Goal: Information Seeking & Learning: Learn about a topic

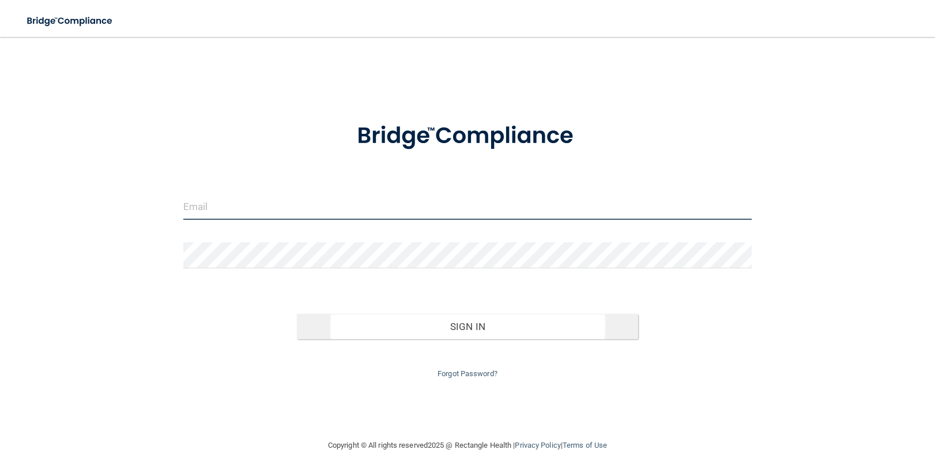
type input "[EMAIL_ADDRESS][DOMAIN_NAME]"
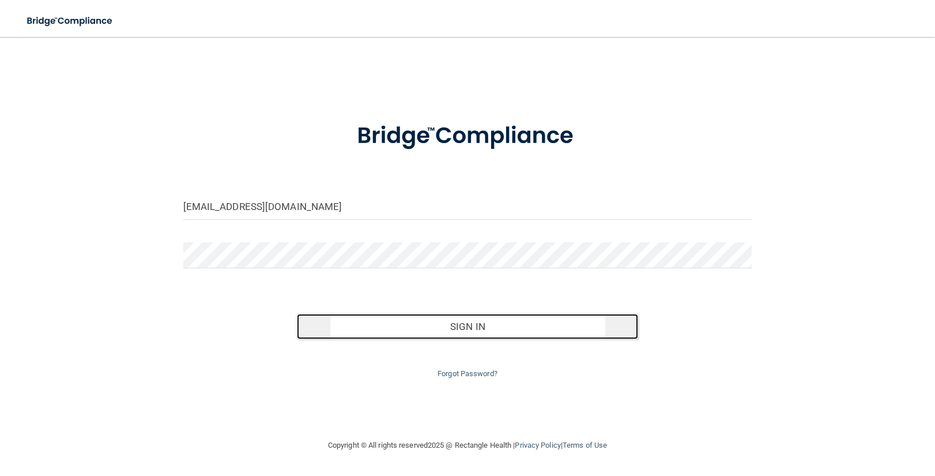
click at [443, 329] on button "Sign In" at bounding box center [467, 326] width 341 height 25
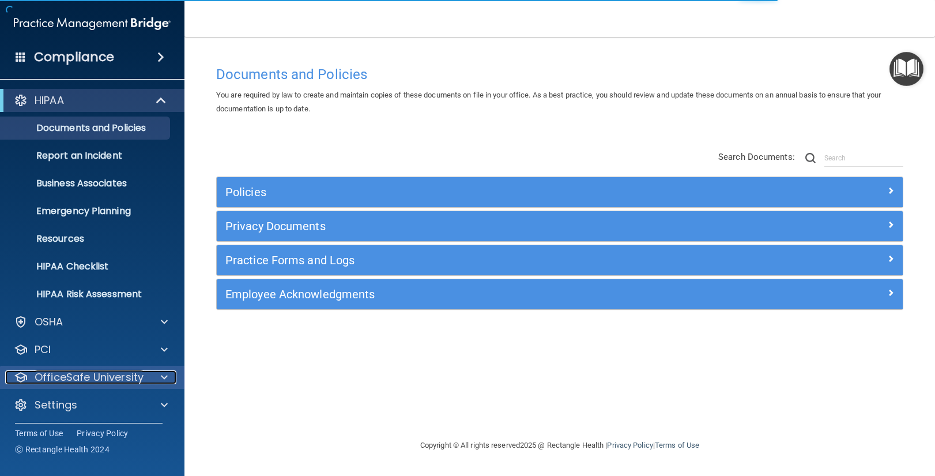
click at [82, 374] on p "OfficeSafe University" at bounding box center [89, 377] width 109 height 14
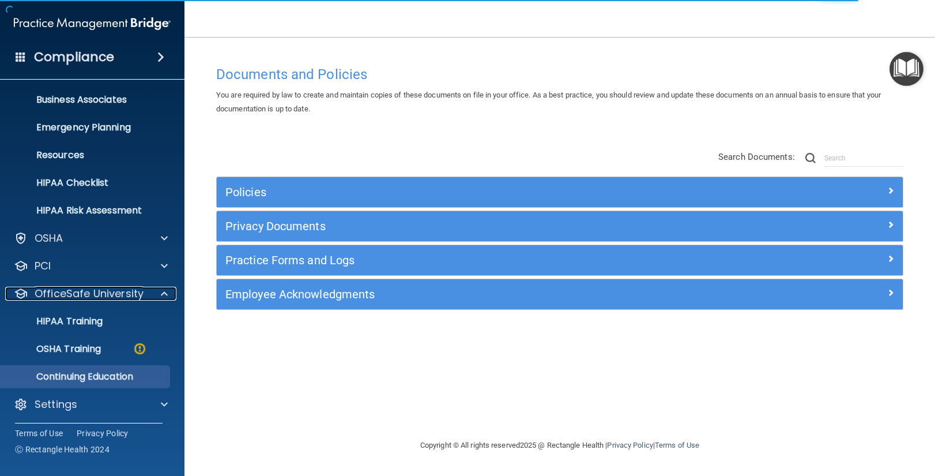
scroll to position [86, 0]
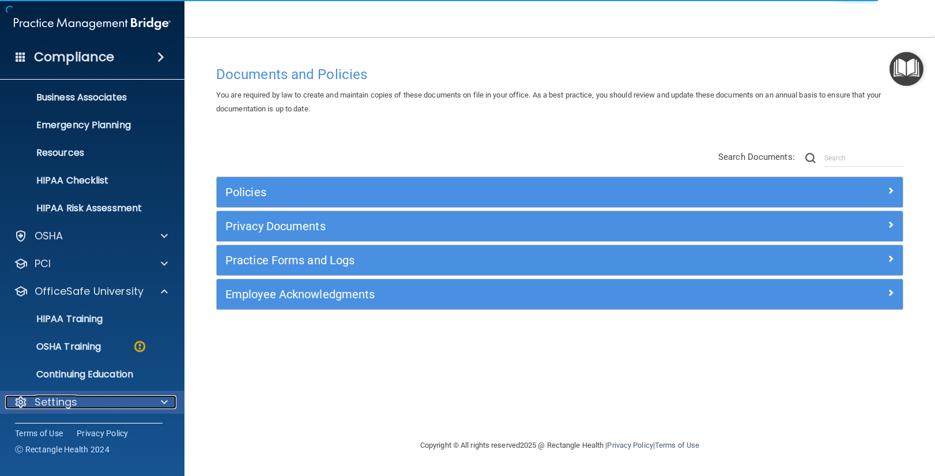
click at [161, 402] on span at bounding box center [164, 402] width 7 height 14
click at [162, 401] on span at bounding box center [164, 402] width 7 height 14
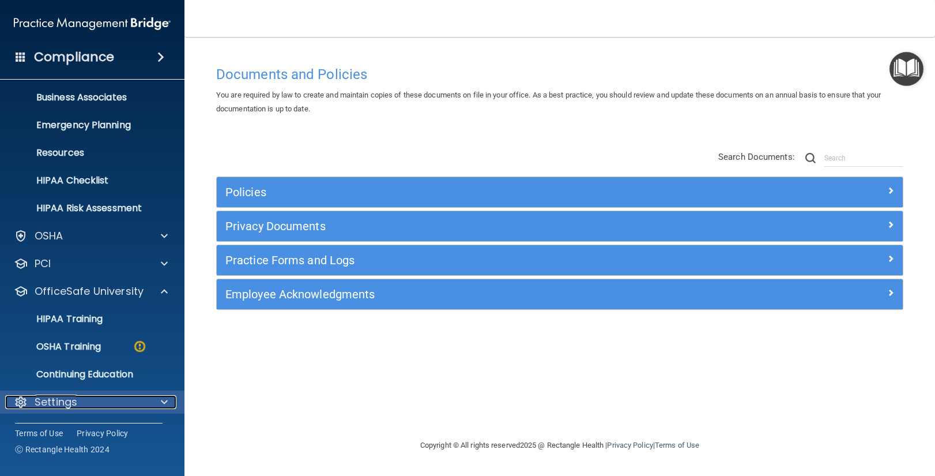
click at [164, 400] on span at bounding box center [164, 402] width 7 height 14
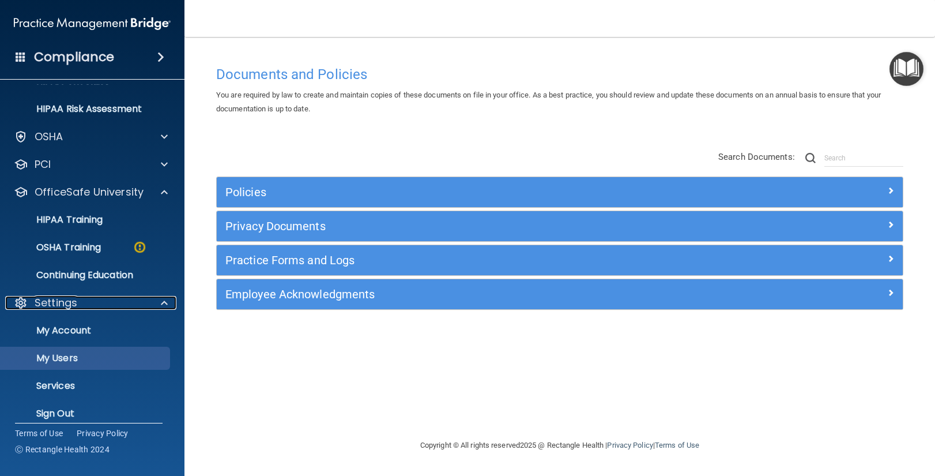
scroll to position [197, 0]
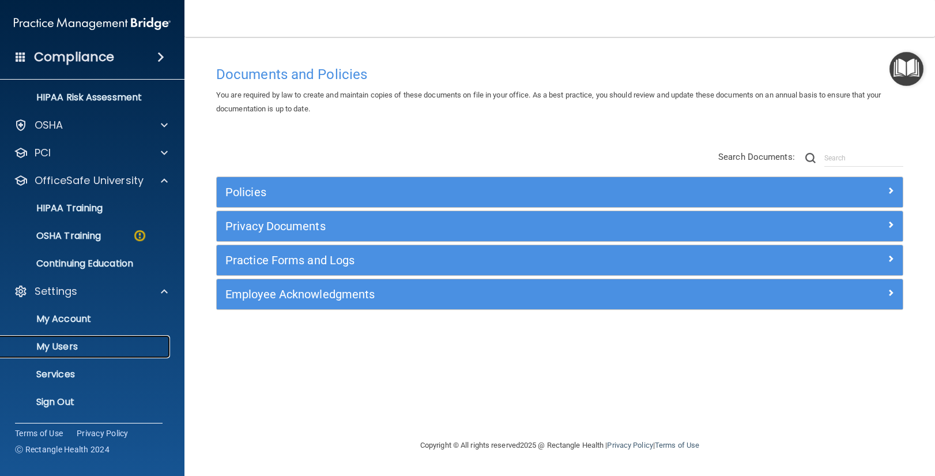
click at [80, 343] on p "My Users" at bounding box center [85, 347] width 157 height 12
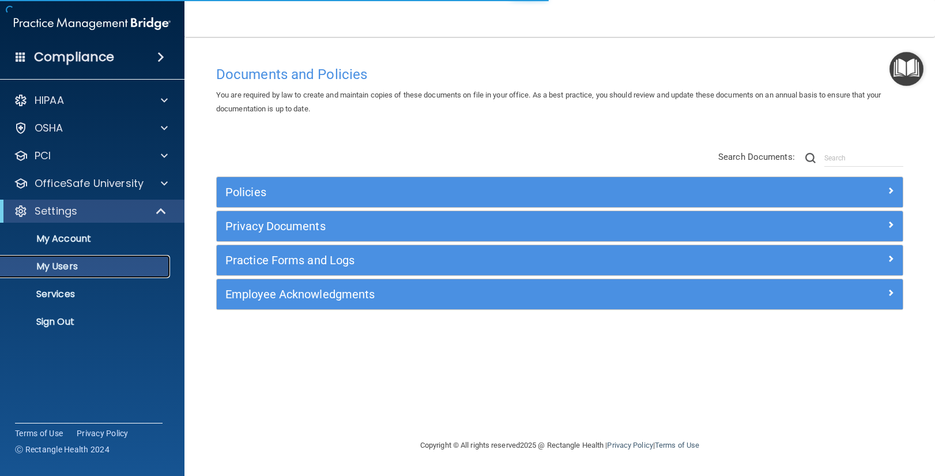
select select "20"
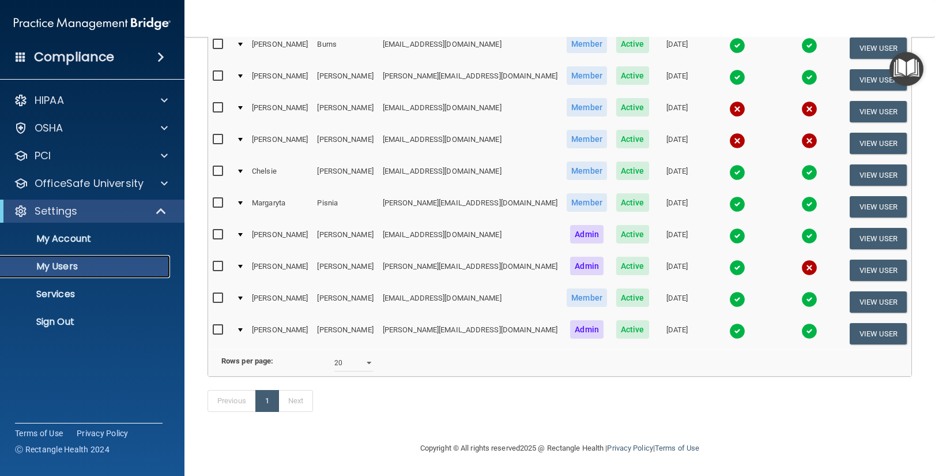
scroll to position [140, 0]
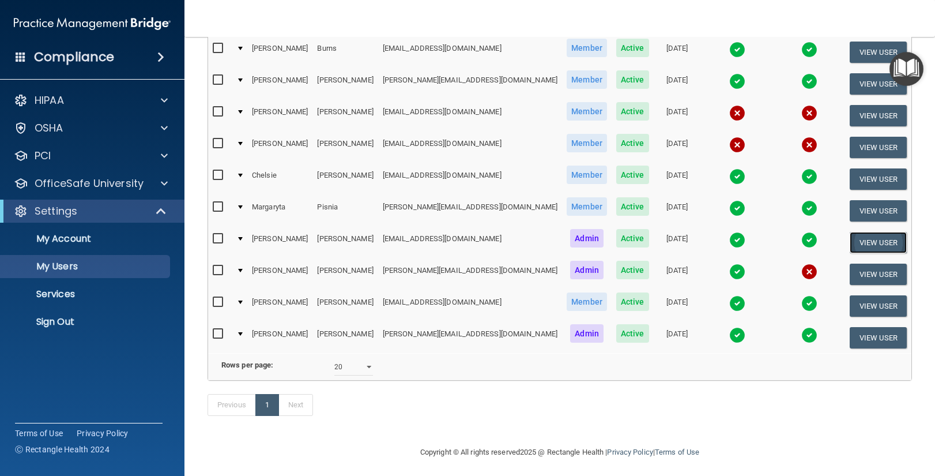
click at [861, 243] on button "View User" at bounding box center [878, 242] width 57 height 21
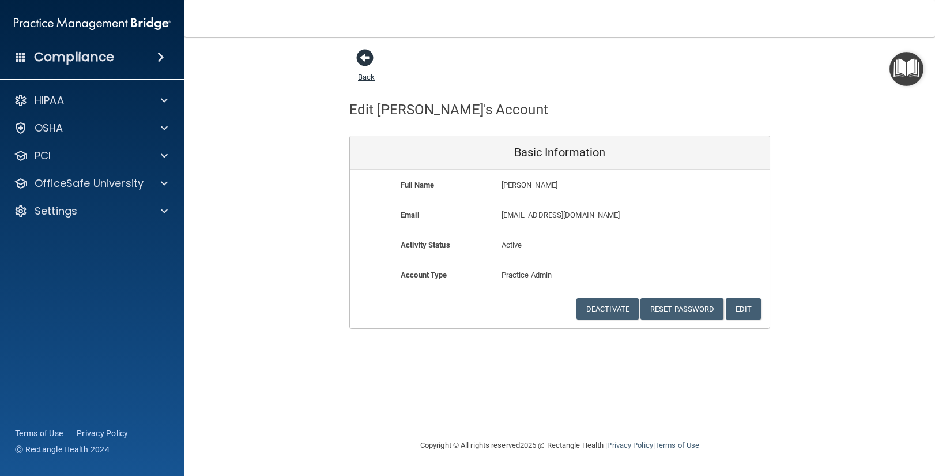
click at [360, 61] on span at bounding box center [364, 57] width 17 height 17
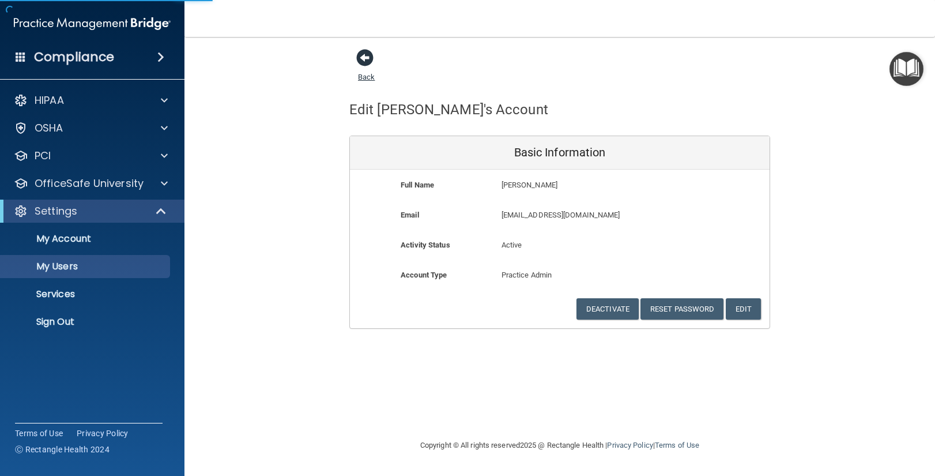
select select "20"
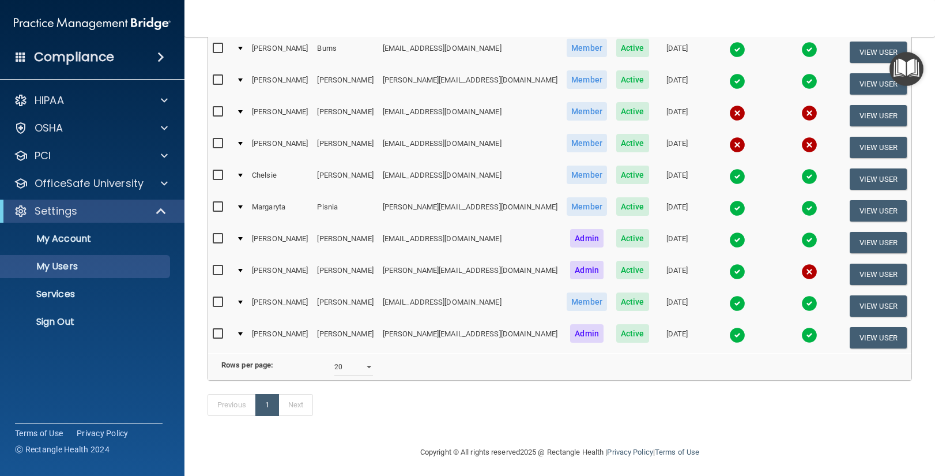
scroll to position [144, 0]
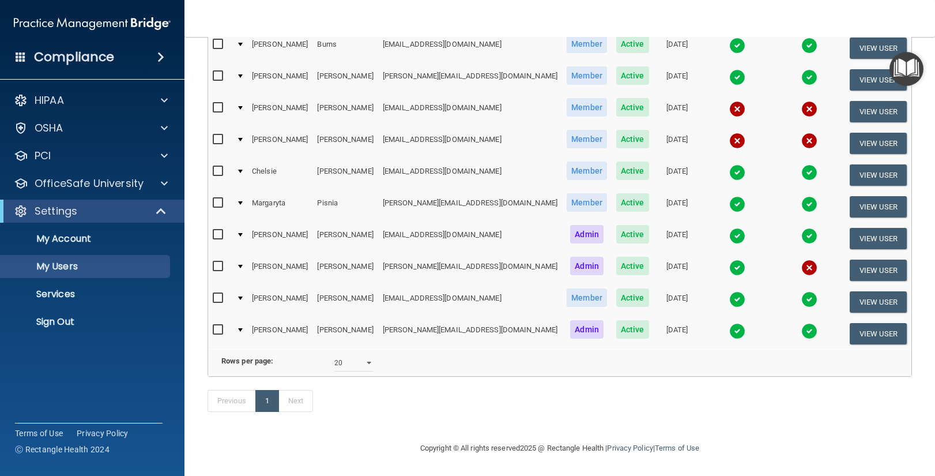
click at [219, 234] on input "checkbox" at bounding box center [219, 234] width 13 height 9
click at [243, 234] on div at bounding box center [240, 234] width 5 height 3
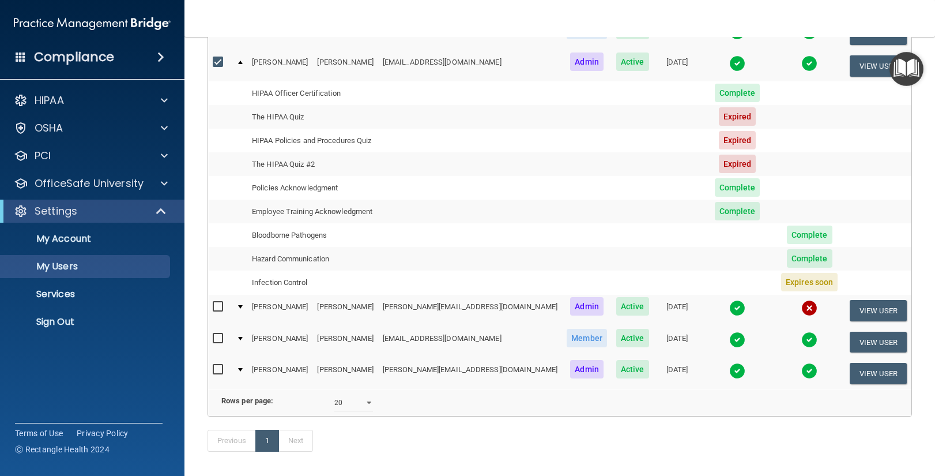
scroll to position [319, 0]
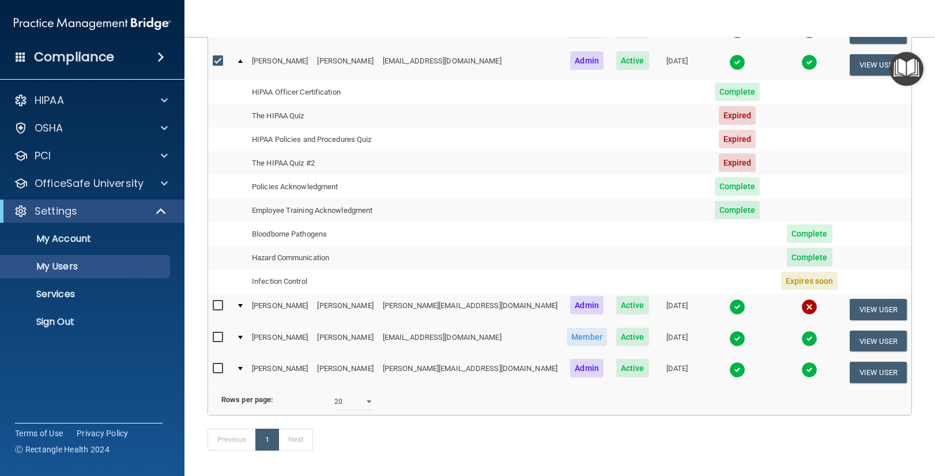
click at [240, 60] on div at bounding box center [240, 60] width 5 height 3
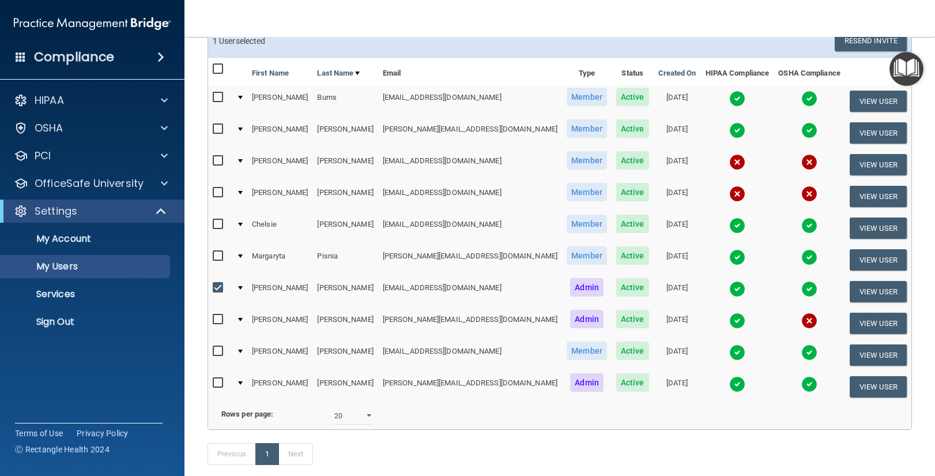
scroll to position [88, 0]
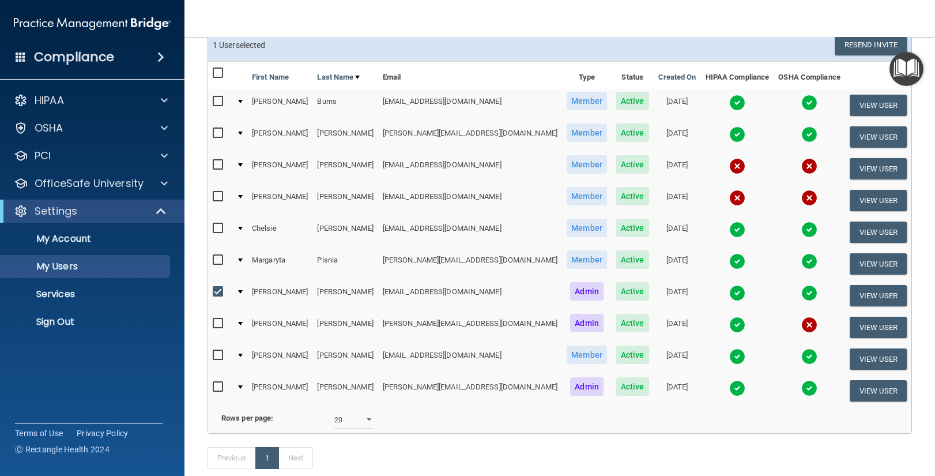
click at [243, 196] on div at bounding box center [240, 196] width 5 height 3
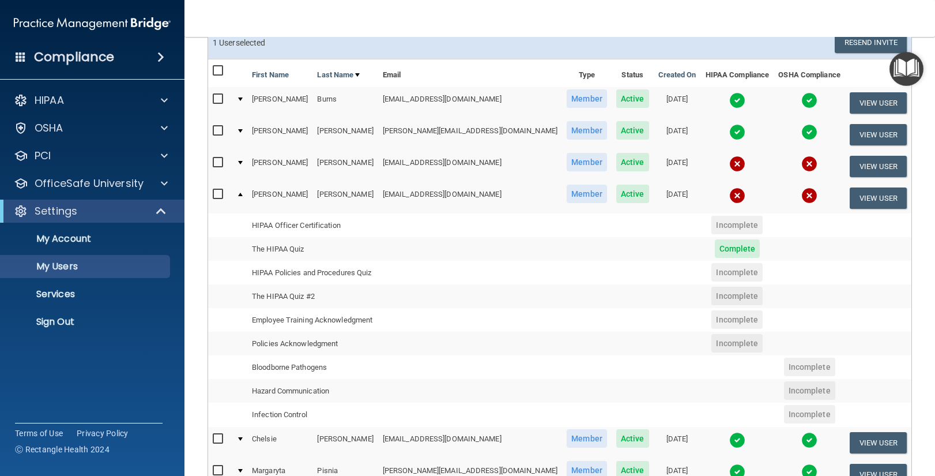
scroll to position [86, 0]
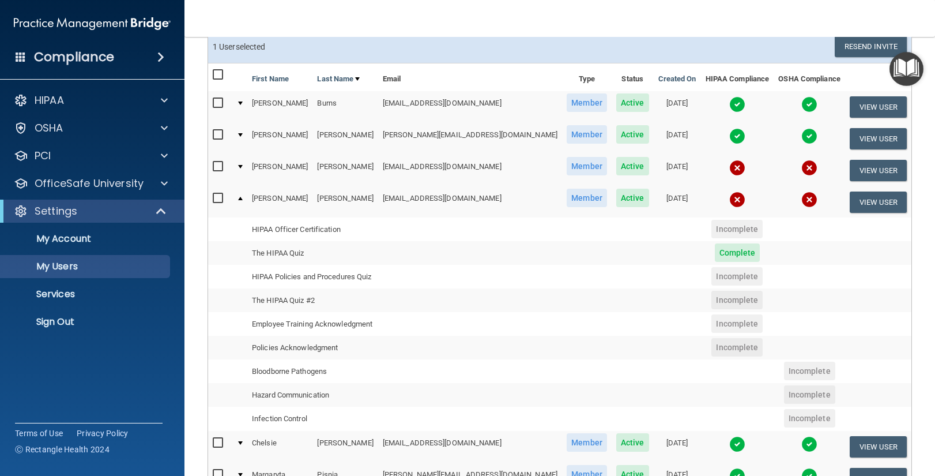
click at [242, 197] on div at bounding box center [240, 198] width 5 height 3
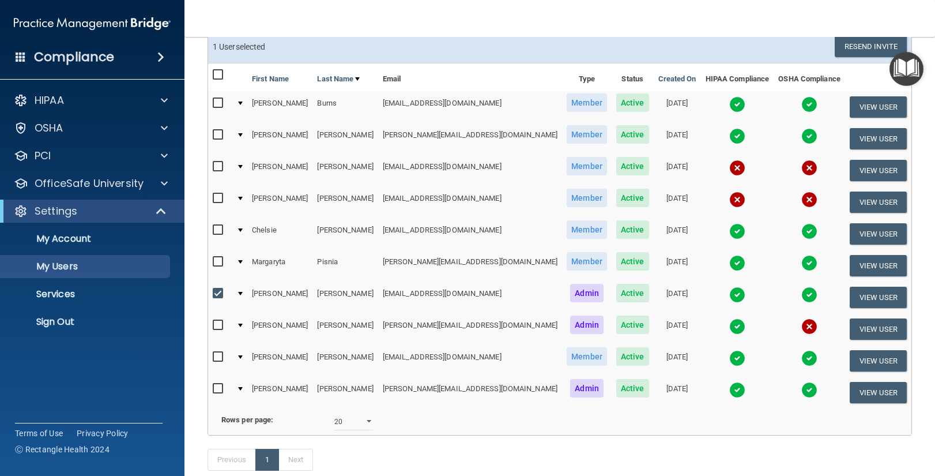
click at [219, 293] on input "checkbox" at bounding box center [219, 293] width 13 height 9
checkbox input "false"
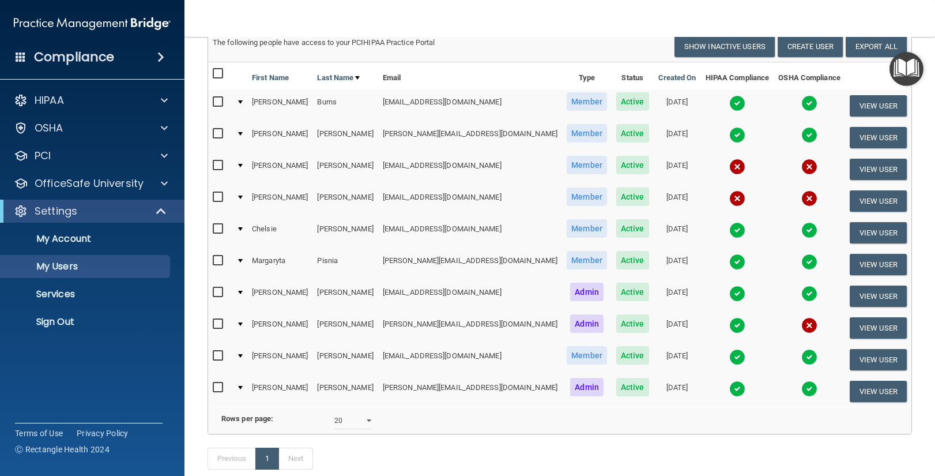
click at [243, 164] on div at bounding box center [240, 165] width 5 height 3
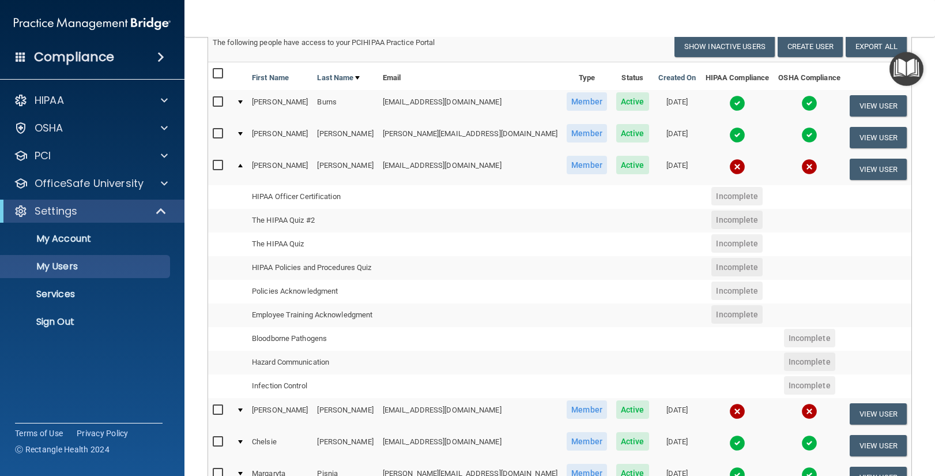
click at [242, 165] on div at bounding box center [240, 165] width 5 height 3
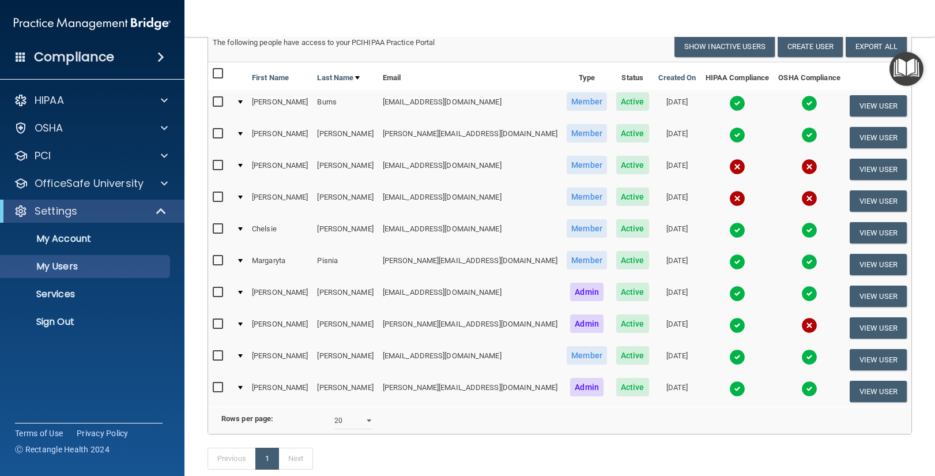
click at [243, 292] on div at bounding box center [240, 292] width 5 height 3
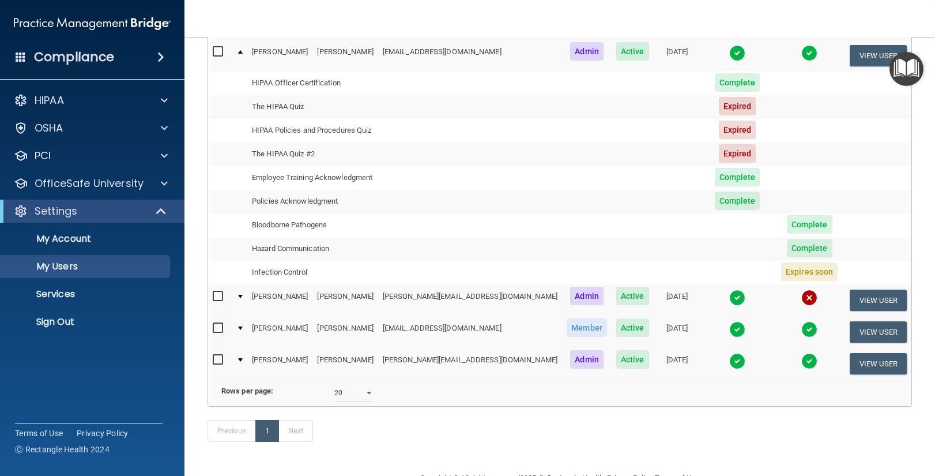
scroll to position [321, 0]
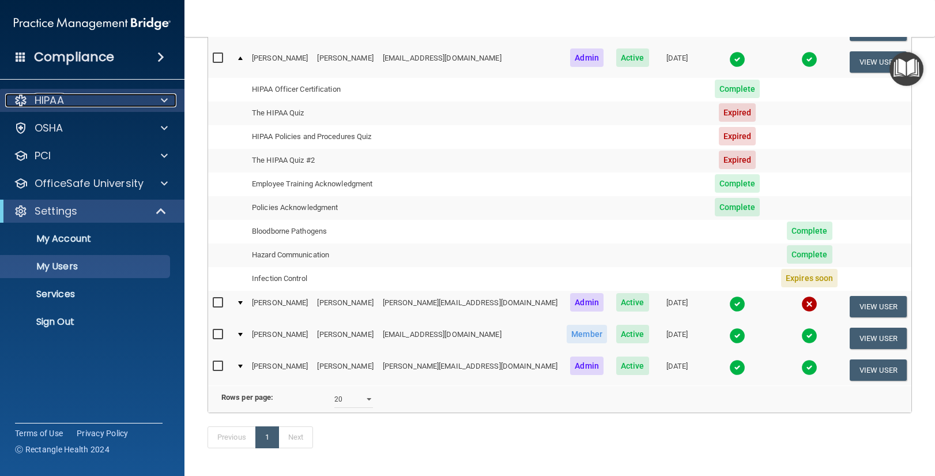
click at [164, 99] on span at bounding box center [164, 100] width 7 height 14
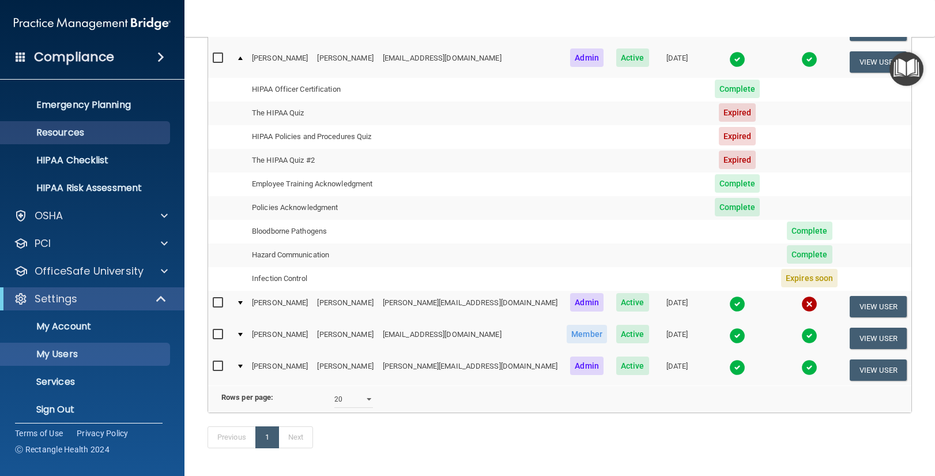
scroll to position [110, 0]
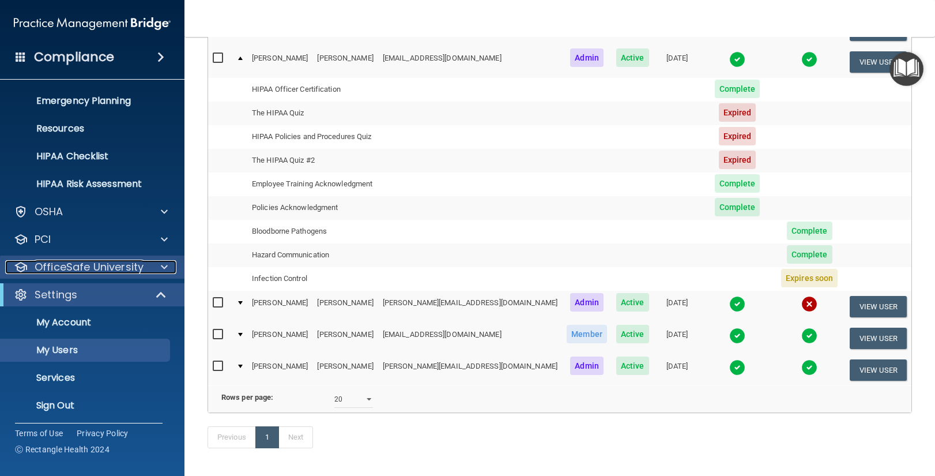
click at [164, 268] on span at bounding box center [164, 267] width 7 height 14
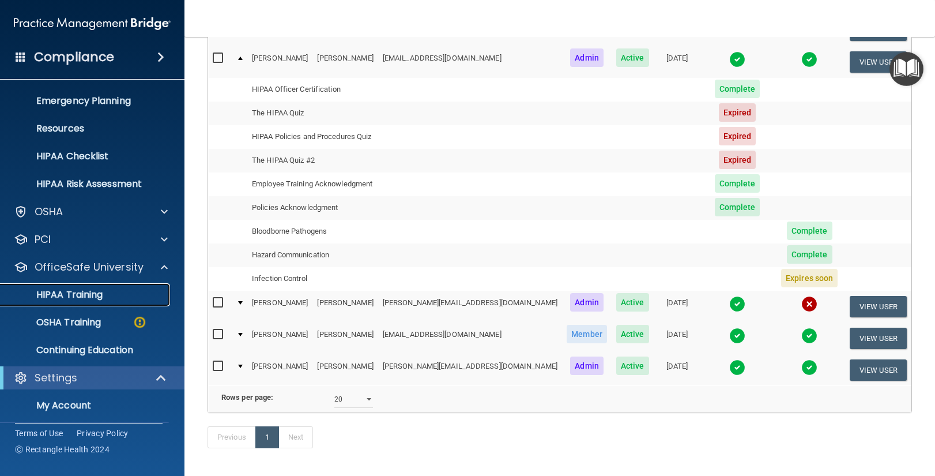
click at [58, 297] on p "HIPAA Training" at bounding box center [54, 295] width 95 height 12
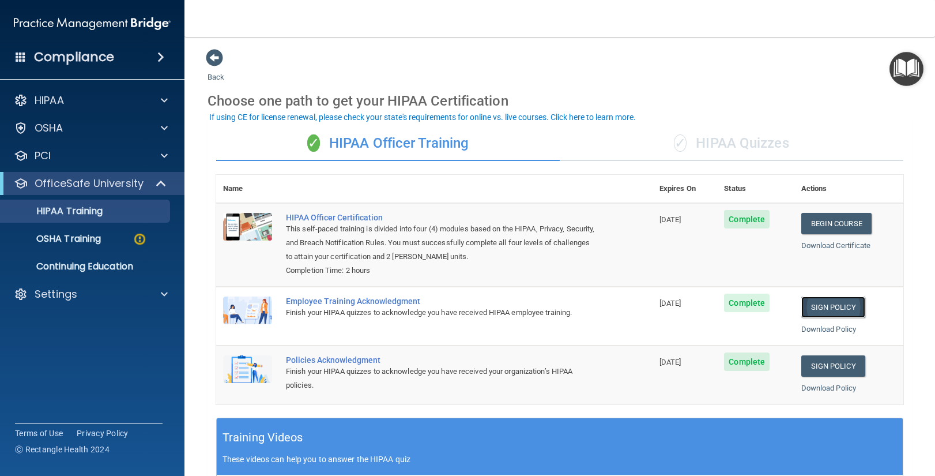
click at [832, 308] on link "Sign Policy" at bounding box center [833, 306] width 64 height 21
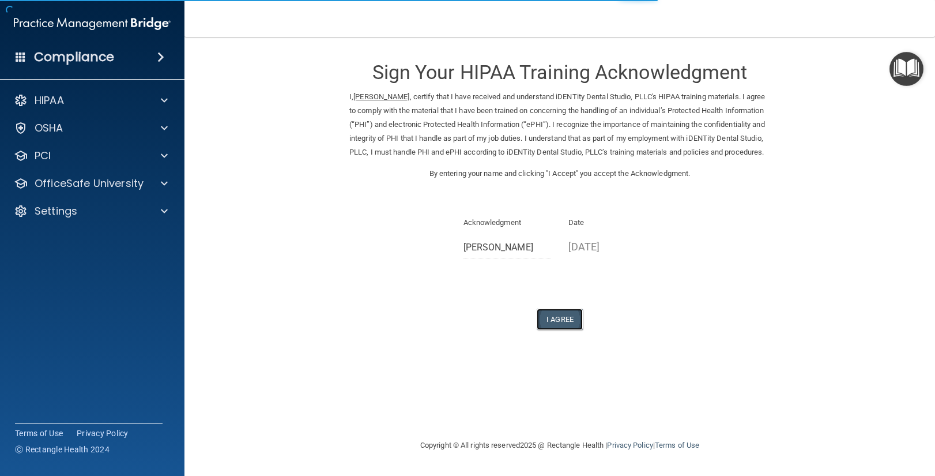
click at [551, 330] on button "I Agree" at bounding box center [560, 318] width 46 height 21
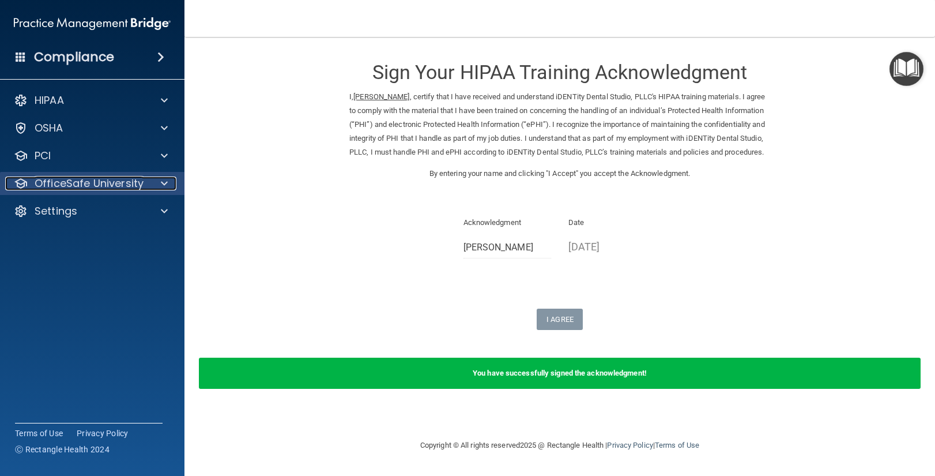
click at [88, 186] on p "OfficeSafe University" at bounding box center [89, 183] width 109 height 14
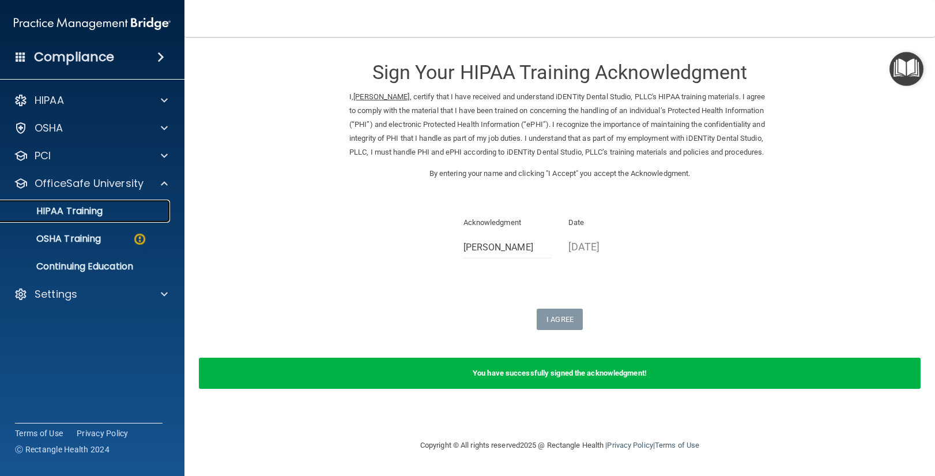
click at [85, 210] on p "HIPAA Training" at bounding box center [54, 211] width 95 height 12
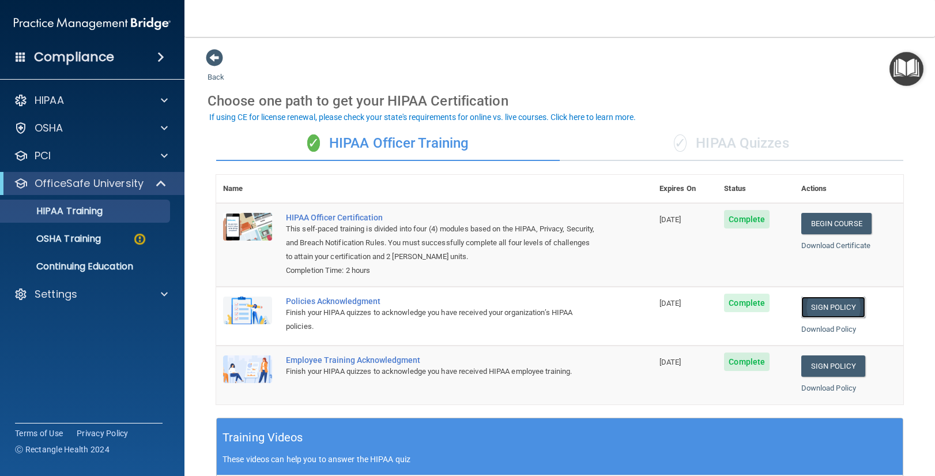
click at [827, 308] on link "Sign Policy" at bounding box center [833, 306] width 64 height 21
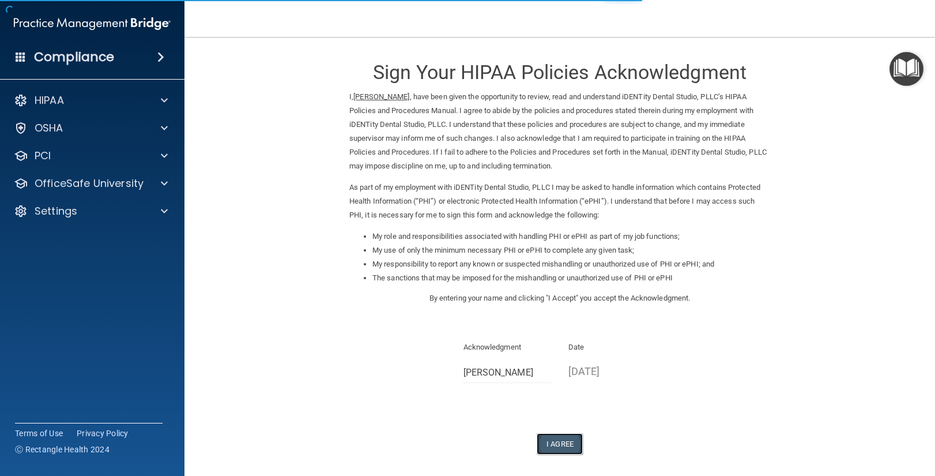
click at [558, 445] on button "I Agree" at bounding box center [560, 443] width 46 height 21
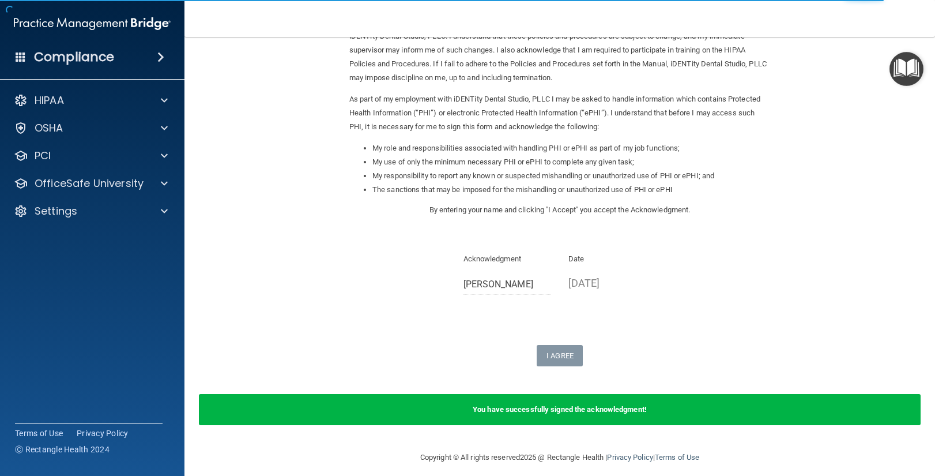
scroll to position [91, 0]
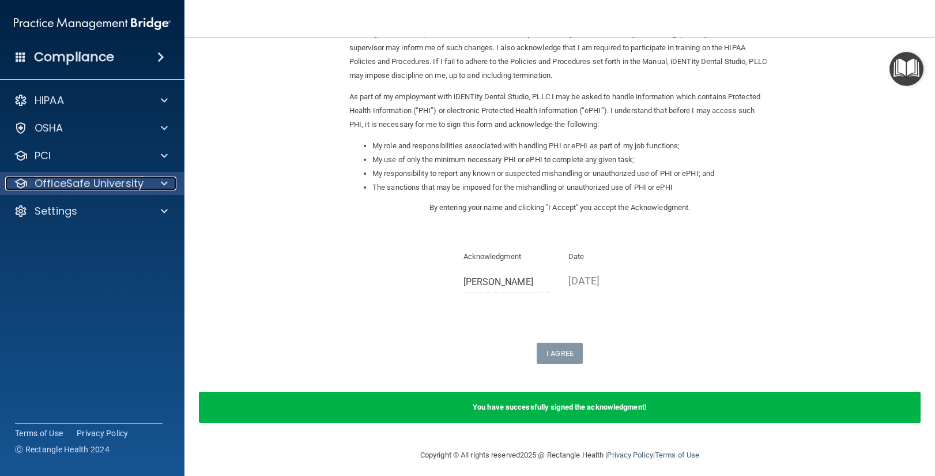
click at [163, 181] on span at bounding box center [164, 183] width 7 height 14
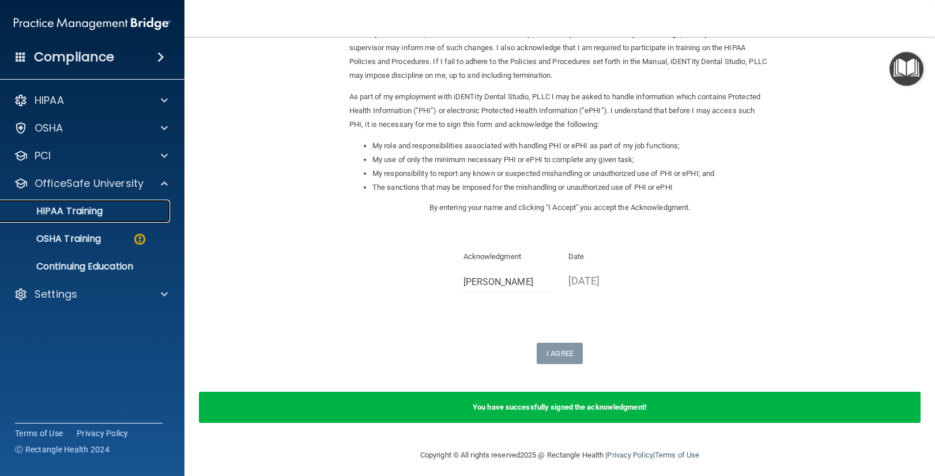
click at [104, 212] on div "HIPAA Training" at bounding box center [85, 211] width 157 height 12
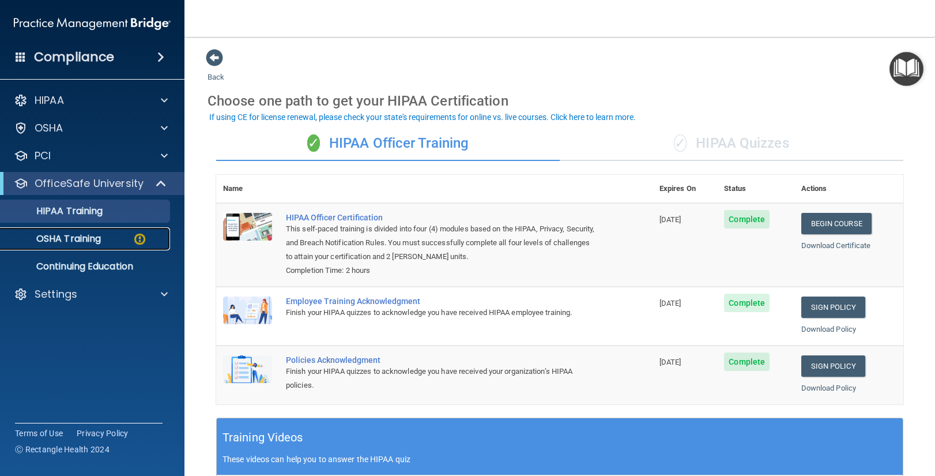
click at [91, 240] on p "OSHA Training" at bounding box center [53, 239] width 93 height 12
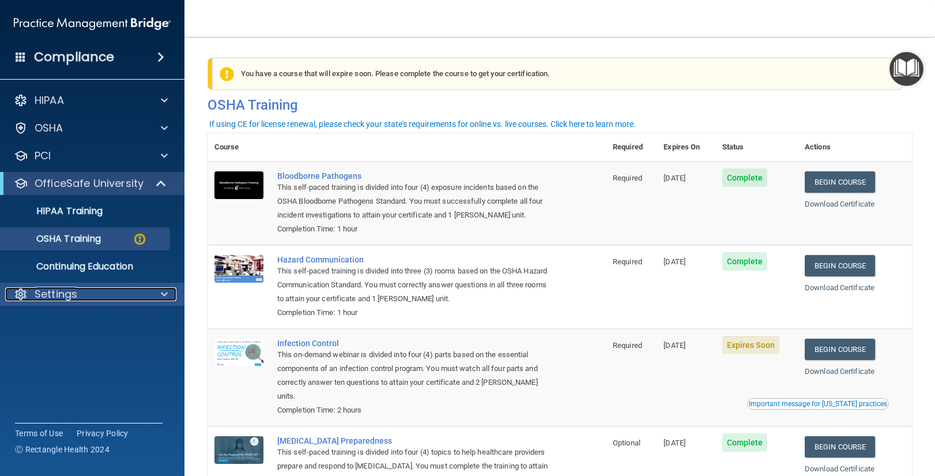
click at [161, 295] on span at bounding box center [164, 294] width 7 height 14
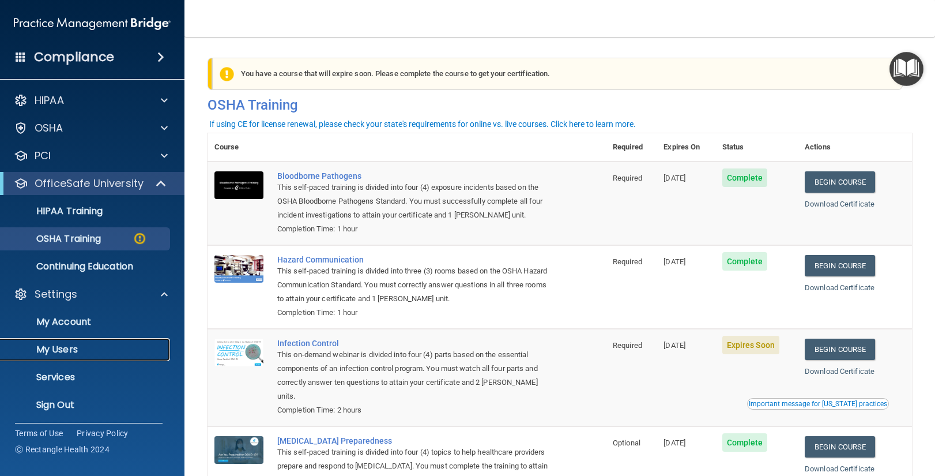
click at [52, 353] on p "My Users" at bounding box center [85, 350] width 157 height 12
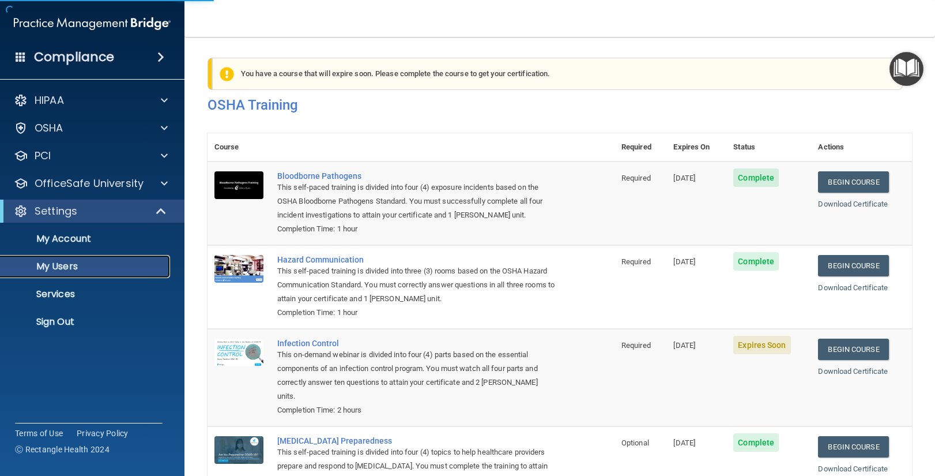
select select "20"
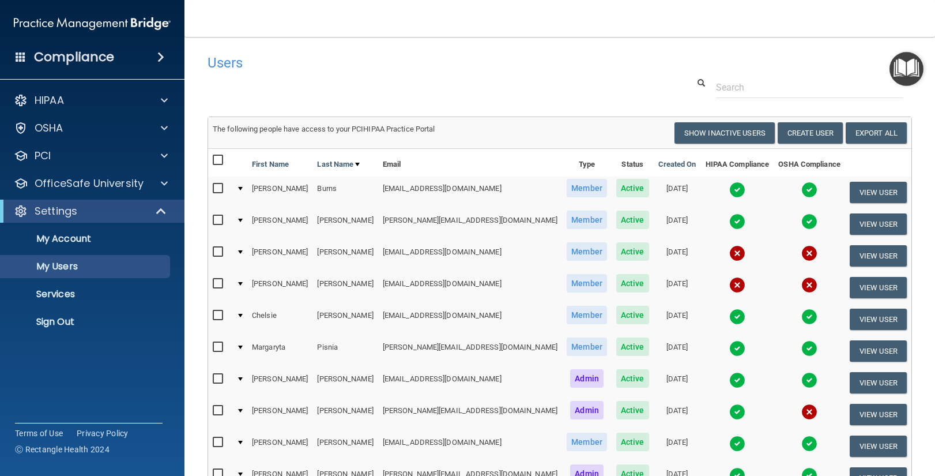
click at [243, 377] on div at bounding box center [240, 378] width 5 height 3
click at [243, 378] on div at bounding box center [240, 378] width 5 height 3
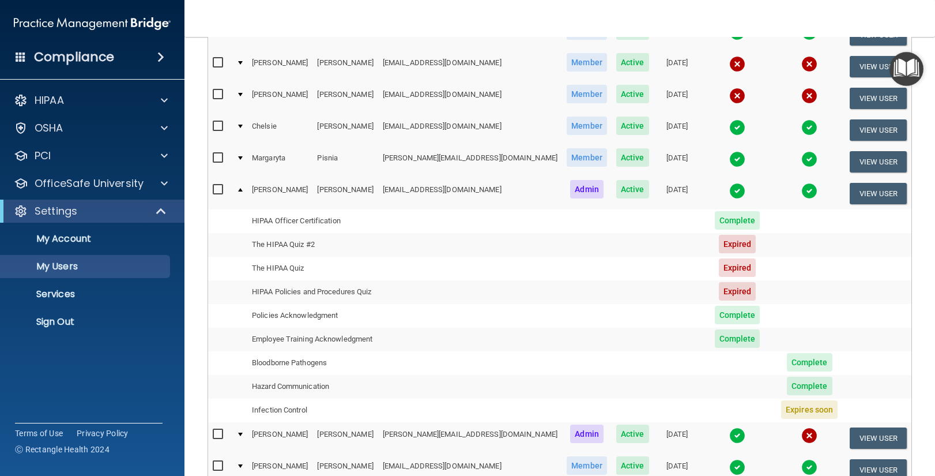
scroll to position [179, 0]
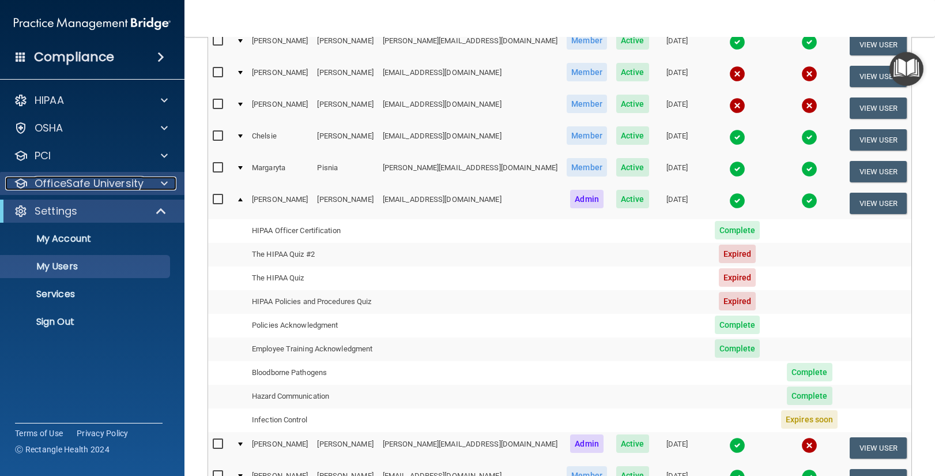
click at [165, 182] on span at bounding box center [164, 183] width 7 height 14
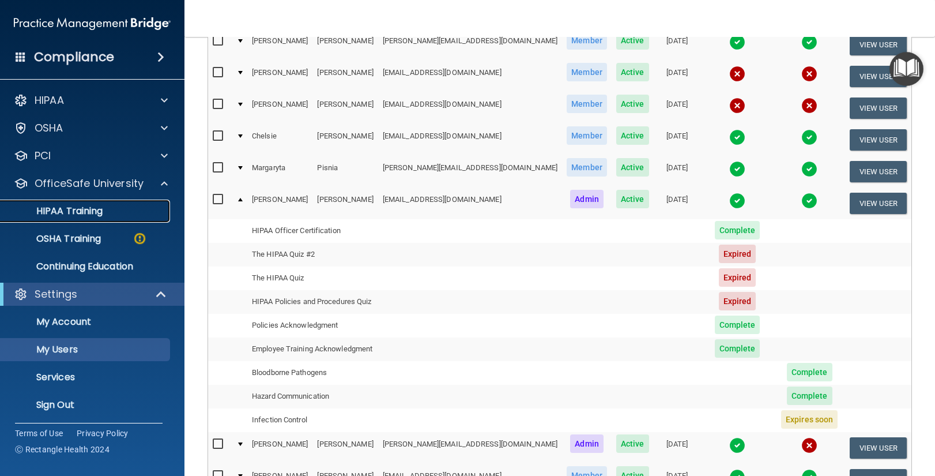
click at [61, 209] on p "HIPAA Training" at bounding box center [54, 211] width 95 height 12
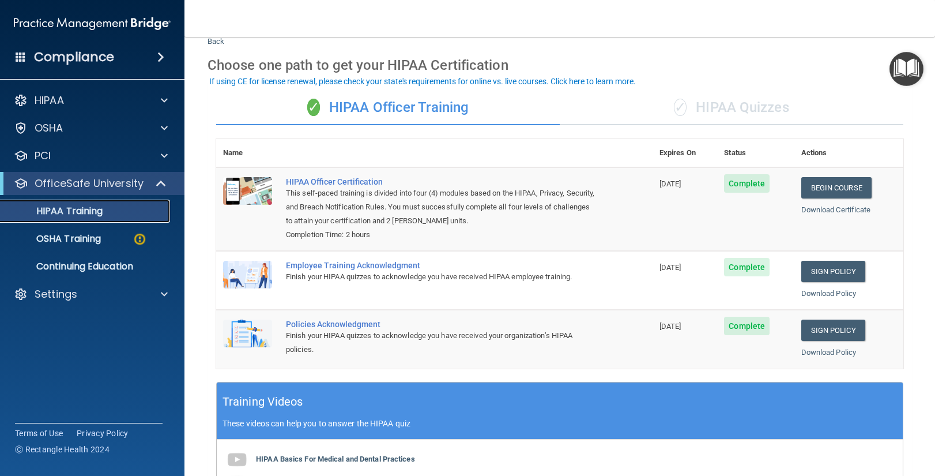
scroll to position [36, 0]
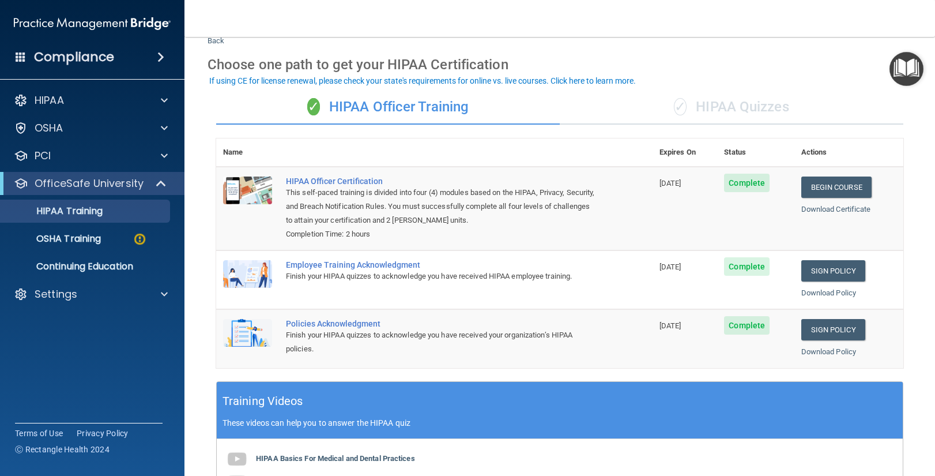
click at [701, 108] on div "✓ HIPAA Quizzes" at bounding box center [732, 107] width 344 height 35
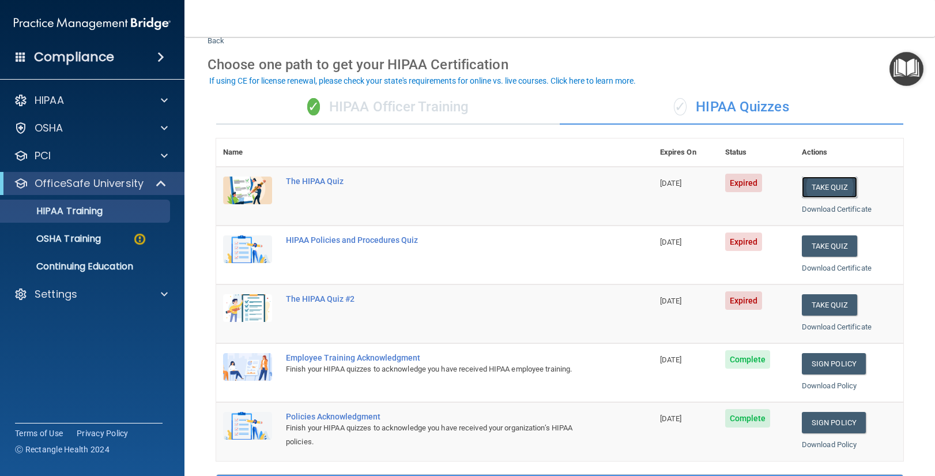
click at [826, 189] on button "Take Quiz" at bounding box center [829, 186] width 55 height 21
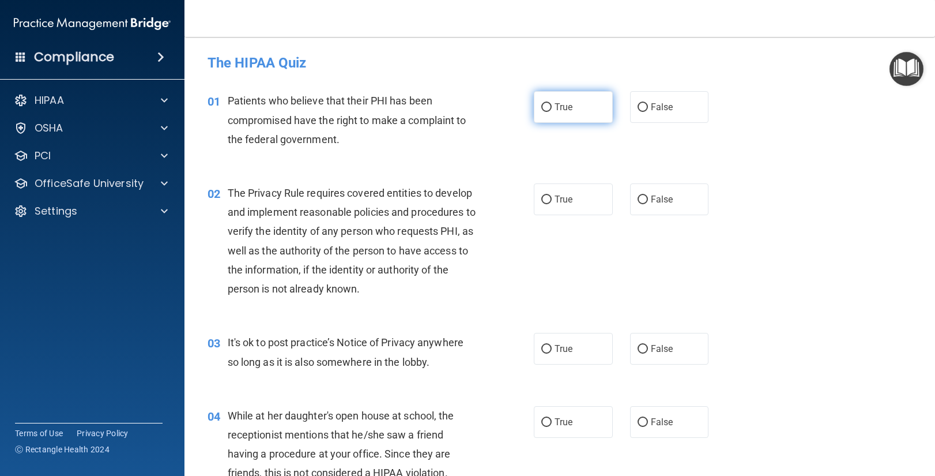
click at [546, 107] on input "True" at bounding box center [546, 107] width 10 height 9
radio input "true"
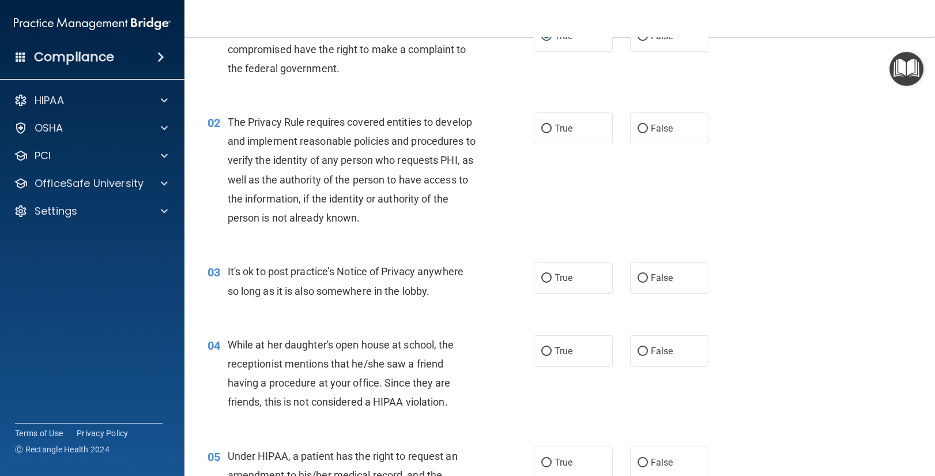
scroll to position [72, 0]
click at [550, 126] on input "True" at bounding box center [546, 127] width 10 height 9
radio input "true"
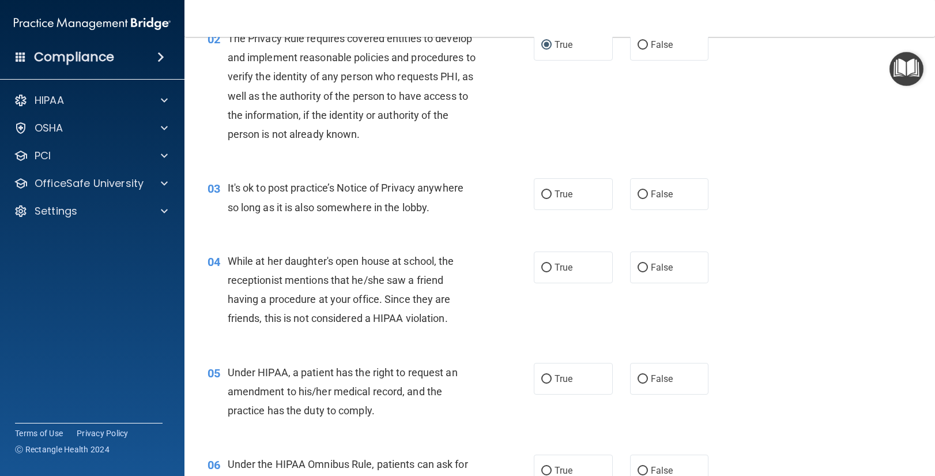
scroll to position [158, 0]
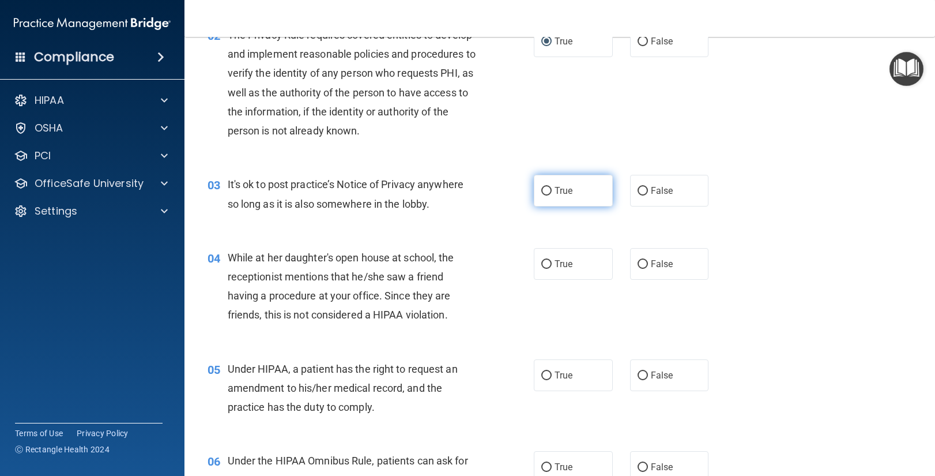
click at [548, 189] on input "True" at bounding box center [546, 191] width 10 height 9
radio input "true"
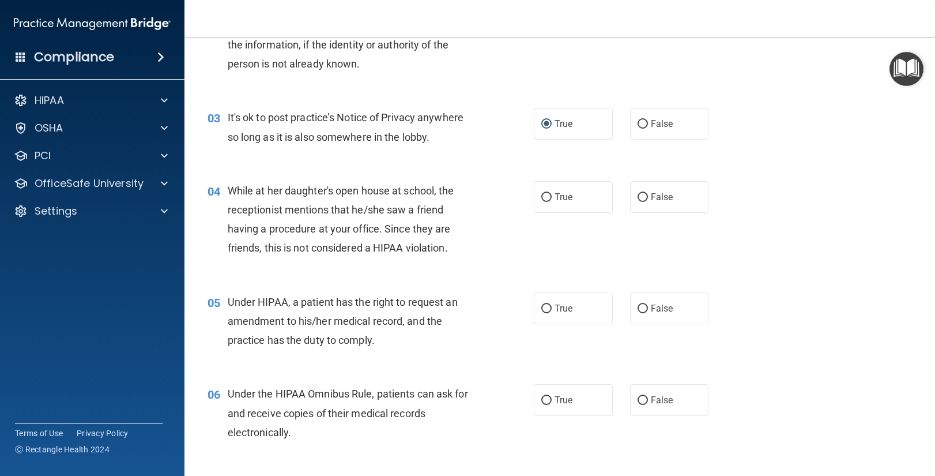
scroll to position [226, 0]
click at [643, 192] on input "False" at bounding box center [643, 196] width 10 height 9
radio input "true"
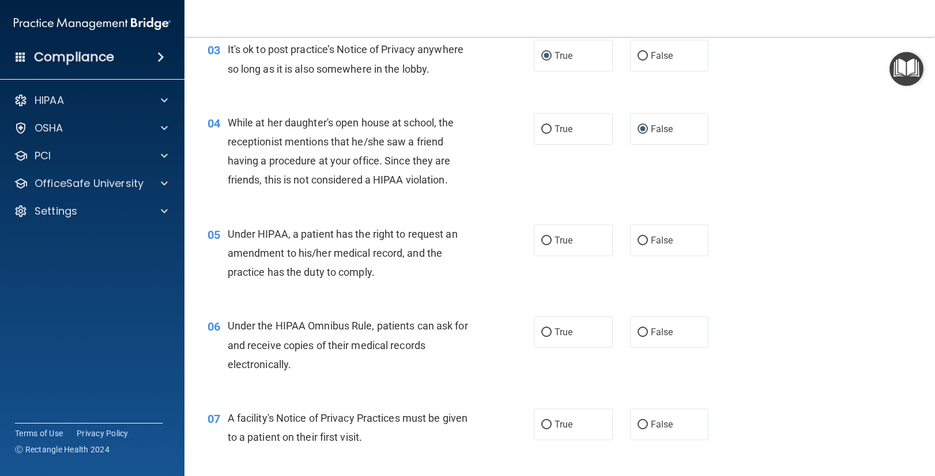
scroll to position [298, 0]
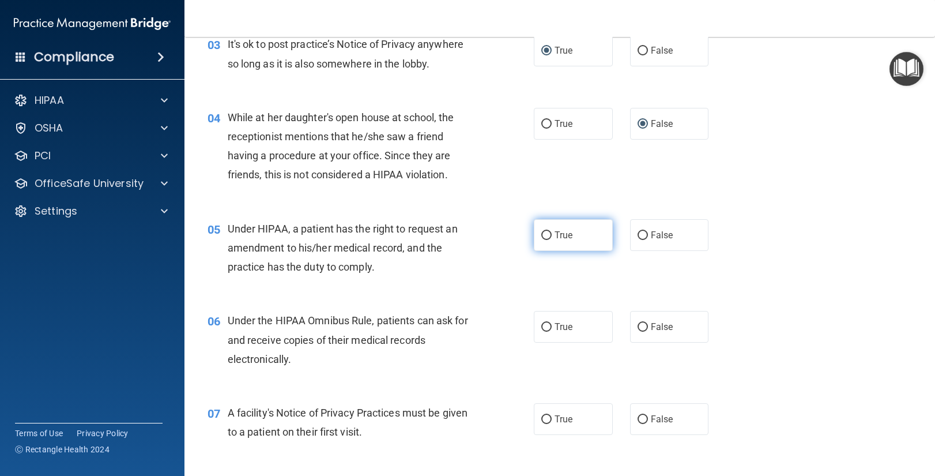
click at [548, 235] on input "True" at bounding box center [546, 235] width 10 height 9
radio input "true"
click at [546, 326] on input "True" at bounding box center [546, 327] width 10 height 9
radio input "true"
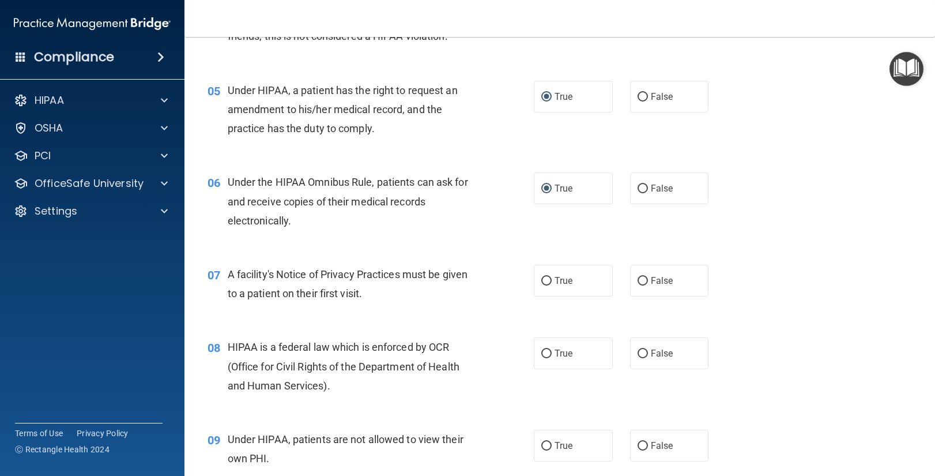
scroll to position [440, 0]
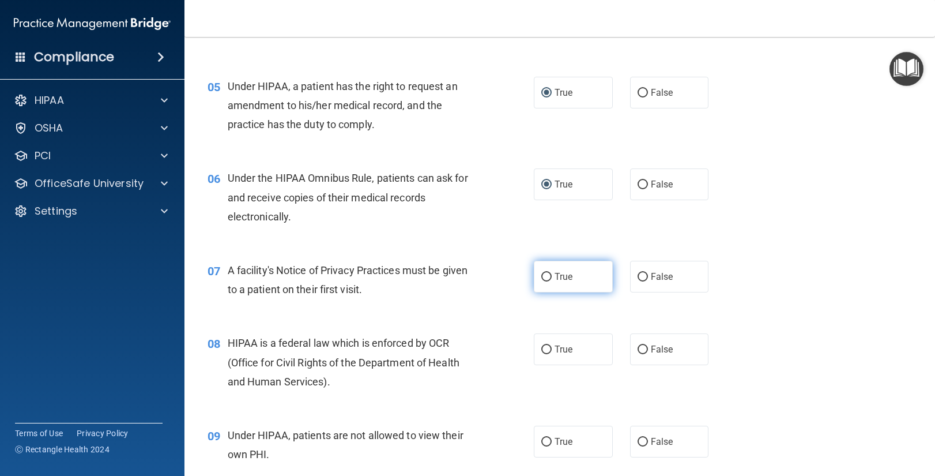
click at [548, 275] on input "True" at bounding box center [546, 277] width 10 height 9
radio input "true"
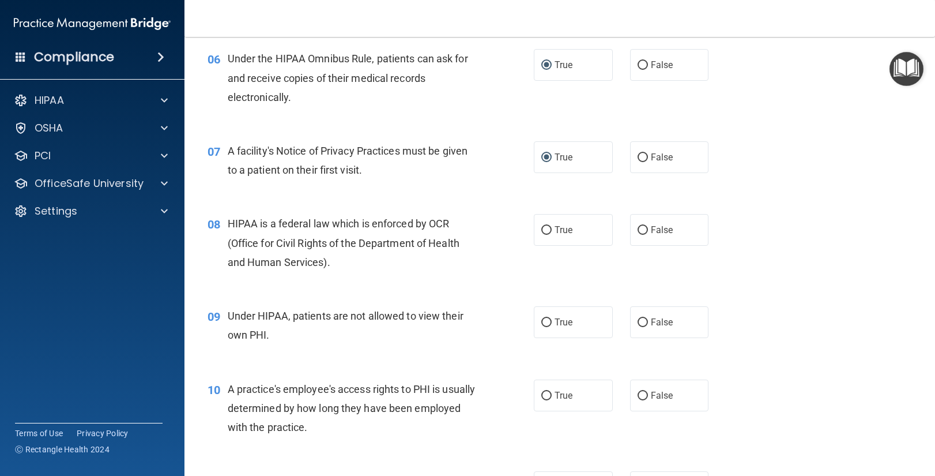
scroll to position [559, 0]
click at [546, 231] on input "True" at bounding box center [546, 231] width 10 height 9
radio input "true"
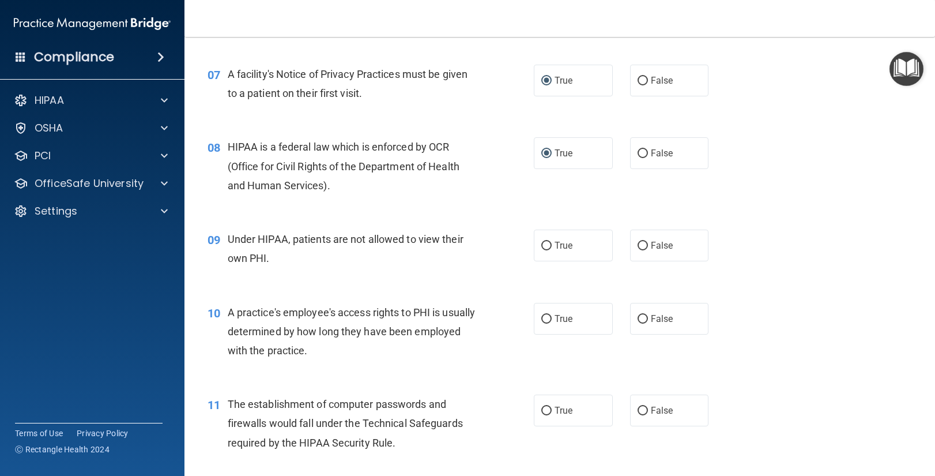
scroll to position [641, 0]
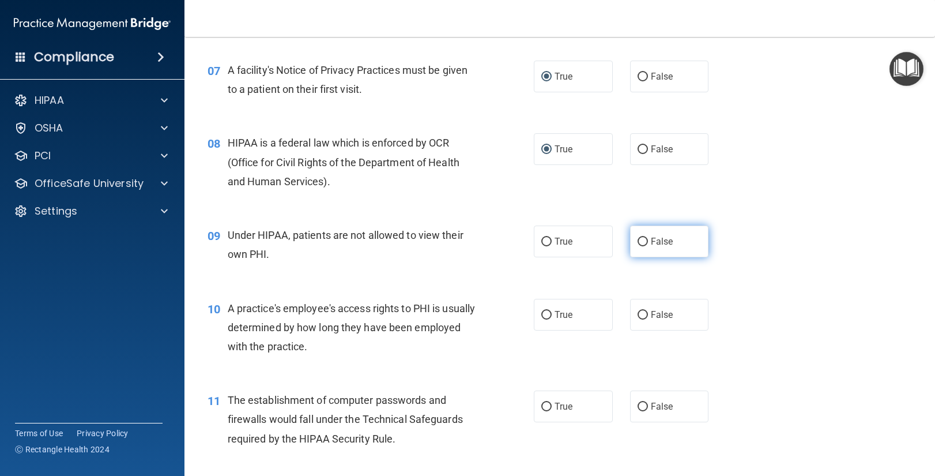
click at [642, 240] on input "False" at bounding box center [643, 242] width 10 height 9
radio input "true"
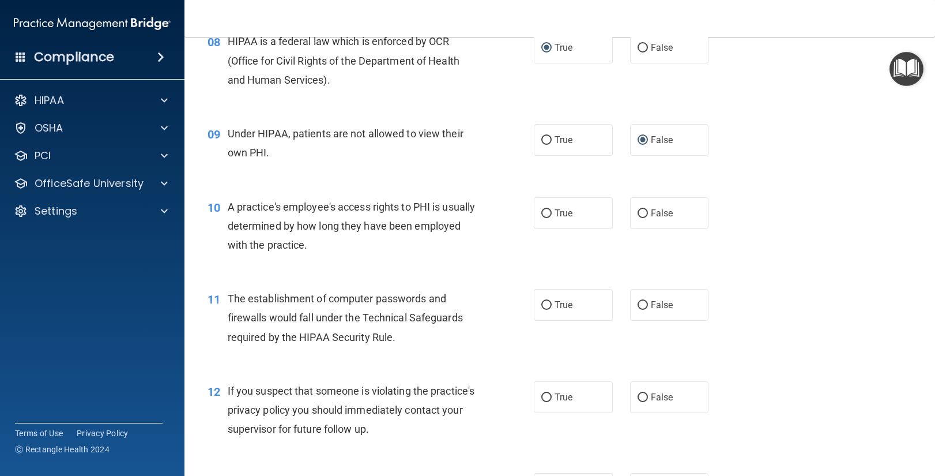
scroll to position [745, 0]
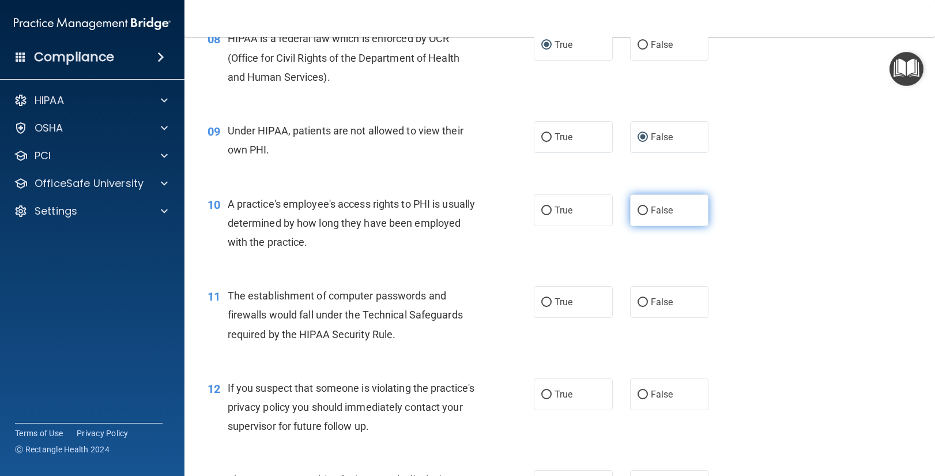
click at [643, 210] on input "False" at bounding box center [643, 210] width 10 height 9
radio input "true"
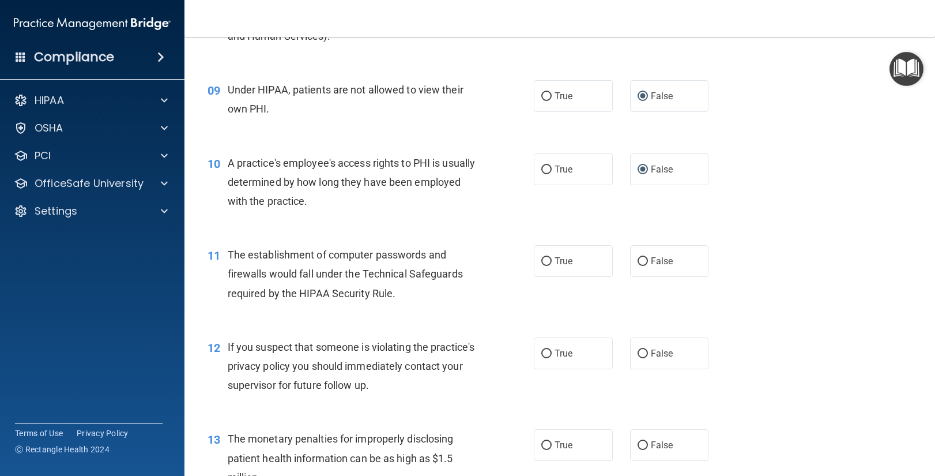
scroll to position [800, 0]
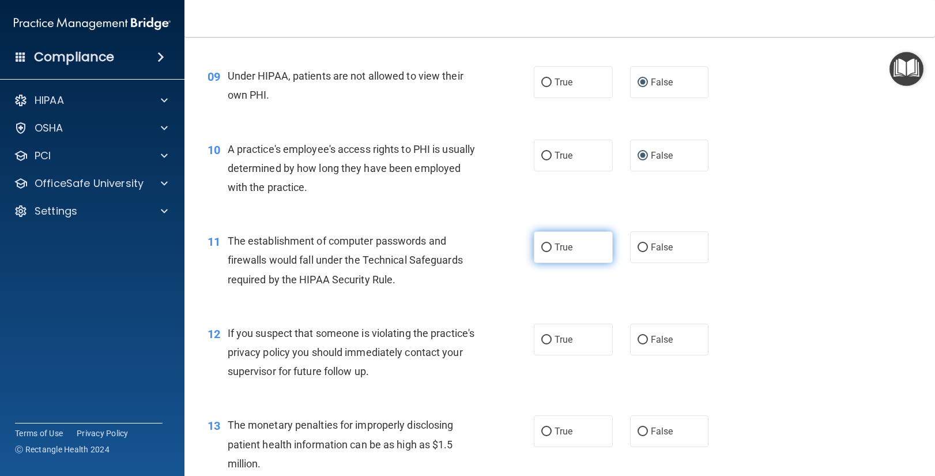
click at [545, 246] on input "True" at bounding box center [546, 247] width 10 height 9
radio input "true"
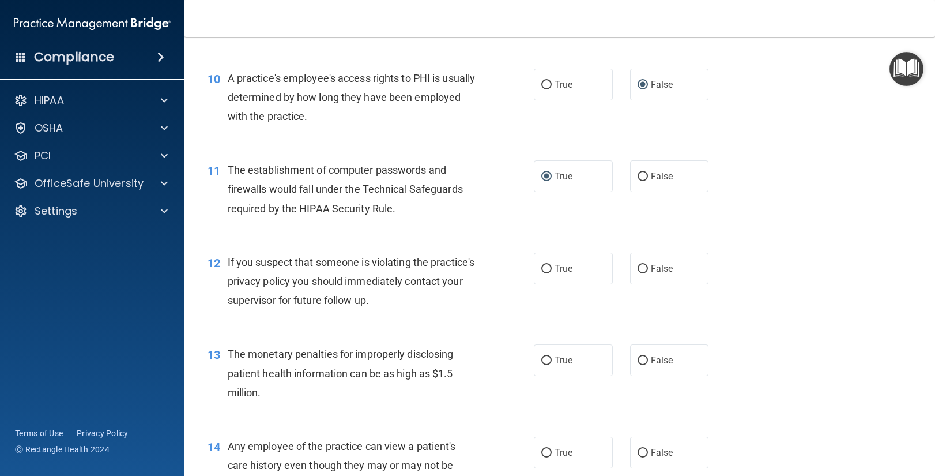
scroll to position [870, 0]
click at [547, 268] on input "True" at bounding box center [546, 269] width 10 height 9
radio input "true"
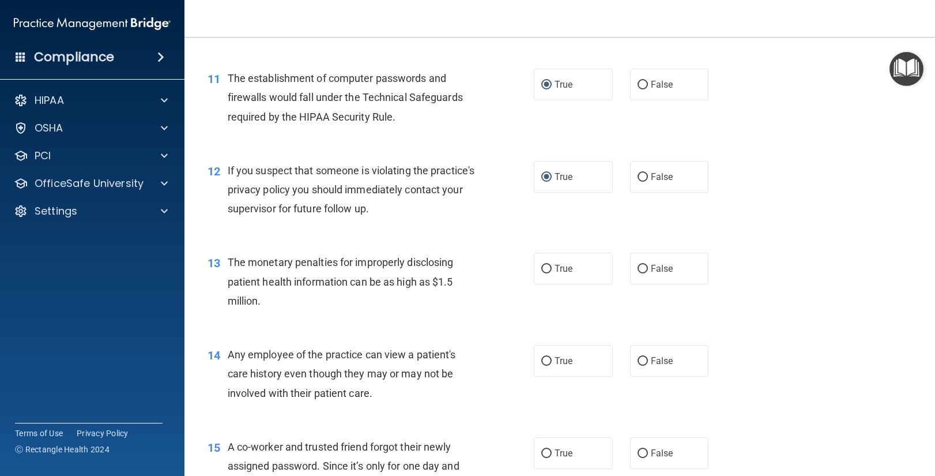
scroll to position [963, 0]
click at [549, 267] on input "True" at bounding box center [546, 270] width 10 height 9
radio input "true"
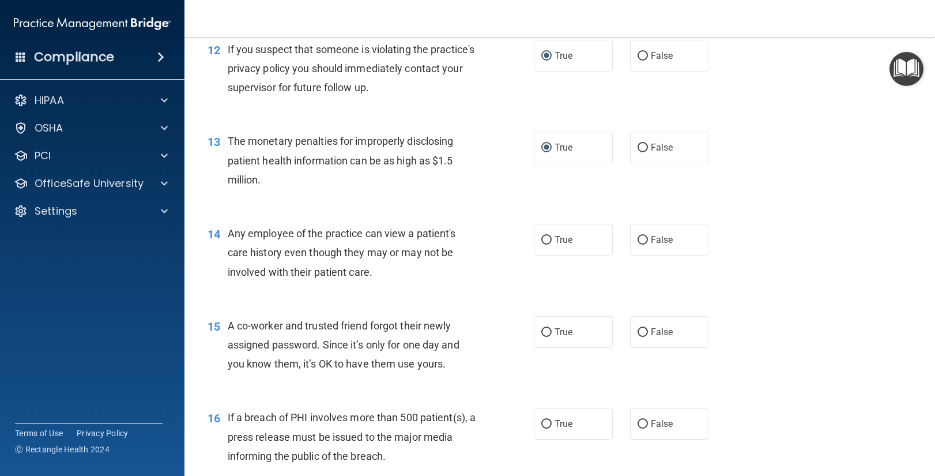
scroll to position [1085, 0]
click at [644, 236] on input "False" at bounding box center [643, 239] width 10 height 9
radio input "true"
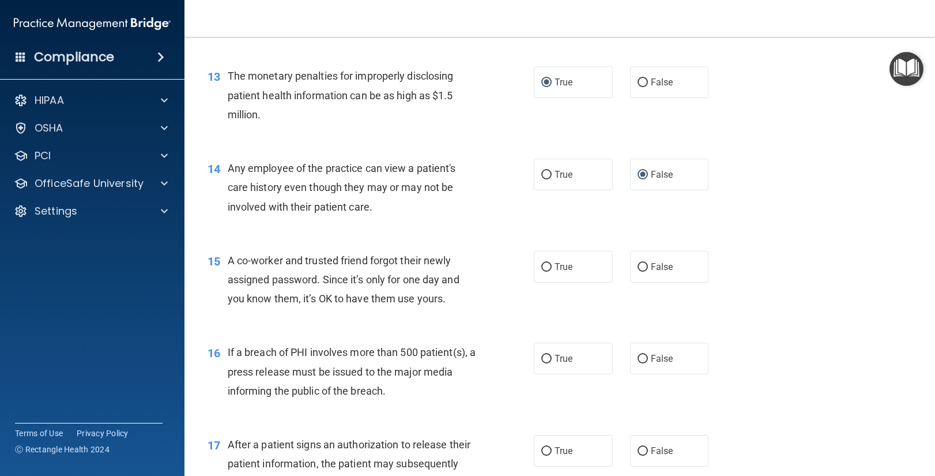
scroll to position [1150, 0]
drag, startPoint x: 645, startPoint y: 264, endPoint x: 620, endPoint y: 295, distance: 39.8
click at [645, 264] on input "False" at bounding box center [643, 265] width 10 height 9
radio input "true"
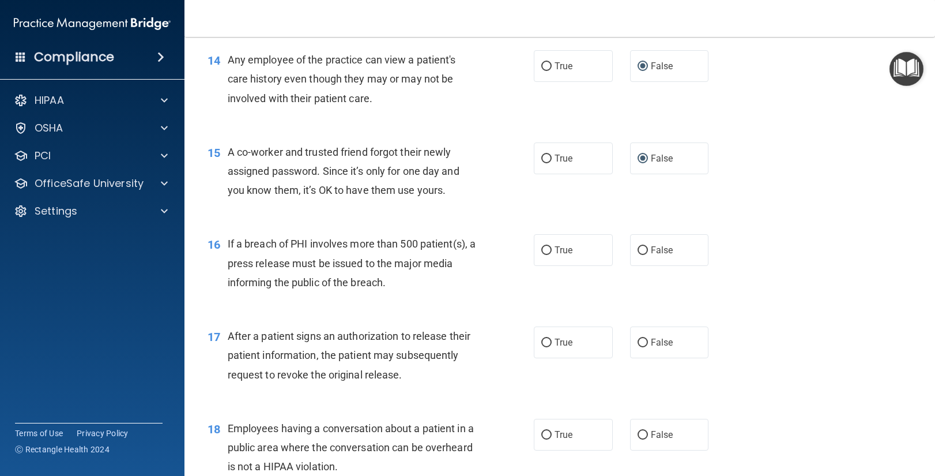
scroll to position [1259, 0]
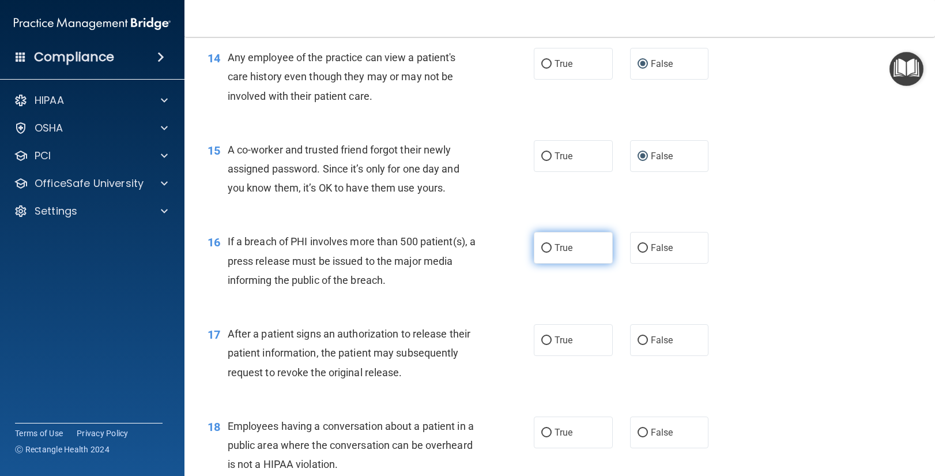
click at [544, 247] on input "True" at bounding box center [546, 248] width 10 height 9
radio input "true"
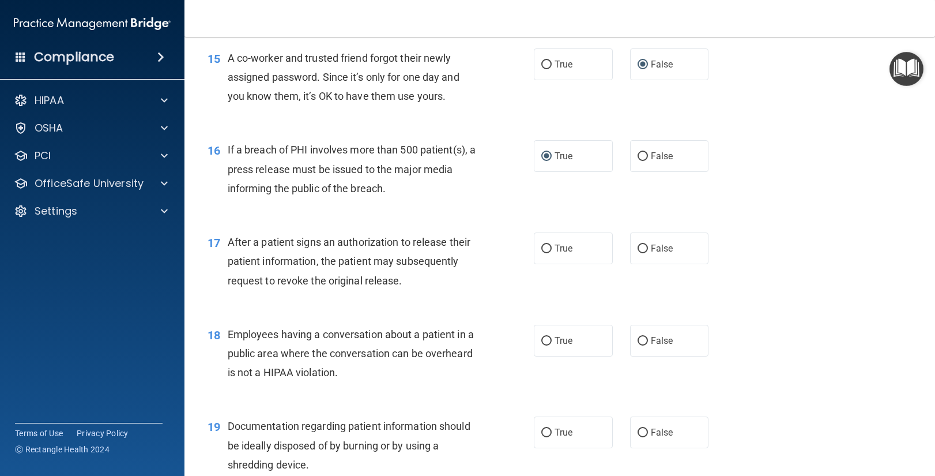
scroll to position [1352, 0]
click at [546, 243] on input "True" at bounding box center [546, 247] width 10 height 9
radio input "true"
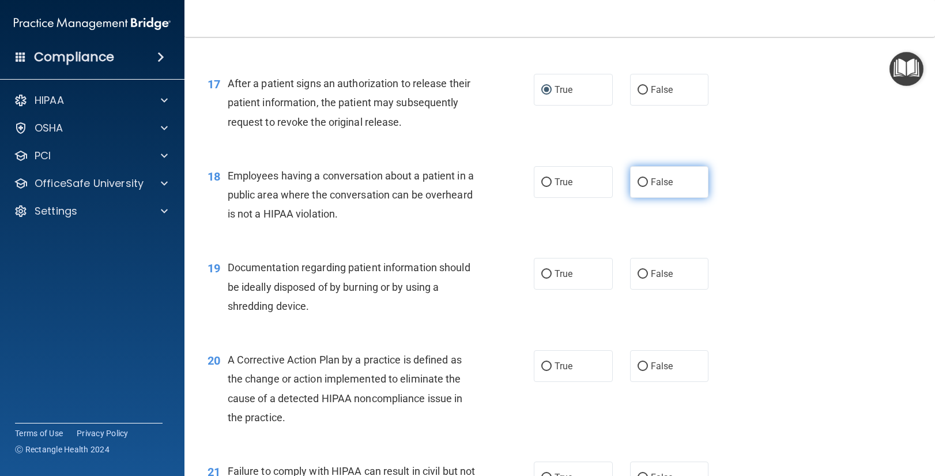
scroll to position [1513, 0]
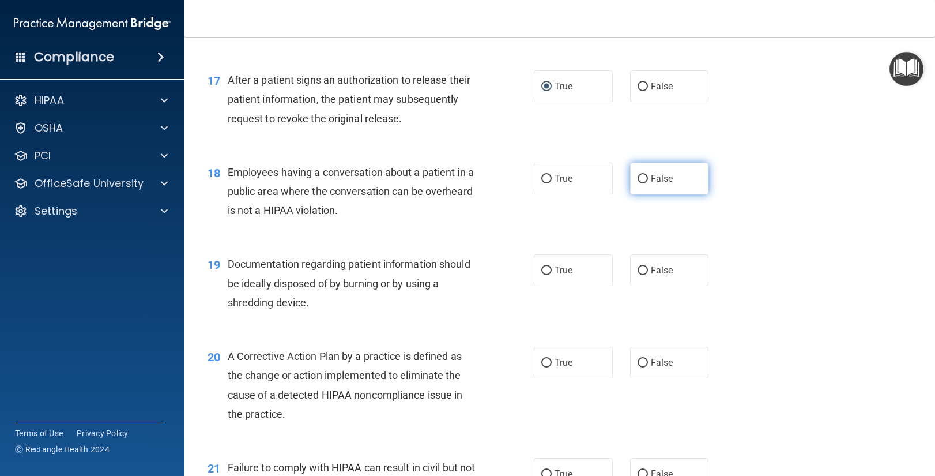
click at [643, 178] on input "False" at bounding box center [643, 179] width 10 height 9
radio input "true"
click at [547, 268] on input "True" at bounding box center [546, 270] width 10 height 9
radio input "true"
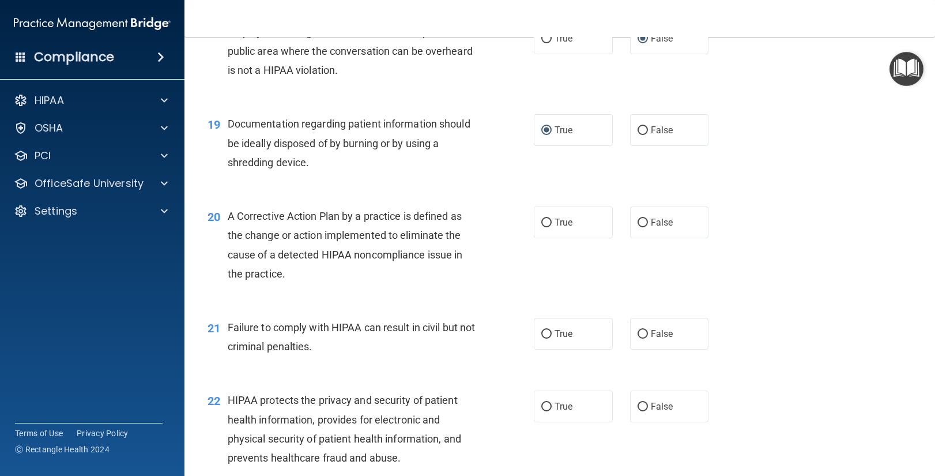
scroll to position [1655, 0]
click at [547, 220] on input "True" at bounding box center [546, 221] width 10 height 9
radio input "true"
click at [643, 331] on input "False" at bounding box center [643, 332] width 10 height 9
radio input "true"
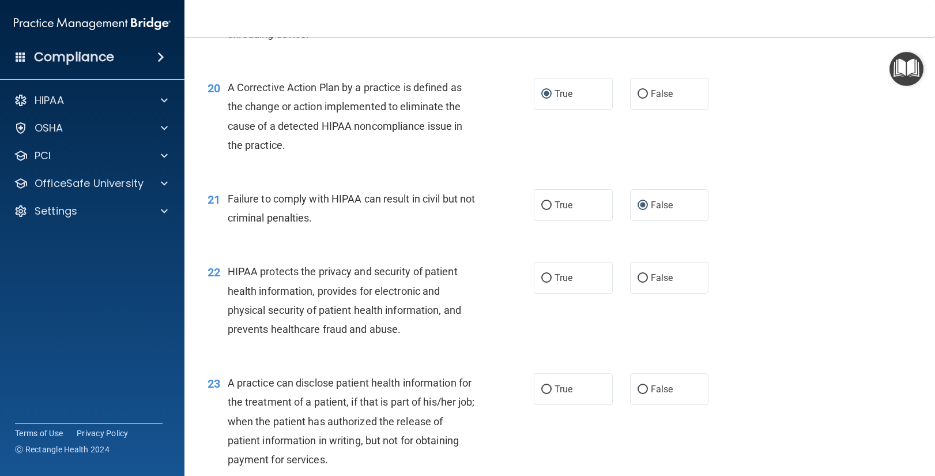
scroll to position [1785, 0]
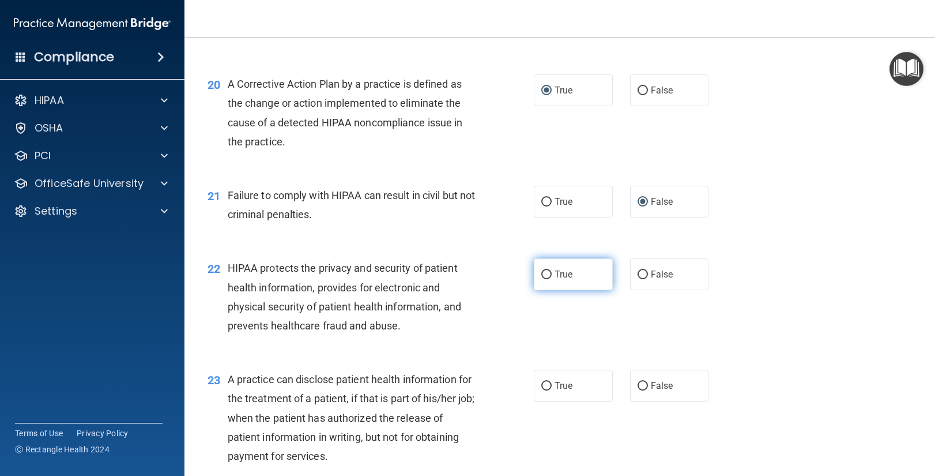
click at [551, 274] on input "True" at bounding box center [546, 274] width 10 height 9
radio input "true"
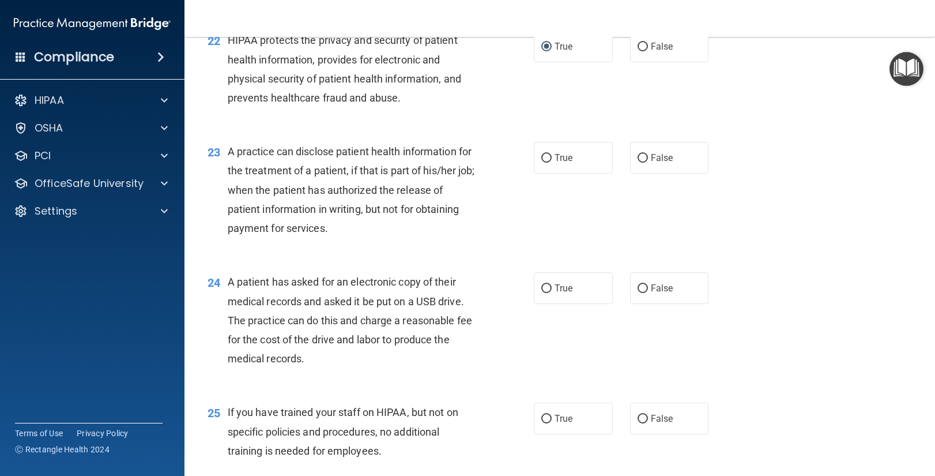
scroll to position [2013, 0]
click at [644, 153] on input "False" at bounding box center [643, 157] width 10 height 9
radio input "true"
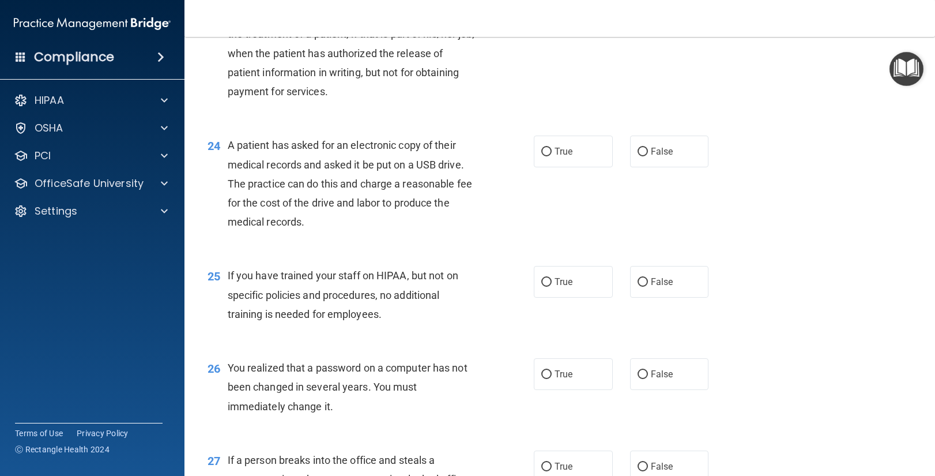
scroll to position [2151, 0]
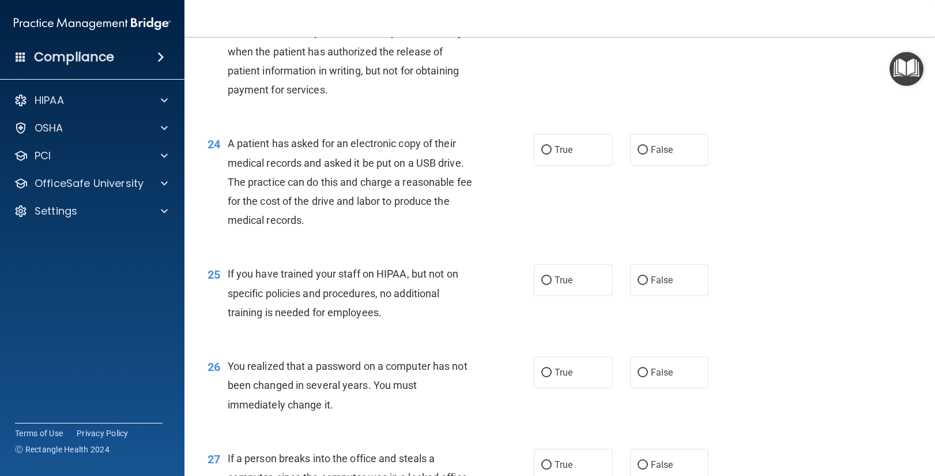
drag, startPoint x: 549, startPoint y: 147, endPoint x: 534, endPoint y: 167, distance: 24.7
click at [549, 147] on input "True" at bounding box center [546, 150] width 10 height 9
radio input "true"
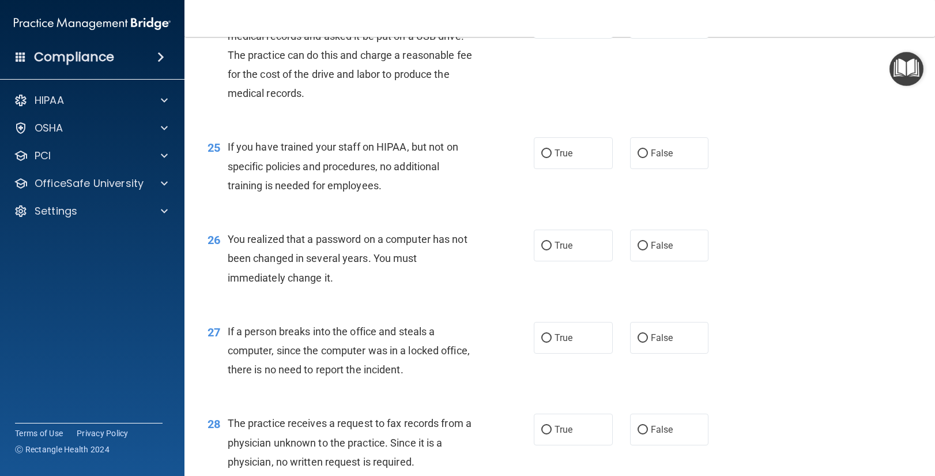
scroll to position [2280, 0]
click at [646, 152] on input "False" at bounding box center [643, 152] width 10 height 9
radio input "true"
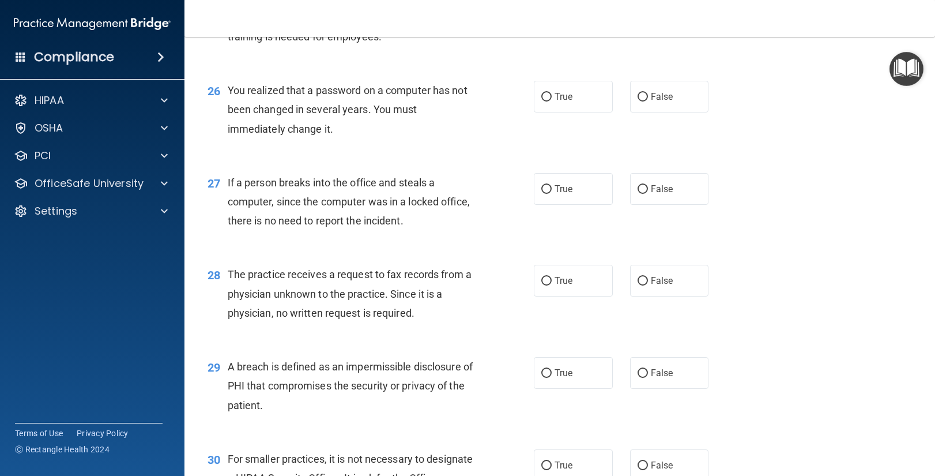
scroll to position [2428, 0]
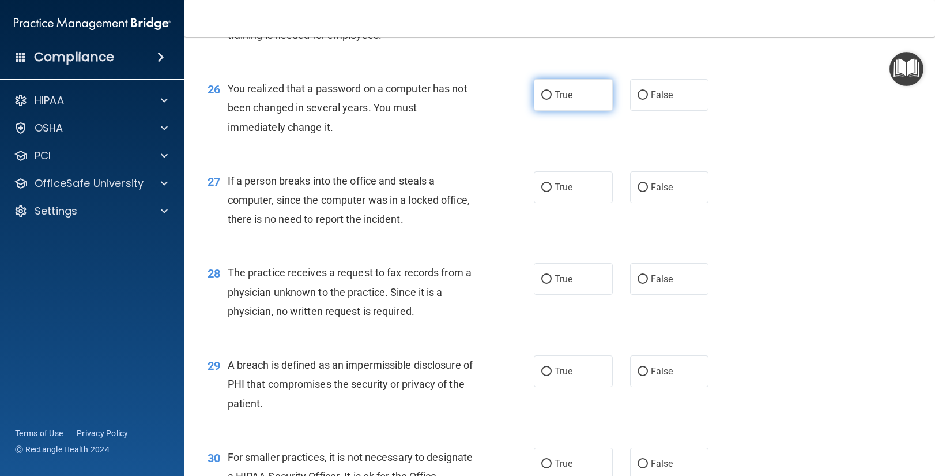
click at [547, 94] on input "True" at bounding box center [546, 95] width 10 height 9
radio input "true"
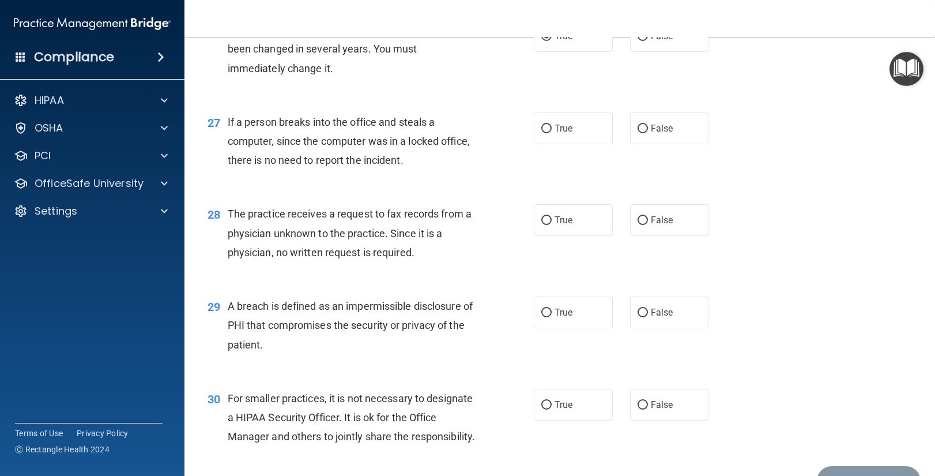
scroll to position [2491, 0]
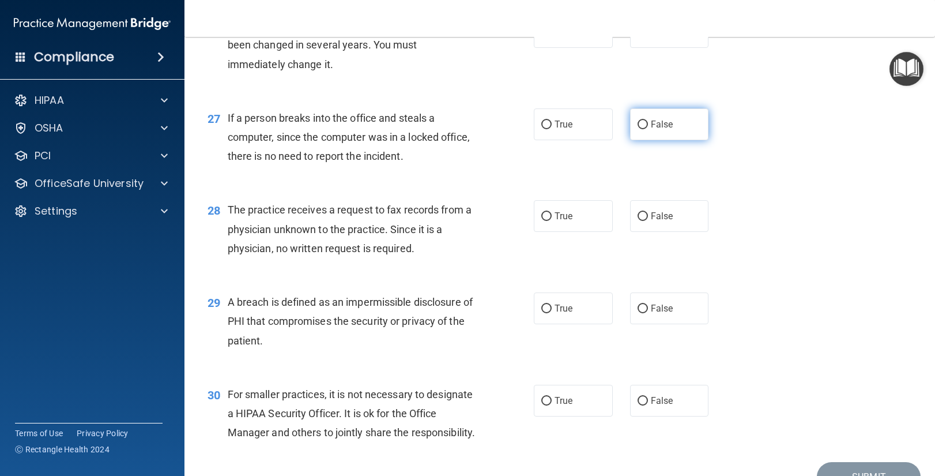
click at [642, 124] on input "False" at bounding box center [643, 125] width 10 height 9
radio input "true"
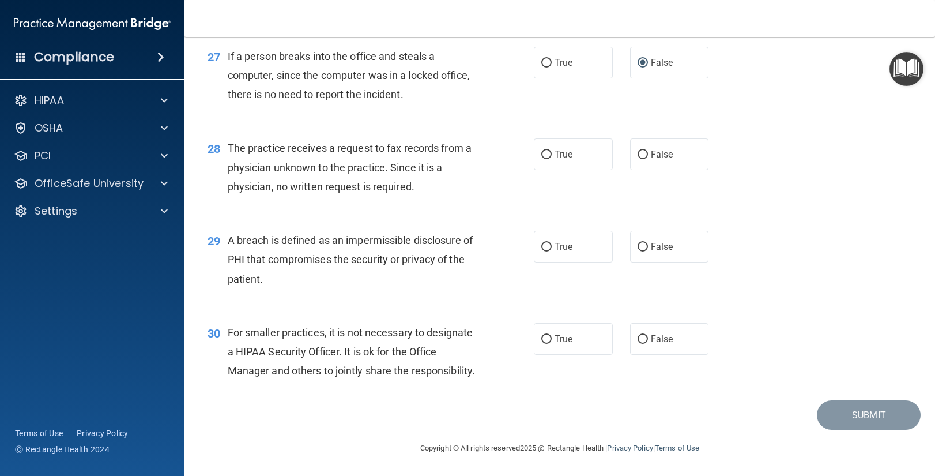
scroll to position [2572, 0]
click at [645, 150] on input "False" at bounding box center [643, 154] width 10 height 9
radio input "true"
click at [549, 243] on input "True" at bounding box center [546, 247] width 10 height 9
radio input "true"
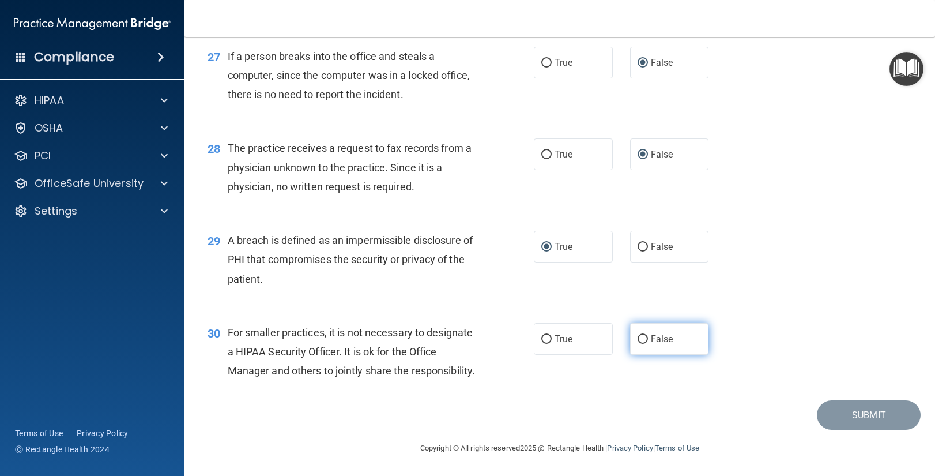
click at [642, 335] on input "False" at bounding box center [643, 339] width 10 height 9
radio input "true"
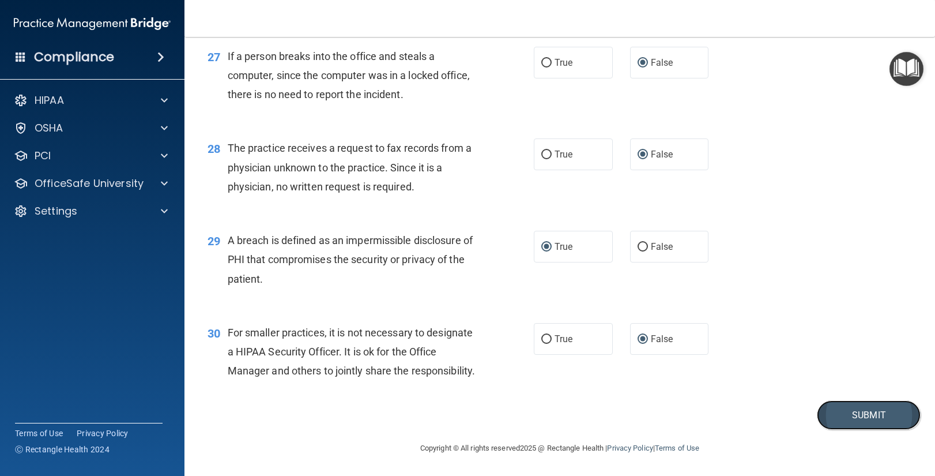
click at [868, 416] on button "Submit" at bounding box center [869, 414] width 104 height 29
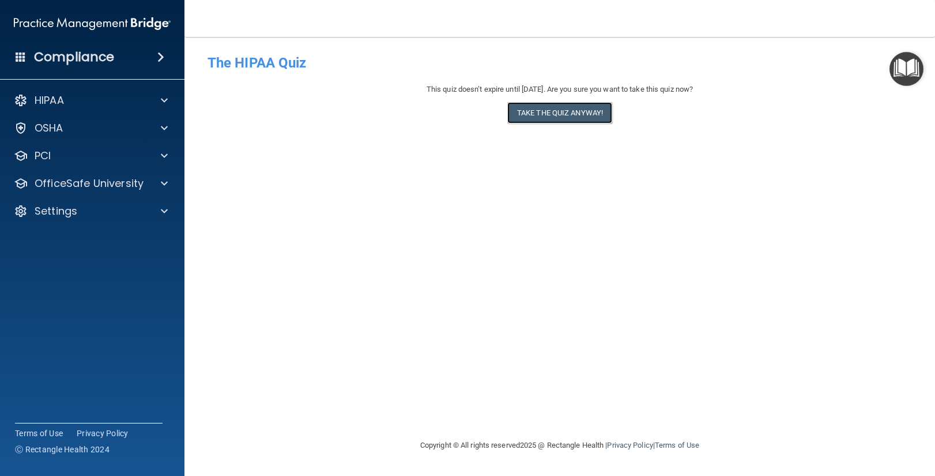
click at [542, 115] on button "Take the quiz anyway!" at bounding box center [559, 112] width 105 height 21
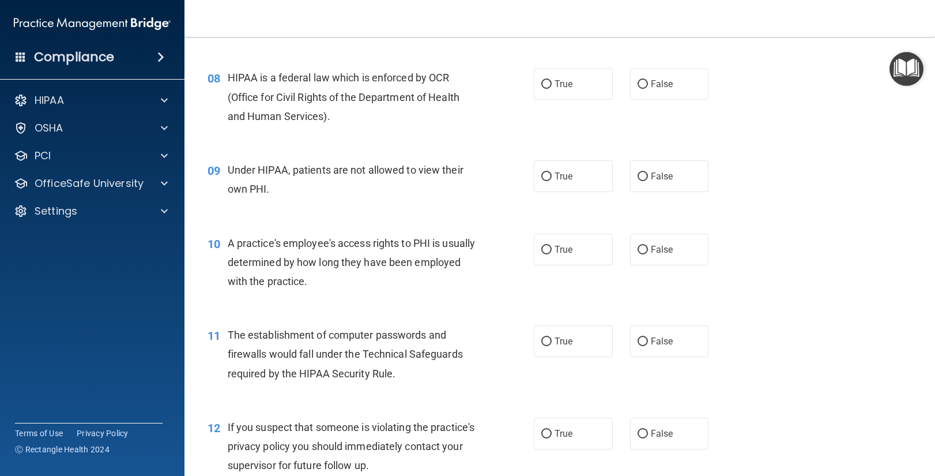
scroll to position [656, 0]
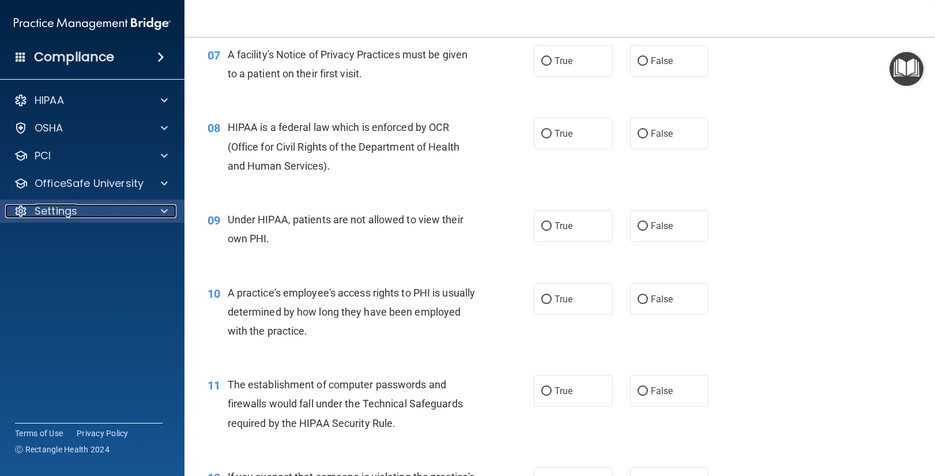
click at [160, 207] on div at bounding box center [162, 211] width 29 height 14
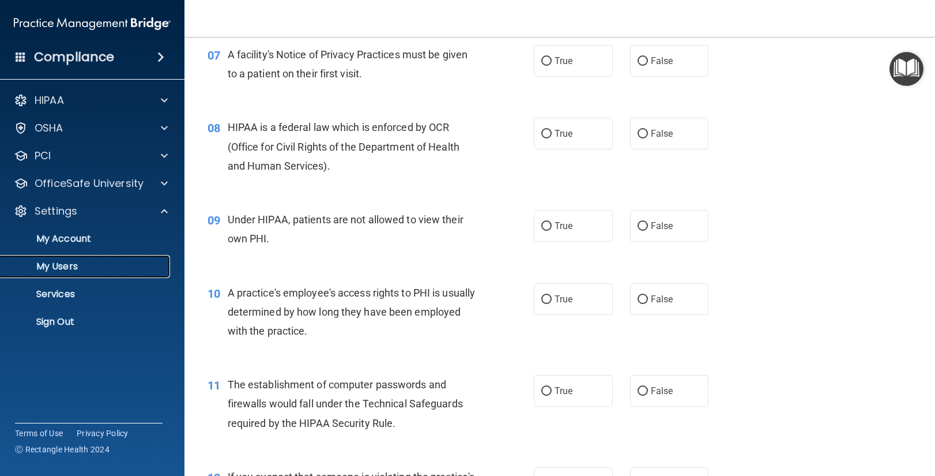
click at [54, 268] on p "My Users" at bounding box center [85, 267] width 157 height 12
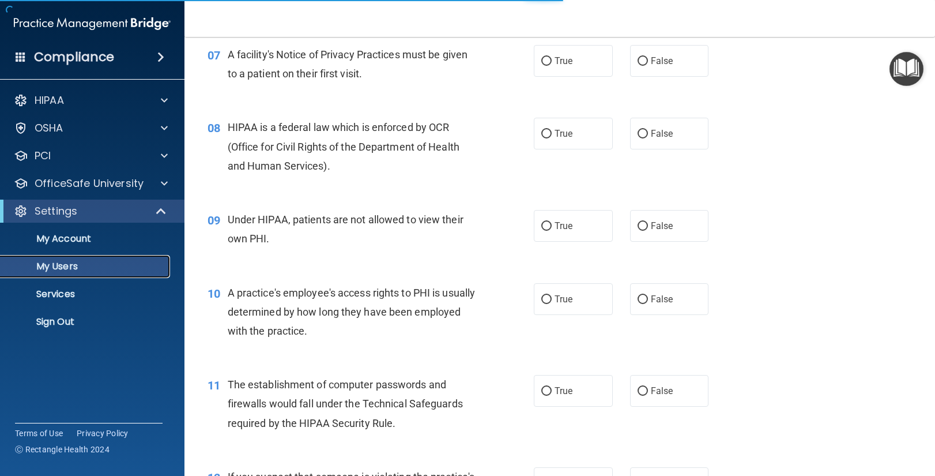
select select "20"
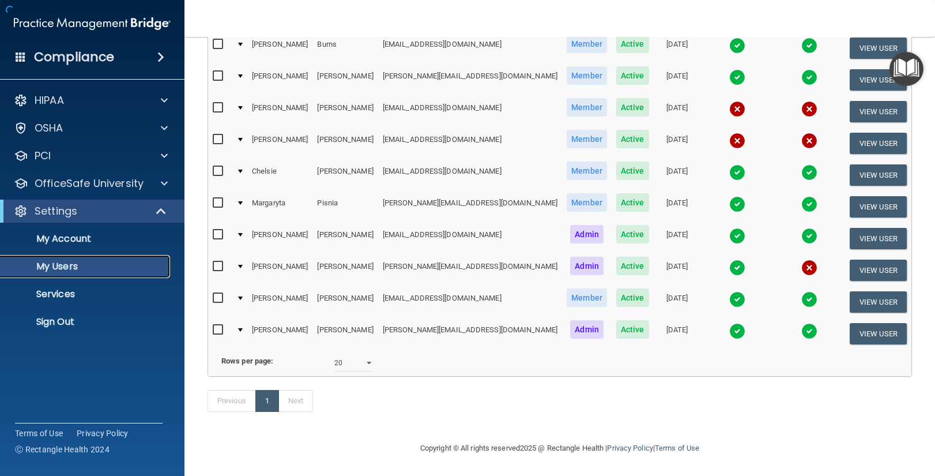
scroll to position [144, 0]
click at [240, 234] on td at bounding box center [240, 239] width 16 height 32
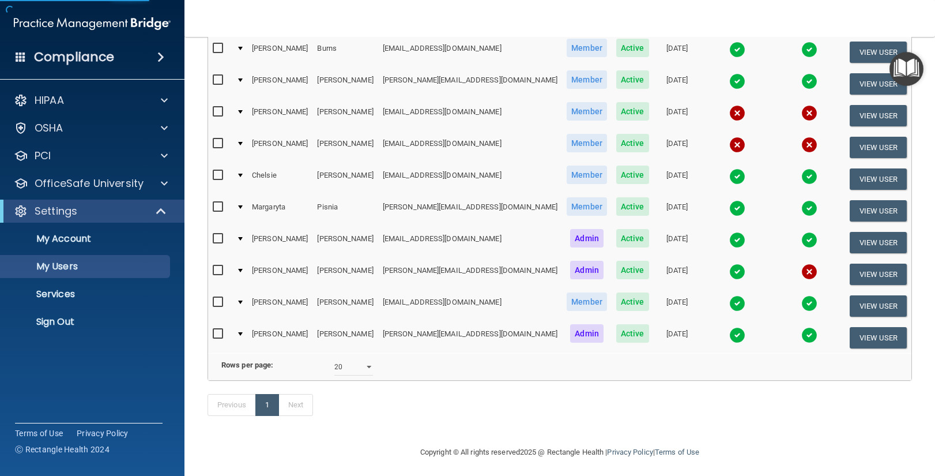
click at [244, 237] on td at bounding box center [240, 243] width 16 height 32
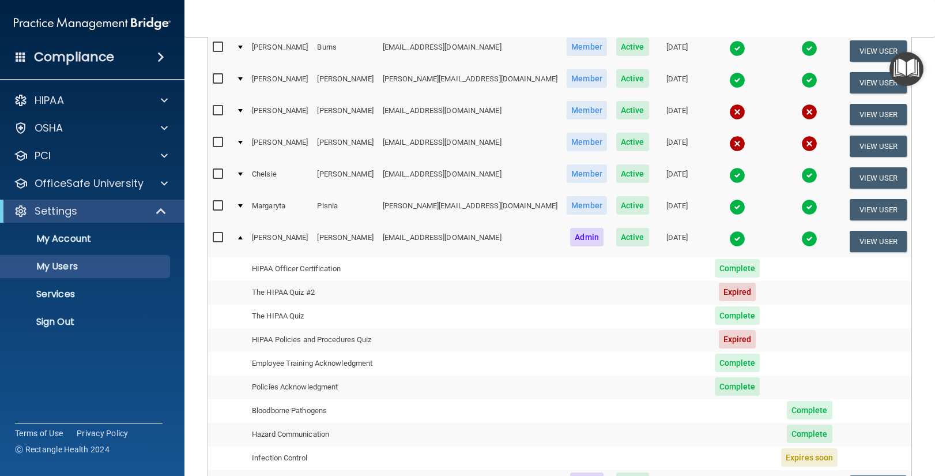
scroll to position [144, 0]
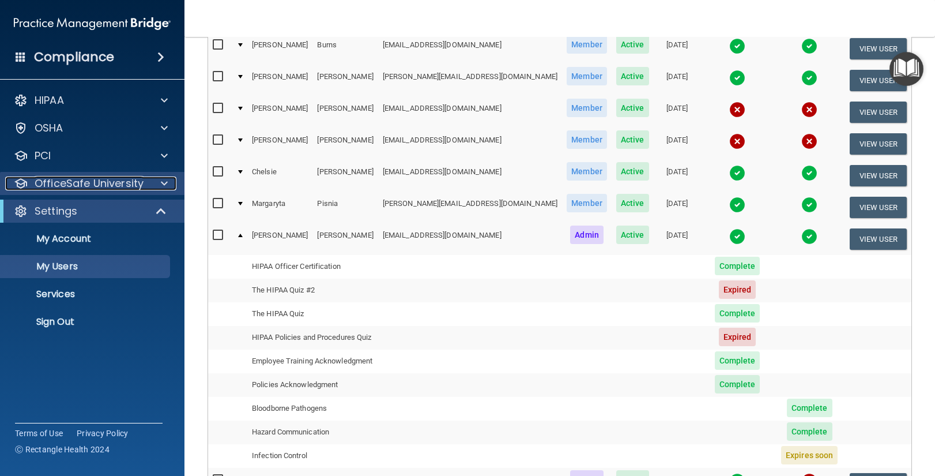
click at [136, 180] on p "OfficeSafe University" at bounding box center [89, 183] width 109 height 14
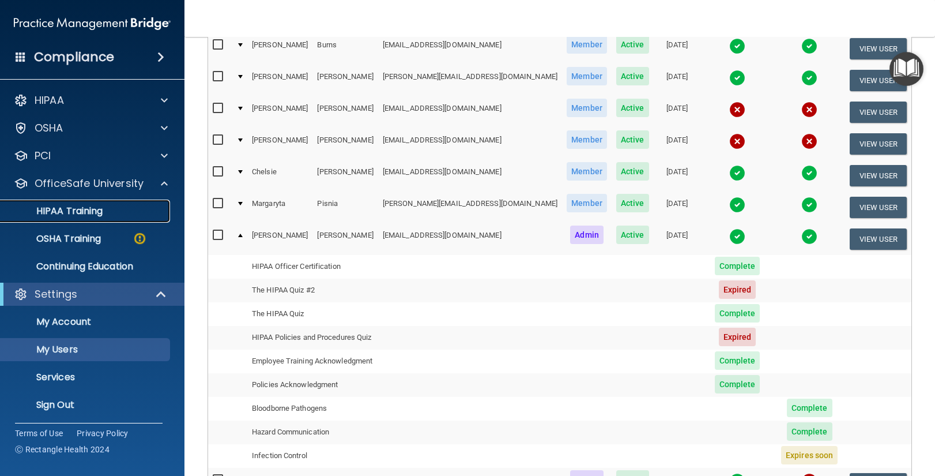
click at [84, 205] on p "HIPAA Training" at bounding box center [54, 211] width 95 height 12
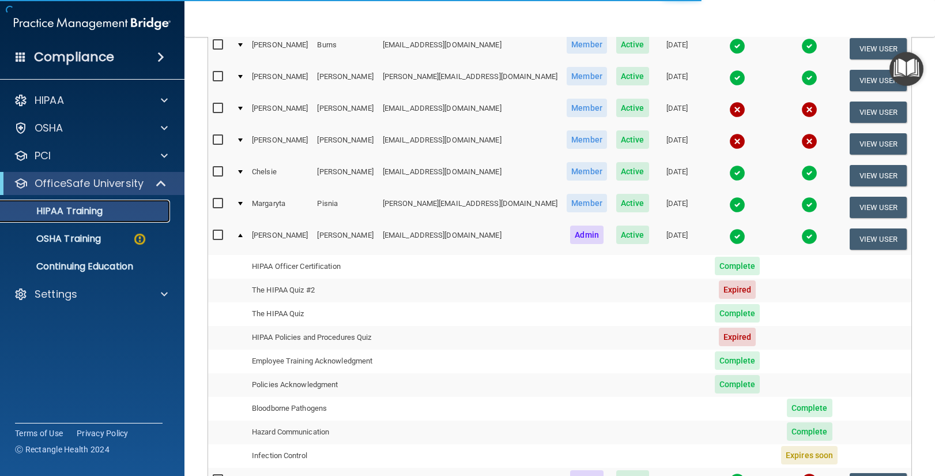
click at [83, 208] on p "HIPAA Training" at bounding box center [54, 211] width 95 height 12
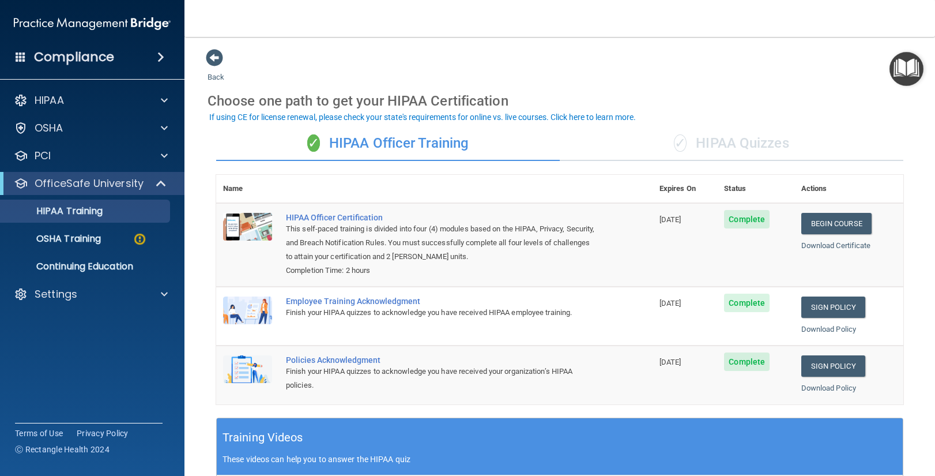
click at [717, 144] on div "✓ HIPAA Quizzes" at bounding box center [732, 143] width 344 height 35
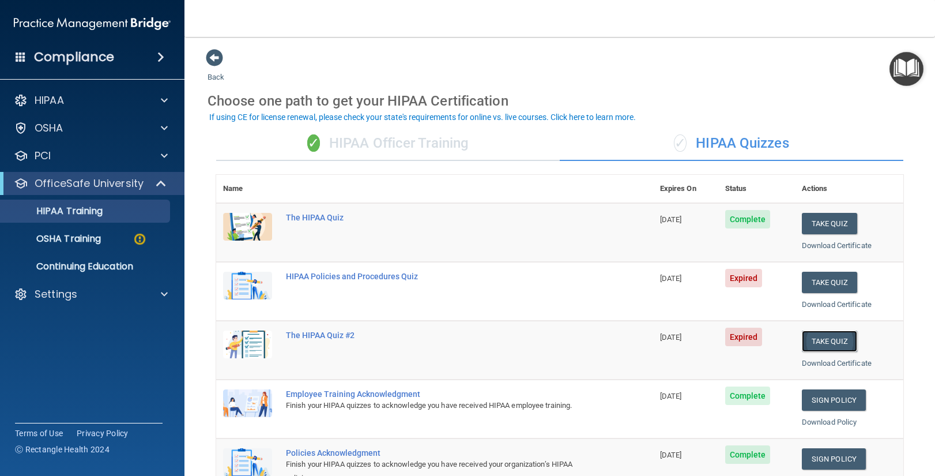
click at [837, 341] on button "Take Quiz" at bounding box center [829, 340] width 55 height 21
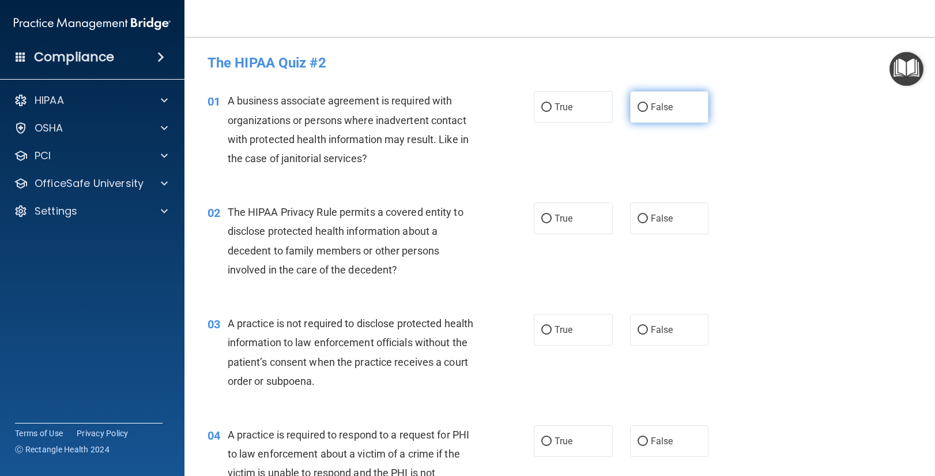
click at [643, 106] on input "False" at bounding box center [643, 107] width 10 height 9
radio input "true"
click at [548, 219] on input "True" at bounding box center [546, 218] width 10 height 9
radio input "true"
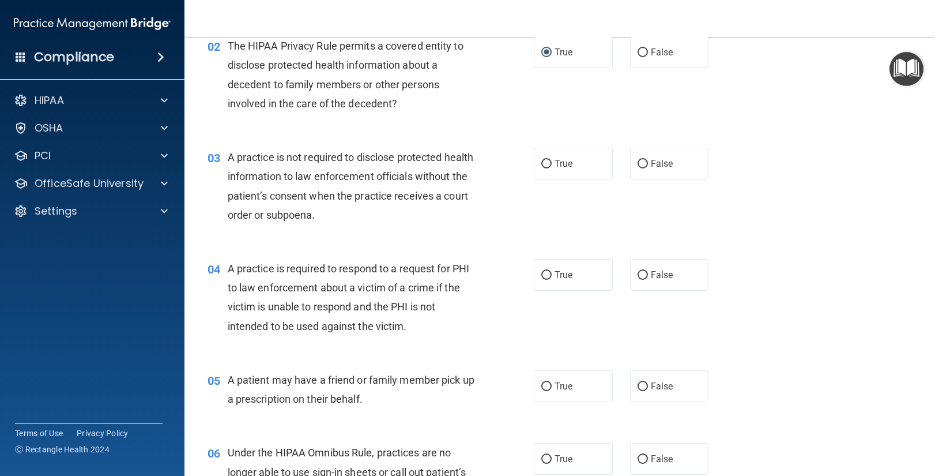
scroll to position [167, 0]
click at [642, 163] on input "False" at bounding box center [643, 163] width 10 height 9
radio input "true"
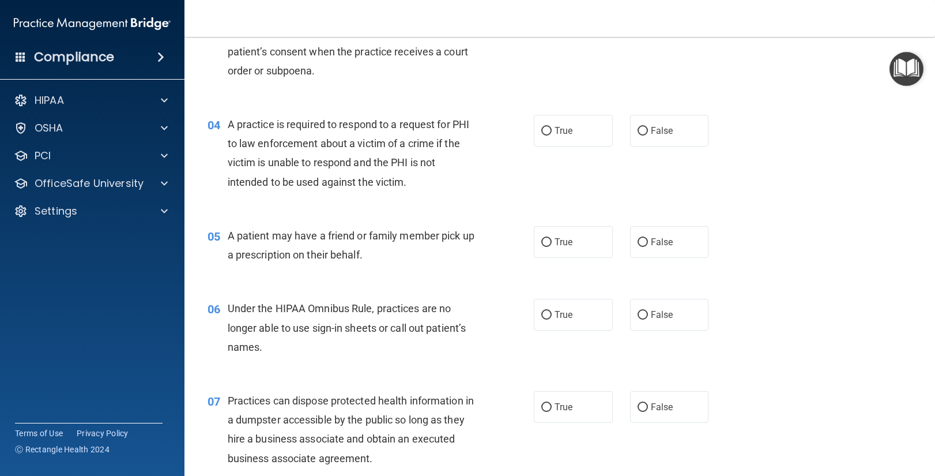
scroll to position [313, 0]
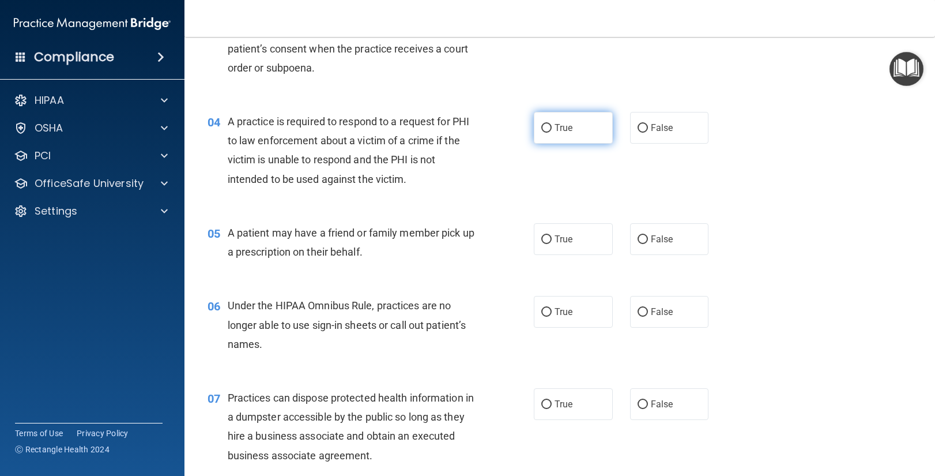
click at [549, 128] on input "True" at bounding box center [546, 128] width 10 height 9
radio input "true"
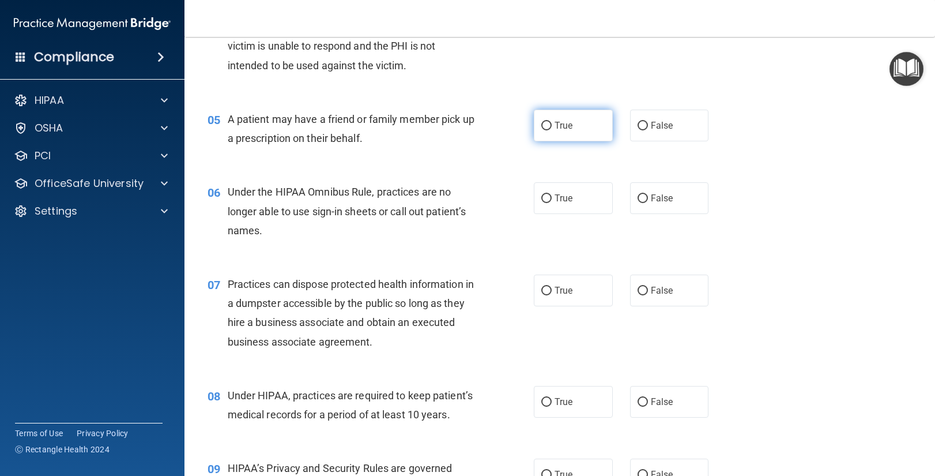
scroll to position [424, 0]
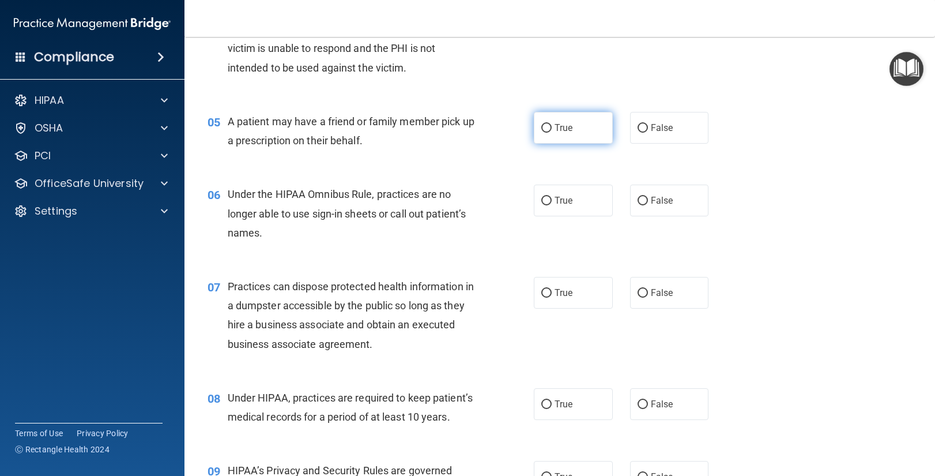
click at [550, 124] on input "True" at bounding box center [546, 128] width 10 height 9
radio input "true"
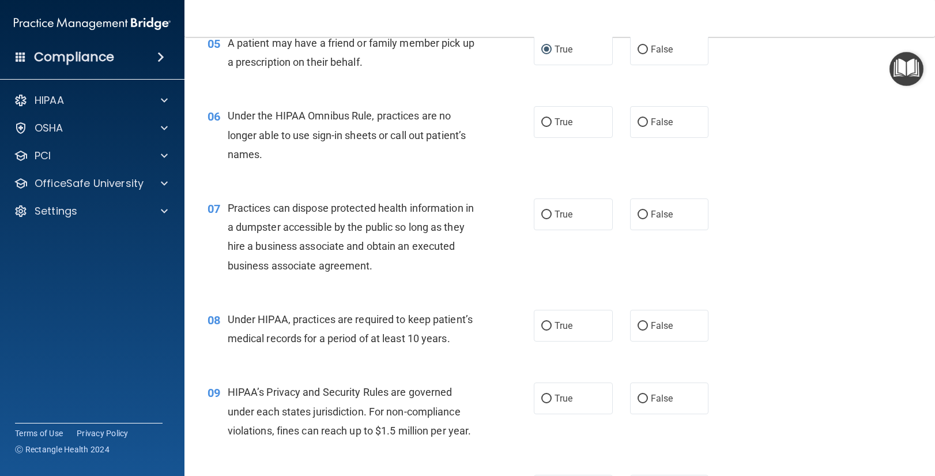
scroll to position [499, 0]
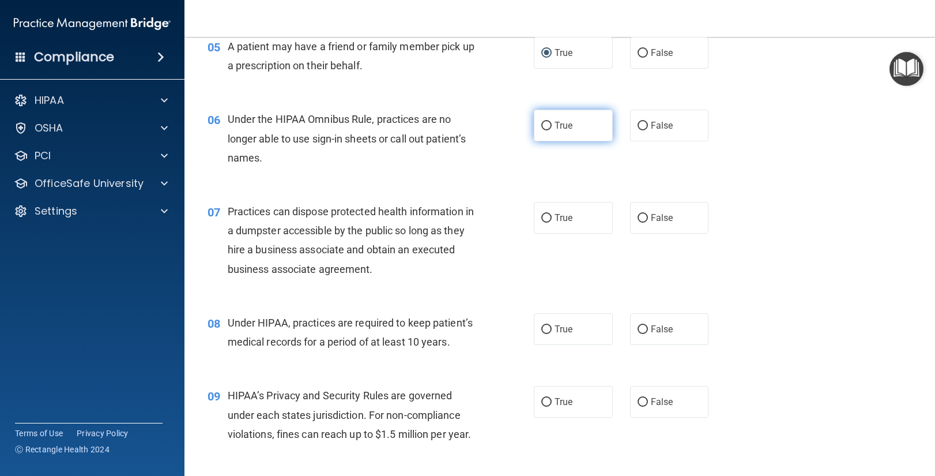
click at [547, 123] on input "True" at bounding box center [546, 126] width 10 height 9
radio input "true"
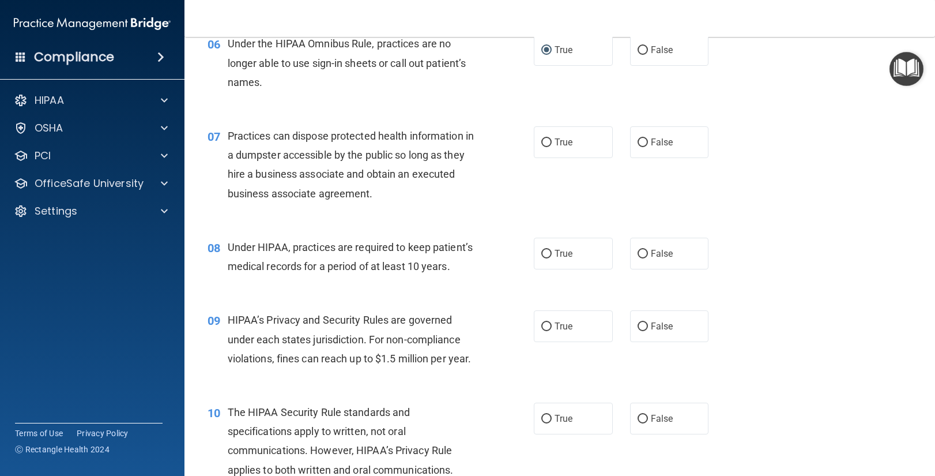
scroll to position [581, 0]
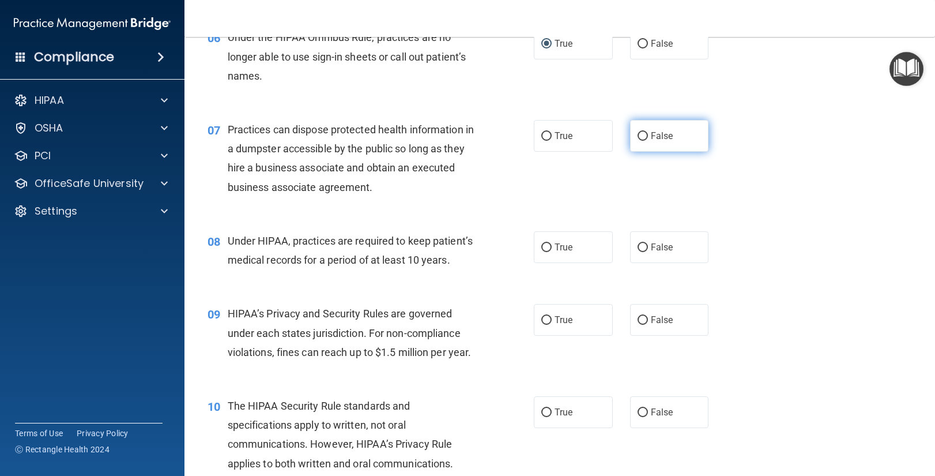
click at [642, 136] on input "False" at bounding box center [643, 136] width 10 height 9
radio input "true"
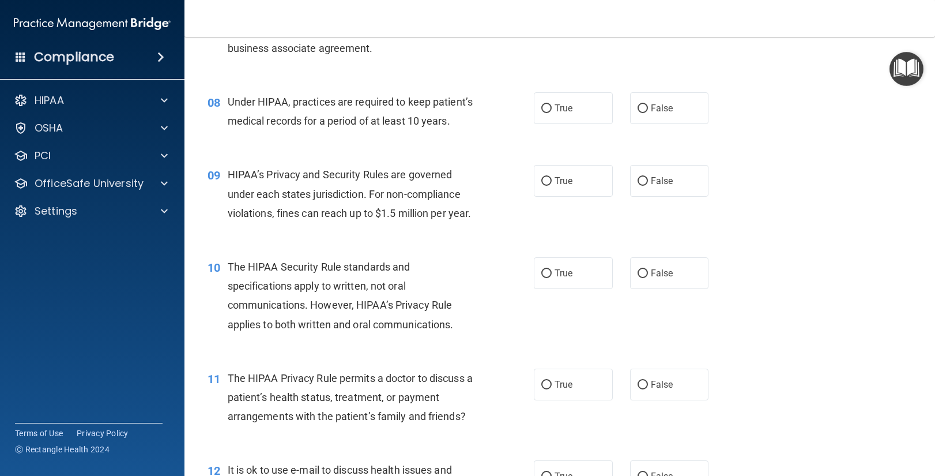
scroll to position [722, 0]
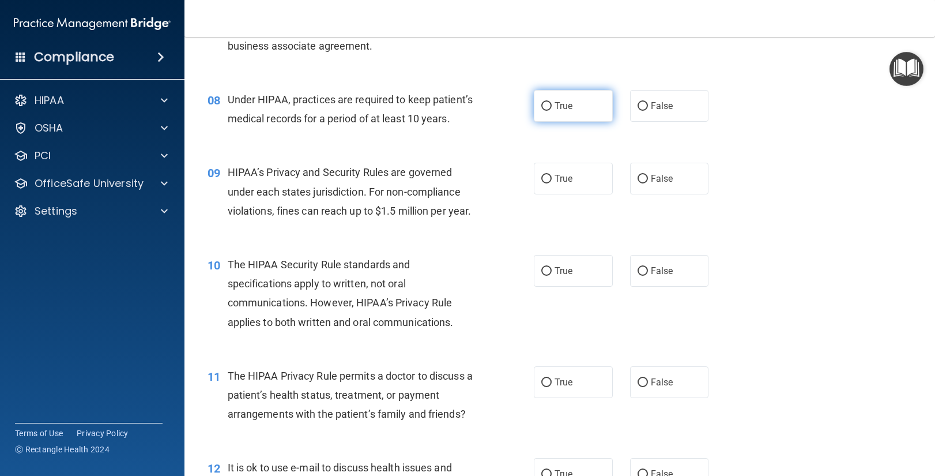
click at [546, 106] on input "True" at bounding box center [546, 106] width 10 height 9
radio input "true"
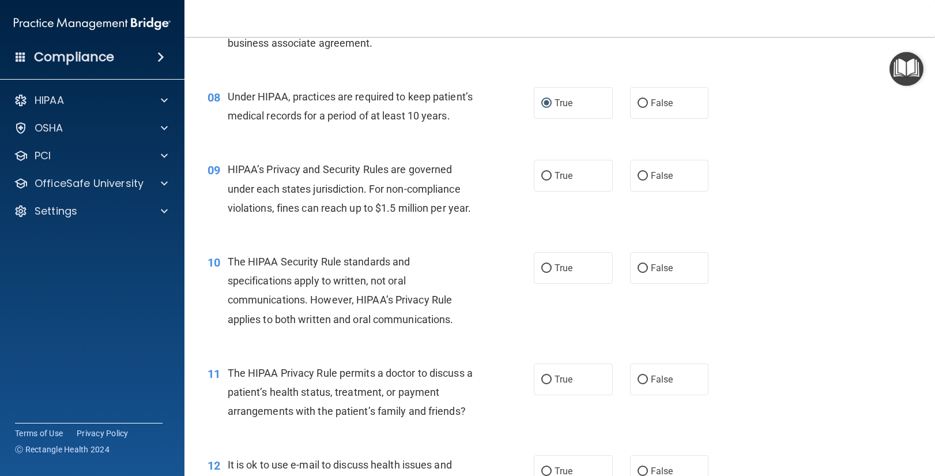
scroll to position [727, 0]
click at [640, 102] on input "False" at bounding box center [643, 101] width 10 height 9
radio input "true"
radio input "false"
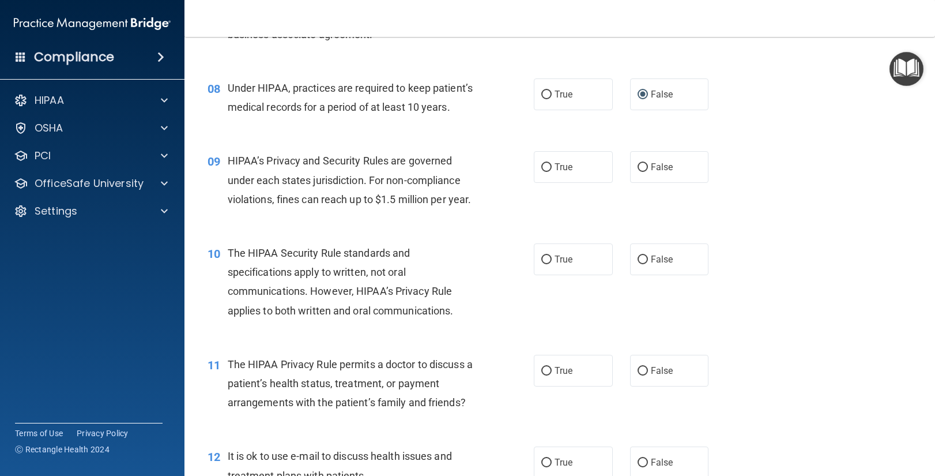
scroll to position [735, 0]
click at [545, 166] on input "True" at bounding box center [546, 166] width 10 height 9
radio input "true"
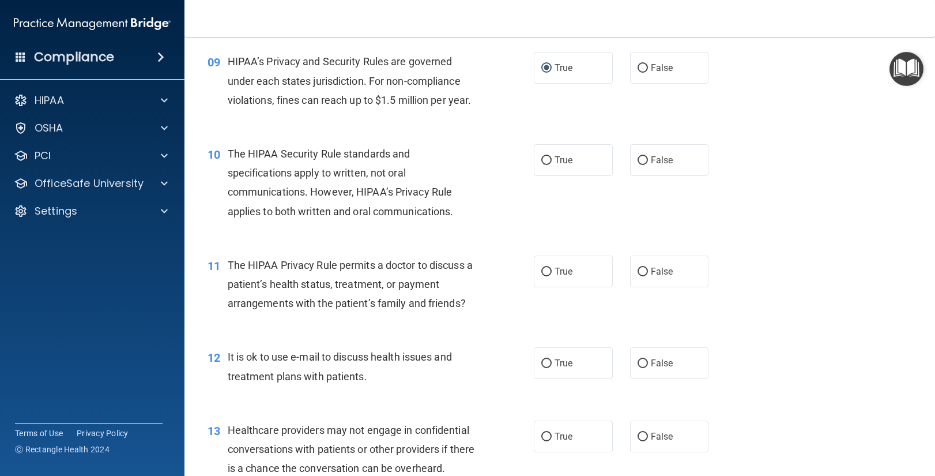
scroll to position [835, 0]
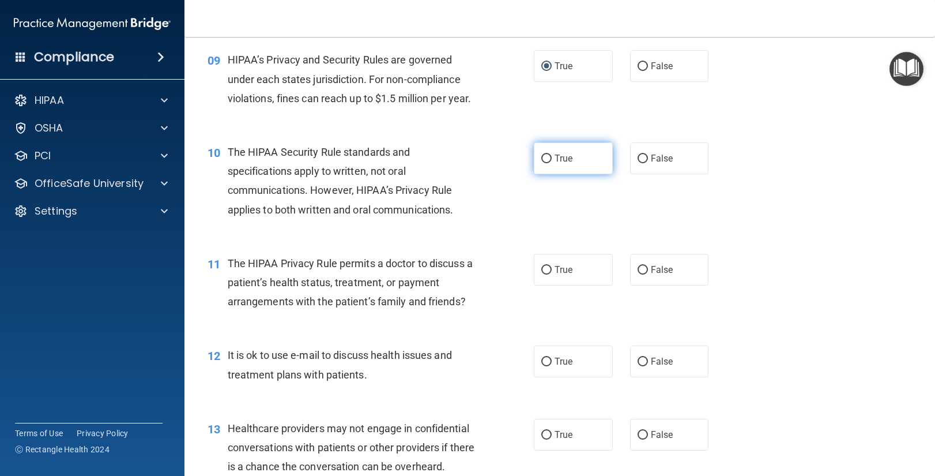
click at [547, 158] on input "True" at bounding box center [546, 159] width 10 height 9
radio input "true"
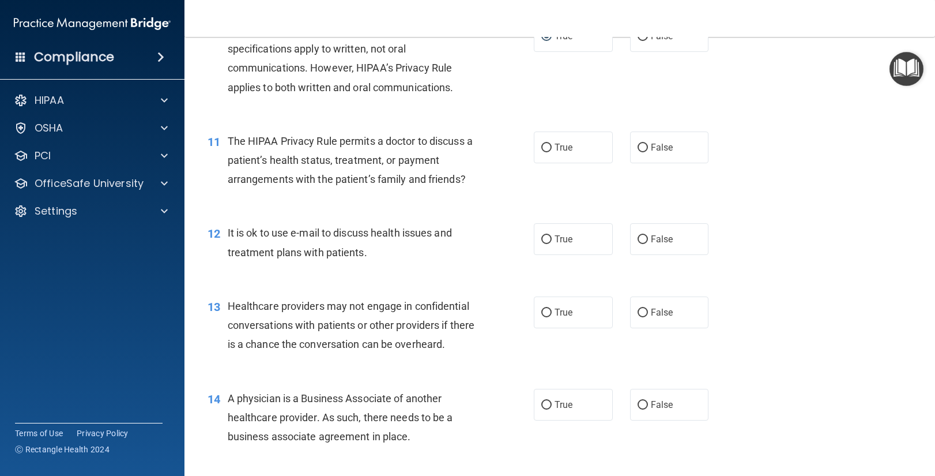
scroll to position [958, 0]
click at [547, 236] on input "True" at bounding box center [546, 239] width 10 height 9
radio input "true"
click at [642, 149] on input "False" at bounding box center [643, 149] width 10 height 9
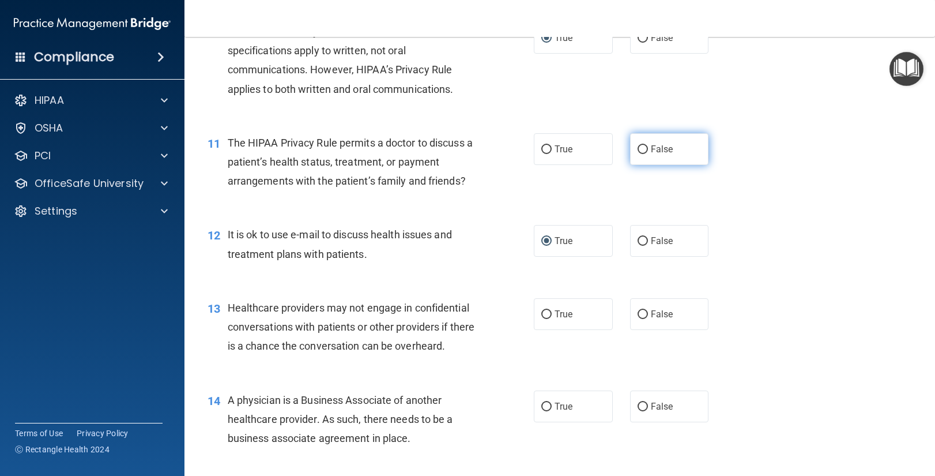
radio input "true"
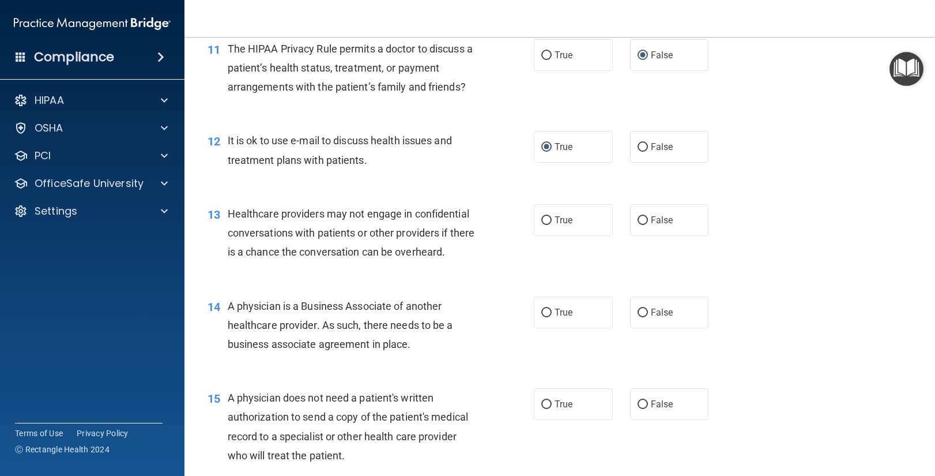
scroll to position [1052, 0]
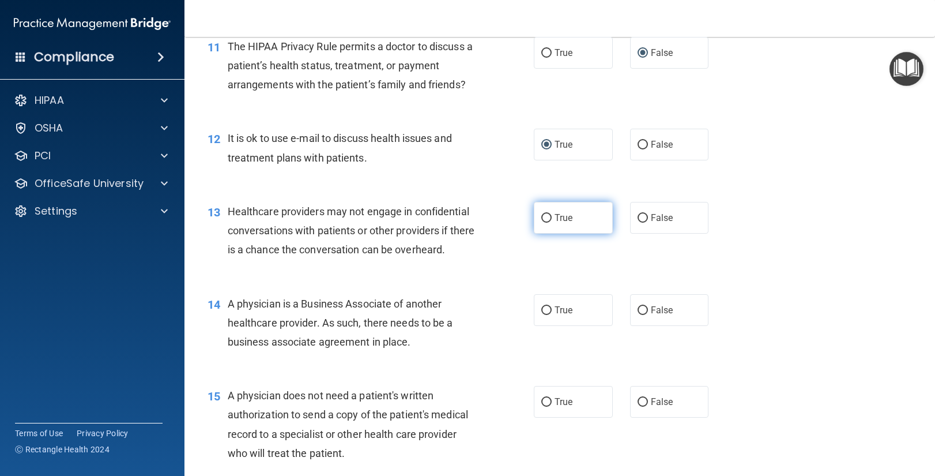
click at [548, 216] on input "True" at bounding box center [546, 218] width 10 height 9
radio input "true"
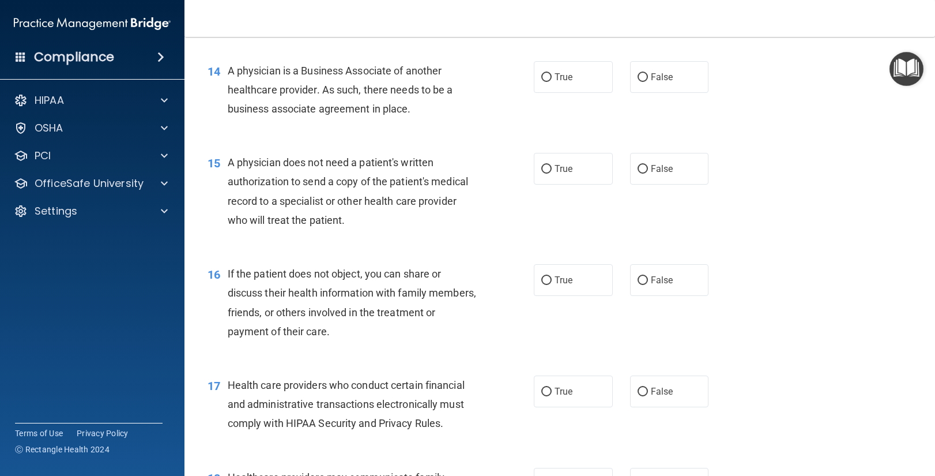
scroll to position [1285, 0]
click at [547, 77] on input "True" at bounding box center [546, 77] width 10 height 9
radio input "true"
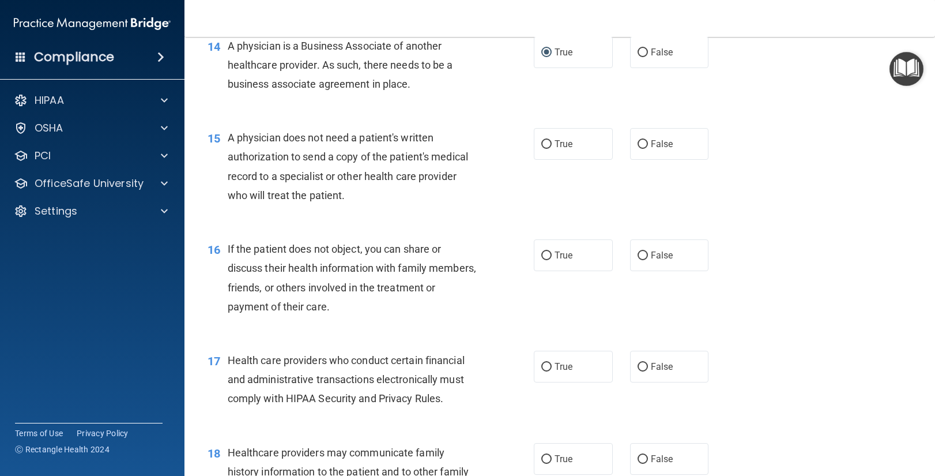
scroll to position [1311, 0]
click at [541, 144] on input "True" at bounding box center [546, 143] width 10 height 9
radio input "true"
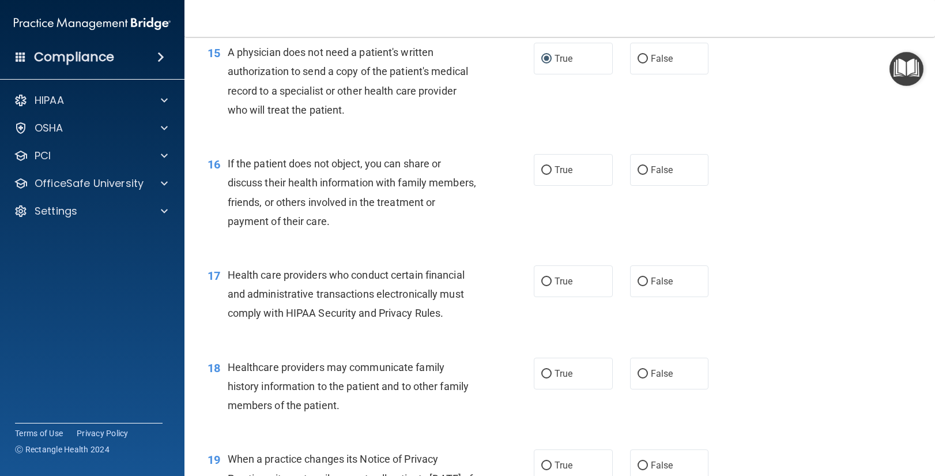
scroll to position [1399, 0]
click at [548, 163] on label "True" at bounding box center [573, 171] width 79 height 32
click at [548, 167] on input "True" at bounding box center [546, 171] width 10 height 9
radio input "true"
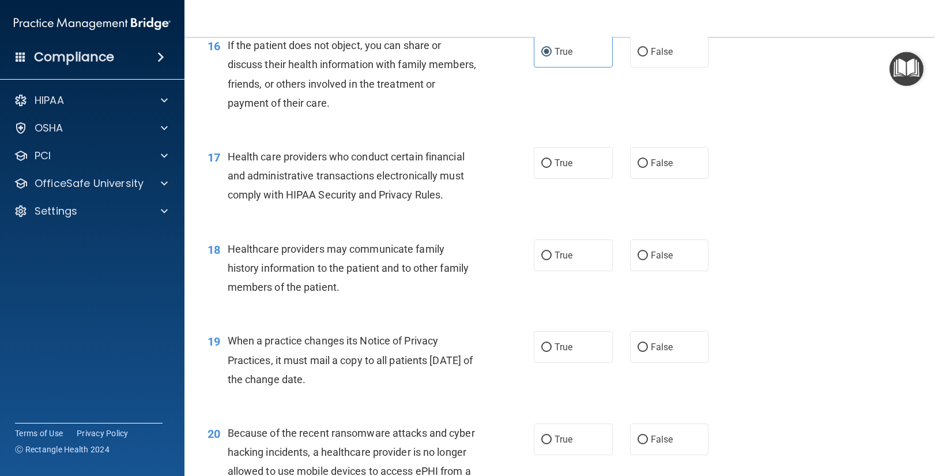
scroll to position [1510, 0]
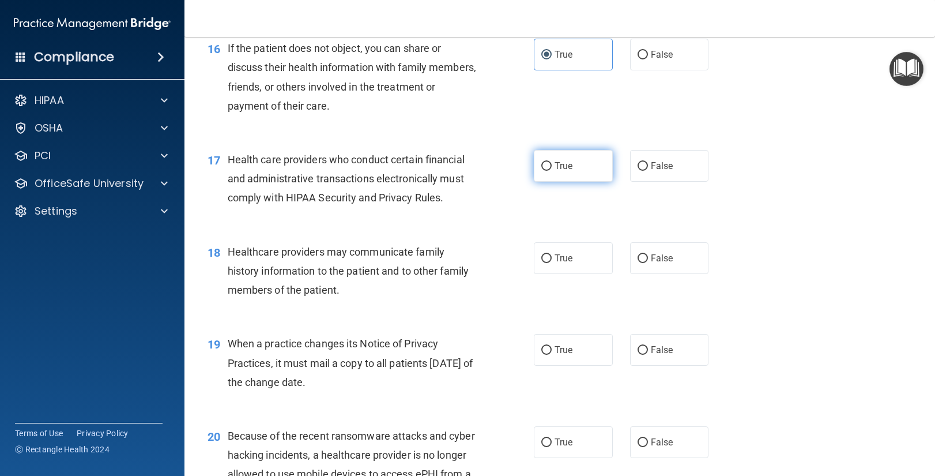
click at [547, 166] on input "True" at bounding box center [546, 166] width 10 height 9
radio input "true"
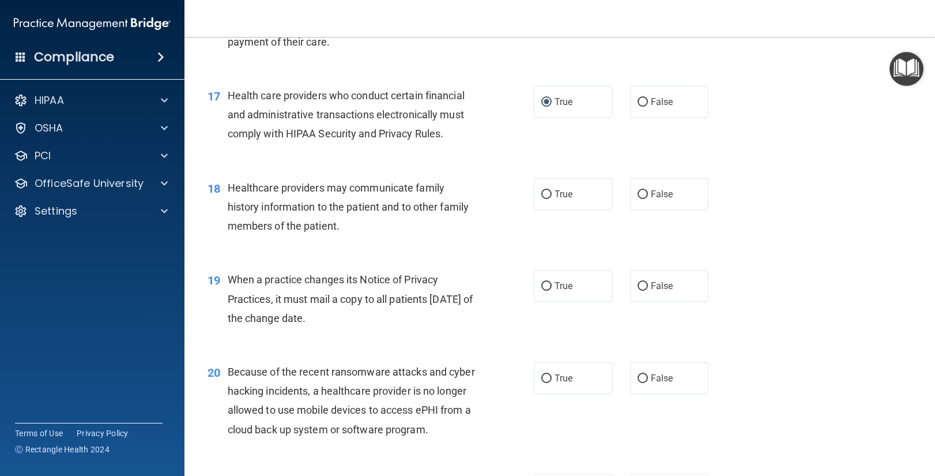
scroll to position [1576, 0]
click at [547, 192] on input "True" at bounding box center [546, 193] width 10 height 9
radio input "true"
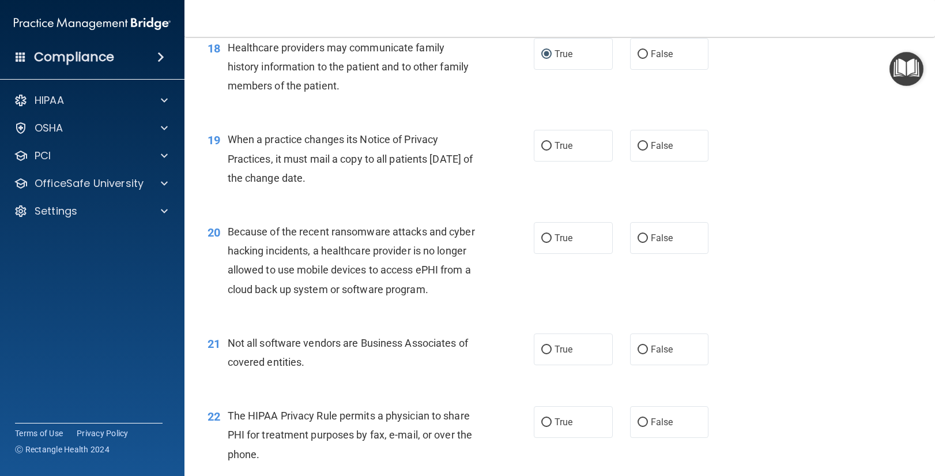
scroll to position [1715, 0]
click at [545, 142] on input "True" at bounding box center [546, 145] width 10 height 9
radio input "true"
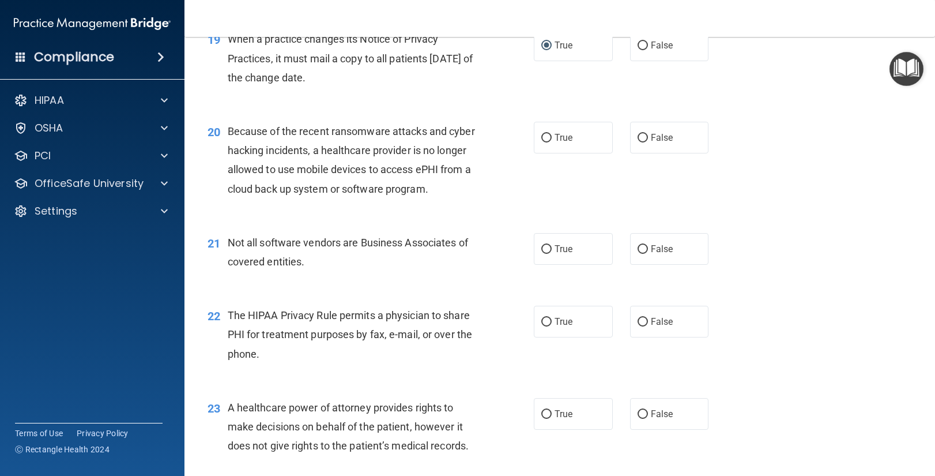
scroll to position [1816, 0]
click at [644, 248] on input "False" at bounding box center [643, 248] width 10 height 9
radio input "true"
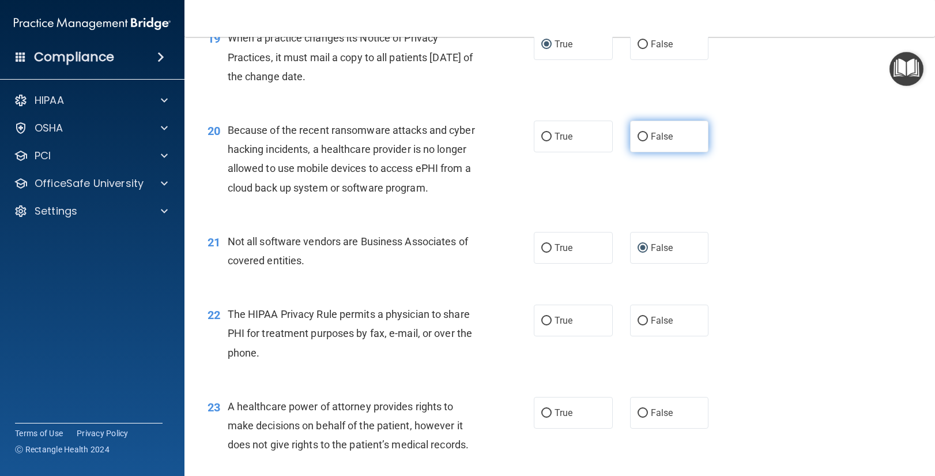
click at [644, 135] on input "False" at bounding box center [643, 137] width 10 height 9
radio input "true"
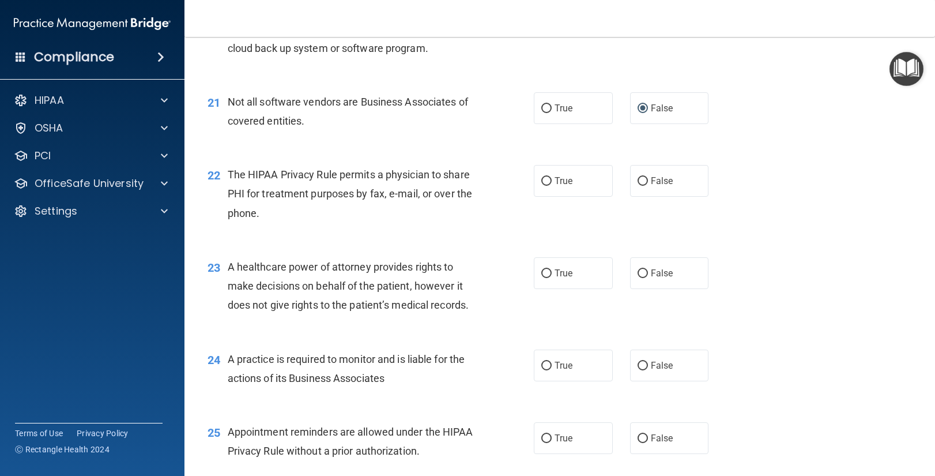
scroll to position [1954, 0]
click at [547, 179] on input "True" at bounding box center [546, 182] width 10 height 9
radio input "true"
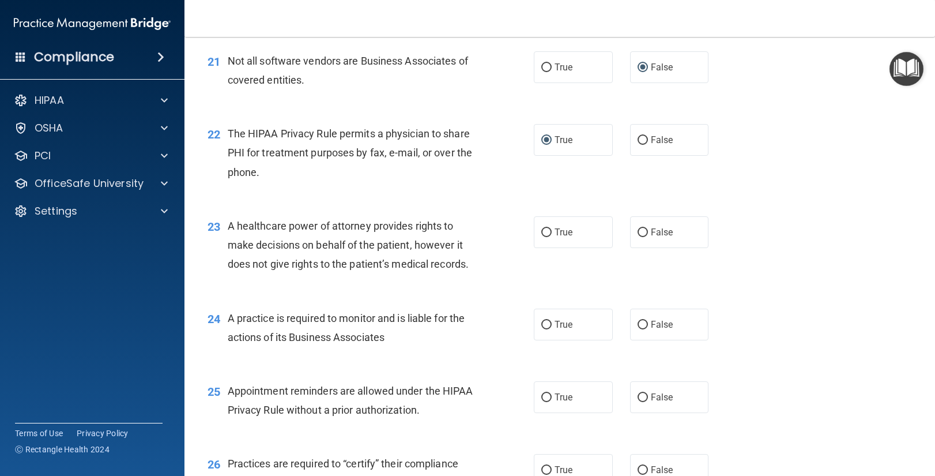
scroll to position [2017, 0]
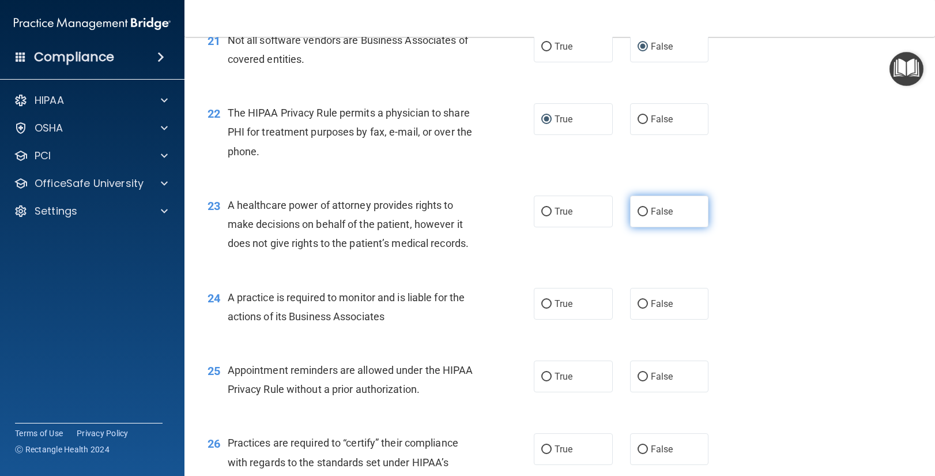
click at [642, 211] on input "False" at bounding box center [643, 212] width 10 height 9
radio input "true"
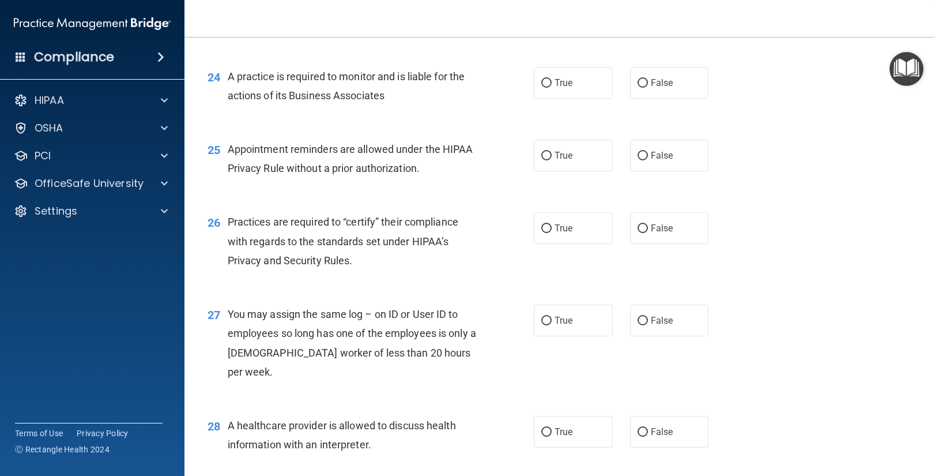
scroll to position [2239, 0]
click at [549, 81] on input "True" at bounding box center [546, 82] width 10 height 9
radio input "true"
click at [549, 152] on input "True" at bounding box center [546, 154] width 10 height 9
radio input "true"
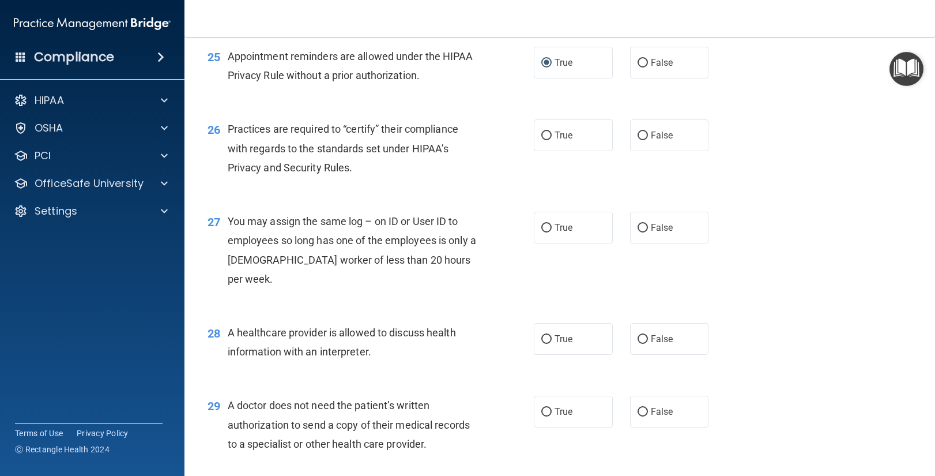
scroll to position [2339, 0]
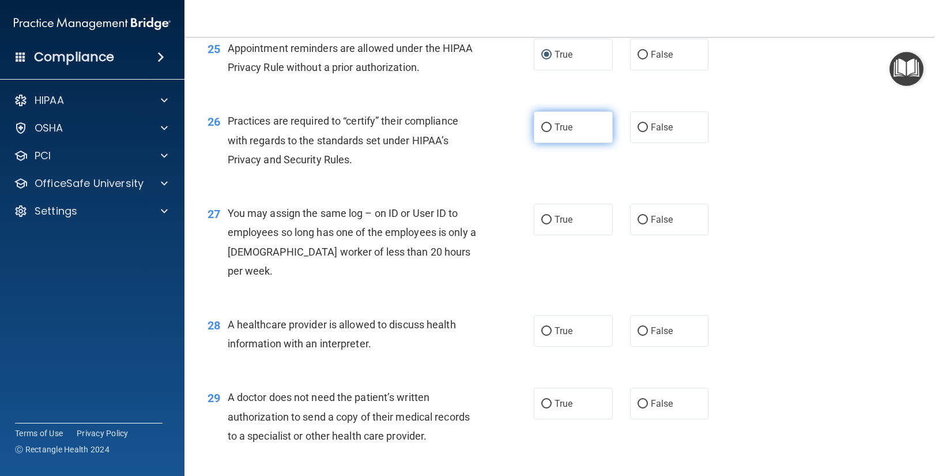
click at [549, 127] on input "True" at bounding box center [546, 127] width 10 height 9
radio input "true"
drag, startPoint x: 641, startPoint y: 219, endPoint x: 616, endPoint y: 235, distance: 29.9
click at [641, 219] on input "False" at bounding box center [643, 220] width 10 height 9
radio input "true"
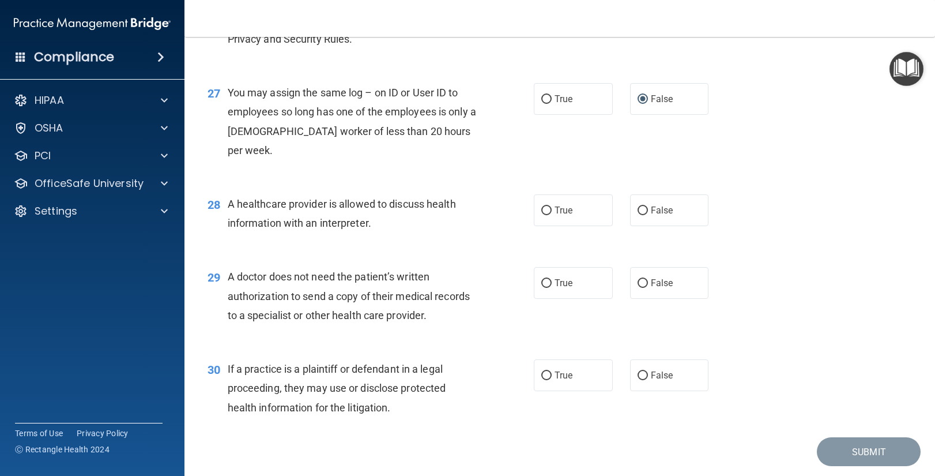
scroll to position [2476, 0]
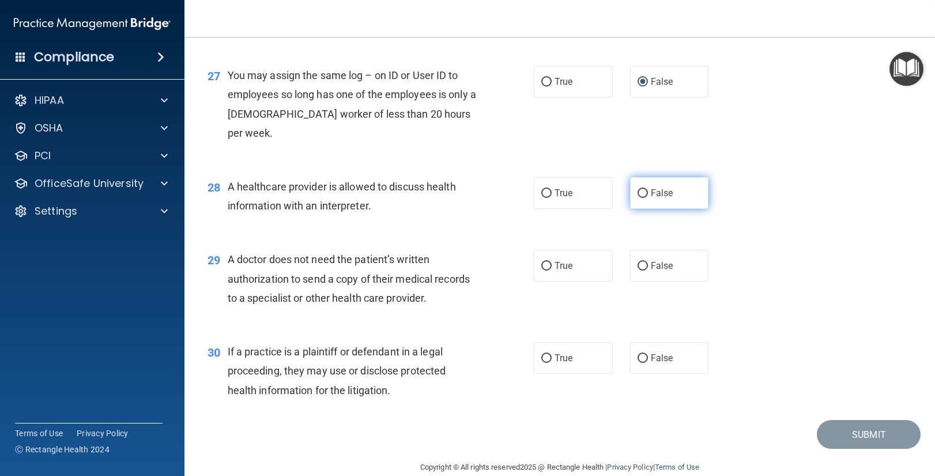
click at [643, 189] on input "False" at bounding box center [643, 193] width 10 height 9
radio input "true"
click at [643, 189] on input "False" at bounding box center [643, 193] width 10 height 9
click at [545, 189] on input "True" at bounding box center [546, 193] width 10 height 9
radio input "true"
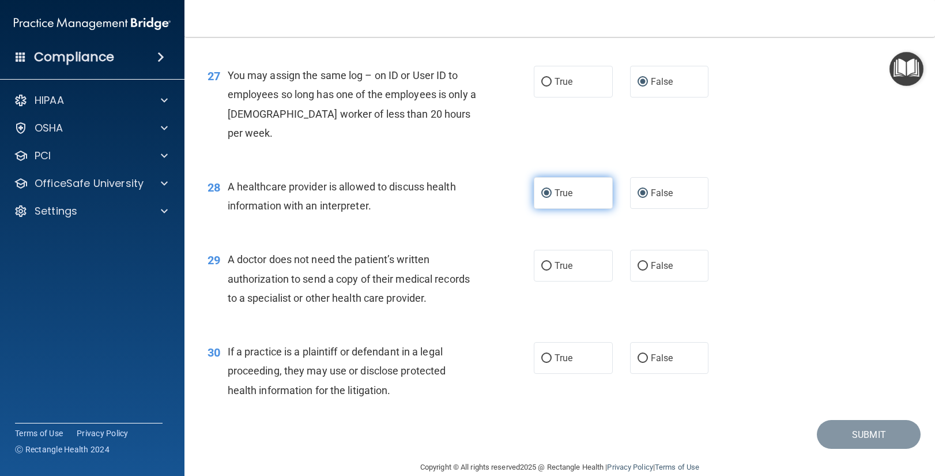
radio input "false"
drag, startPoint x: 645, startPoint y: 246, endPoint x: 640, endPoint y: 251, distance: 6.9
click at [645, 262] on input "False" at bounding box center [643, 266] width 10 height 9
radio input "true"
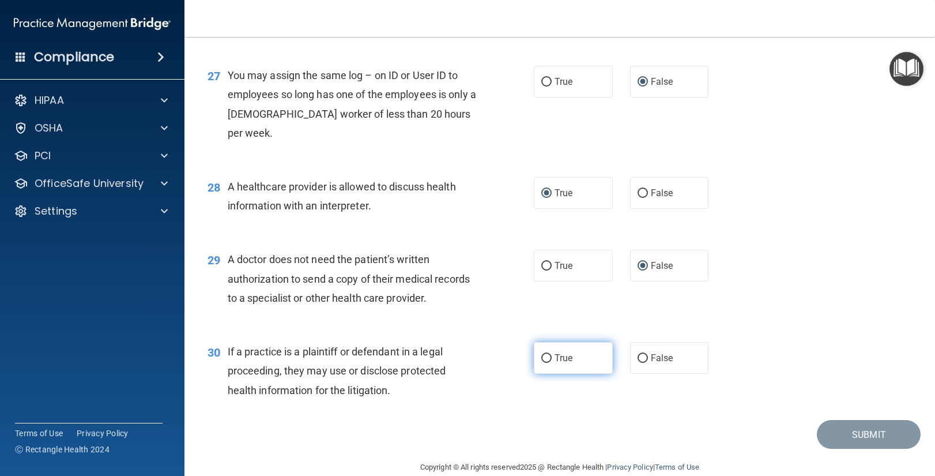
click at [547, 354] on input "True" at bounding box center [546, 358] width 10 height 9
radio input "true"
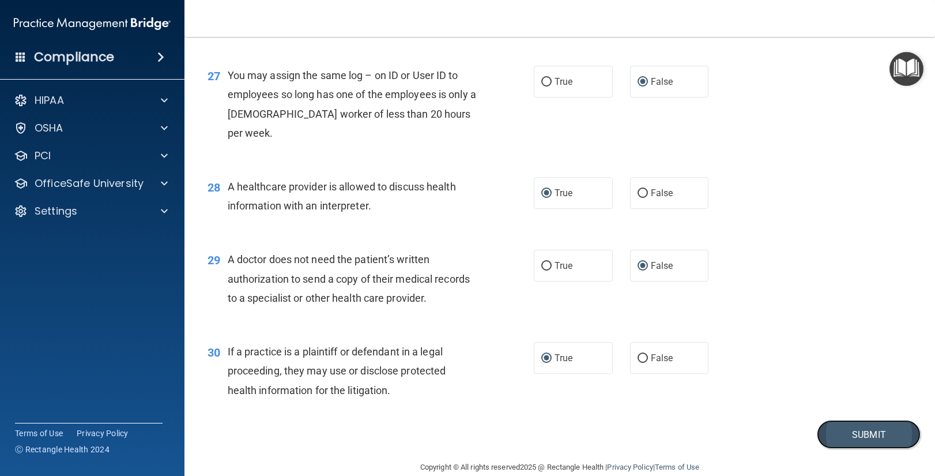
click at [853, 420] on button "Submit" at bounding box center [869, 434] width 104 height 29
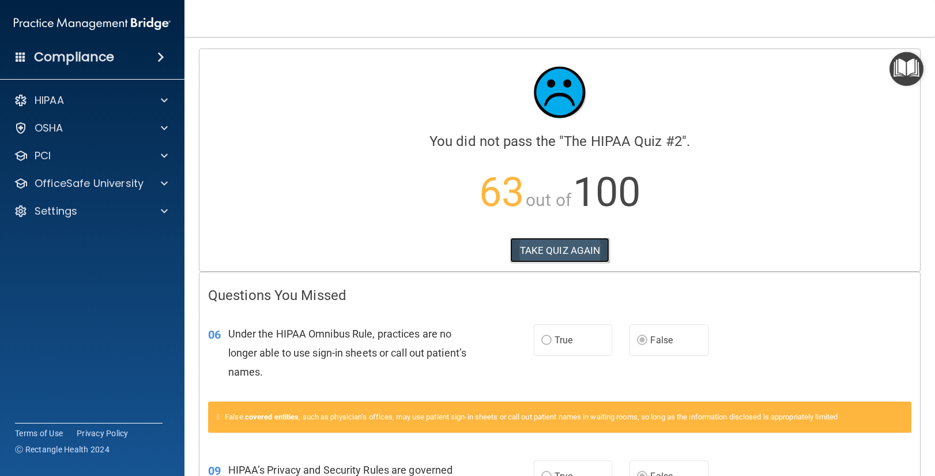
click at [552, 253] on button "TAKE QUIZ AGAIN" at bounding box center [560, 250] width 100 height 25
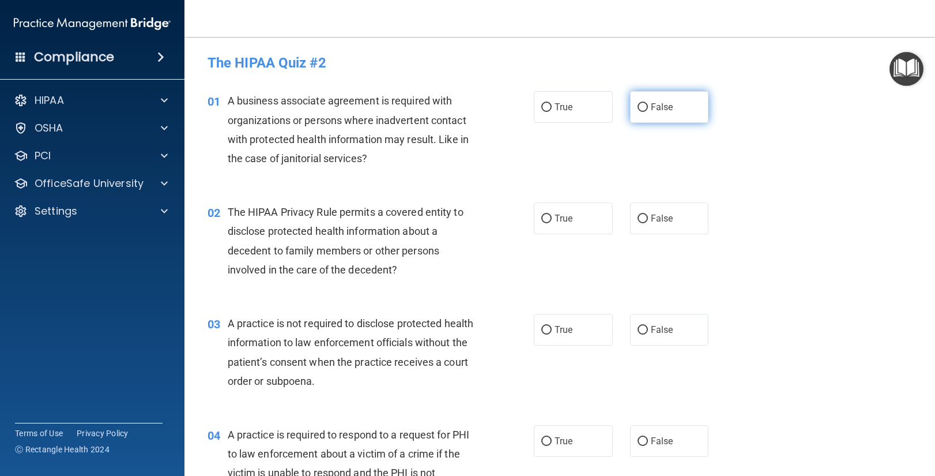
click at [645, 104] on input "False" at bounding box center [643, 107] width 10 height 9
radio input "true"
click at [549, 217] on input "True" at bounding box center [546, 218] width 10 height 9
radio input "true"
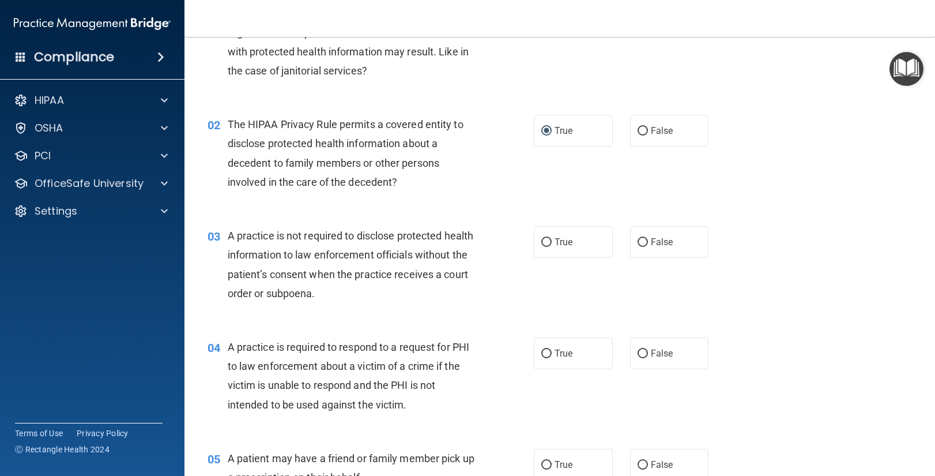
scroll to position [88, 0]
click at [647, 241] on input "False" at bounding box center [643, 242] width 10 height 9
radio input "true"
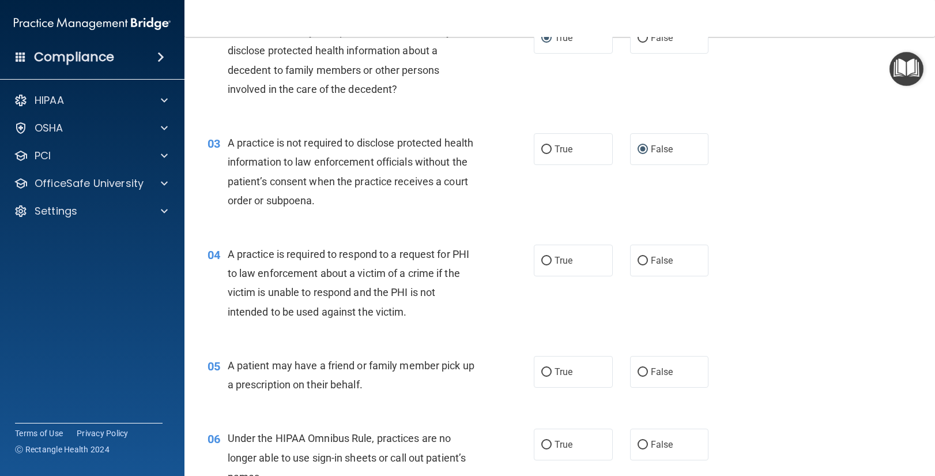
scroll to position [186, 0]
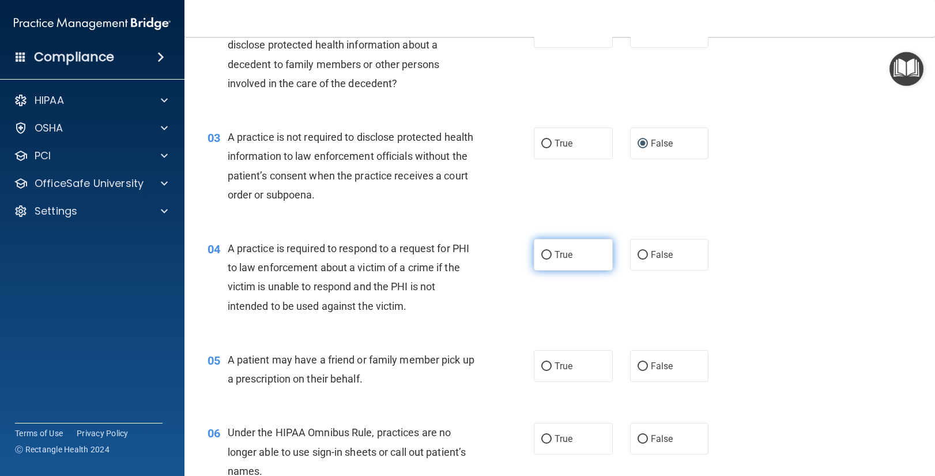
click at [545, 254] on input "True" at bounding box center [546, 255] width 10 height 9
radio input "true"
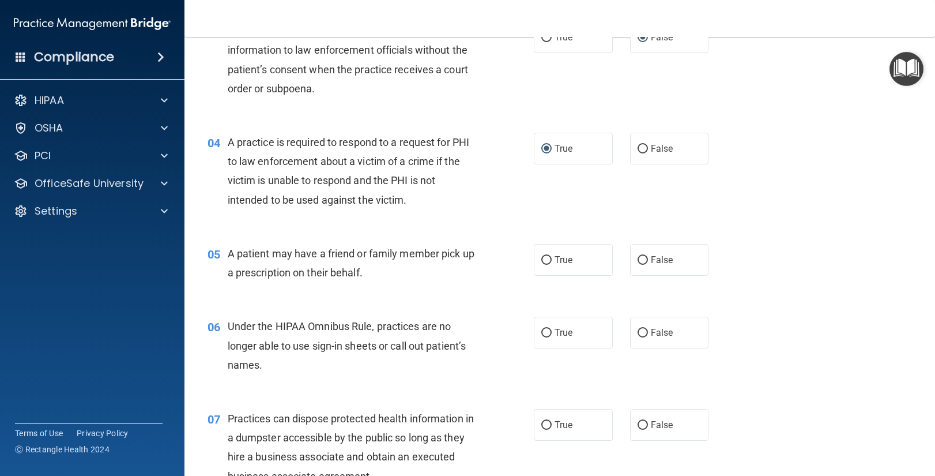
scroll to position [295, 0]
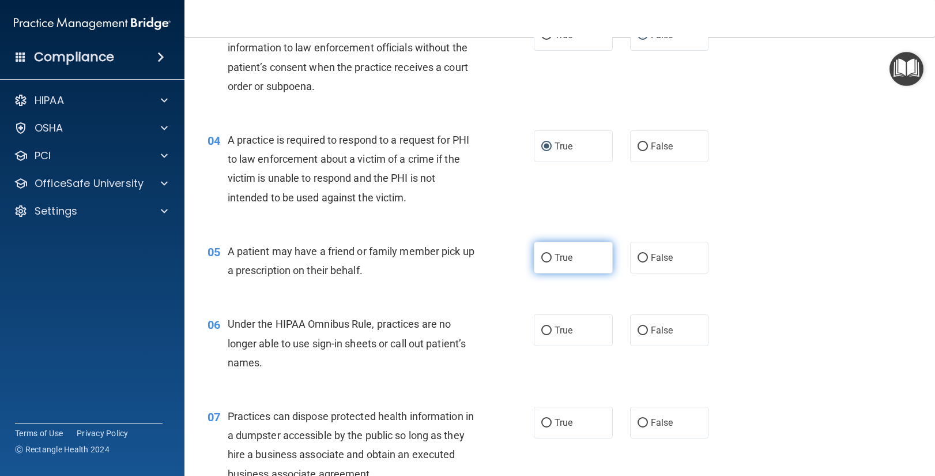
click at [543, 258] on input "True" at bounding box center [546, 258] width 10 height 9
radio input "true"
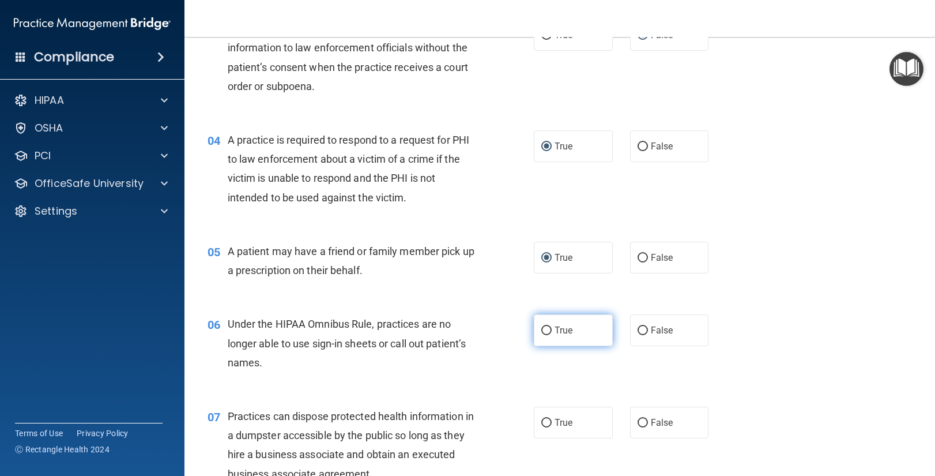
click at [547, 330] on input "True" at bounding box center [546, 330] width 10 height 9
radio input "true"
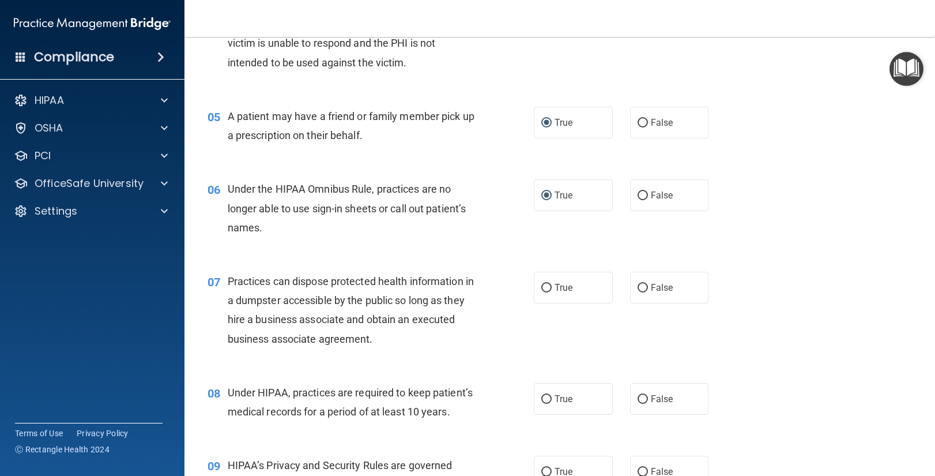
scroll to position [462, 0]
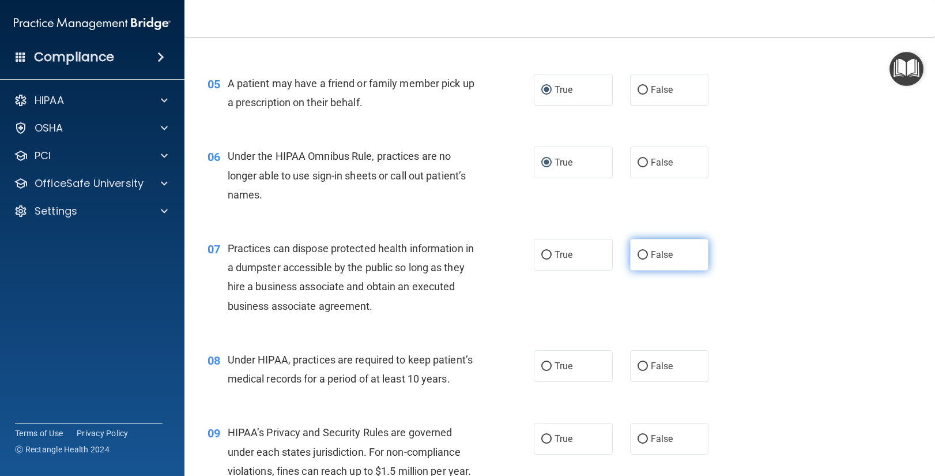
click at [647, 254] on input "False" at bounding box center [643, 255] width 10 height 9
radio input "true"
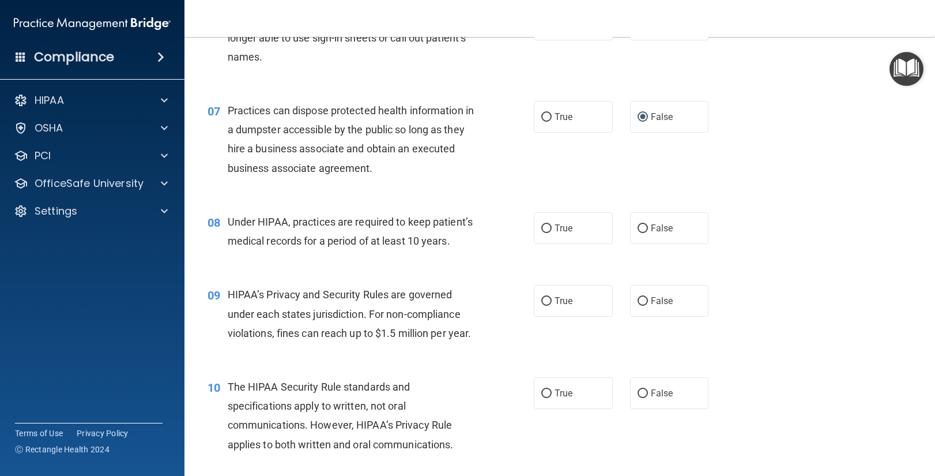
scroll to position [602, 0]
click at [643, 227] on input "False" at bounding box center [643, 227] width 10 height 9
radio input "true"
click at [544, 299] on input "True" at bounding box center [546, 299] width 10 height 9
radio input "true"
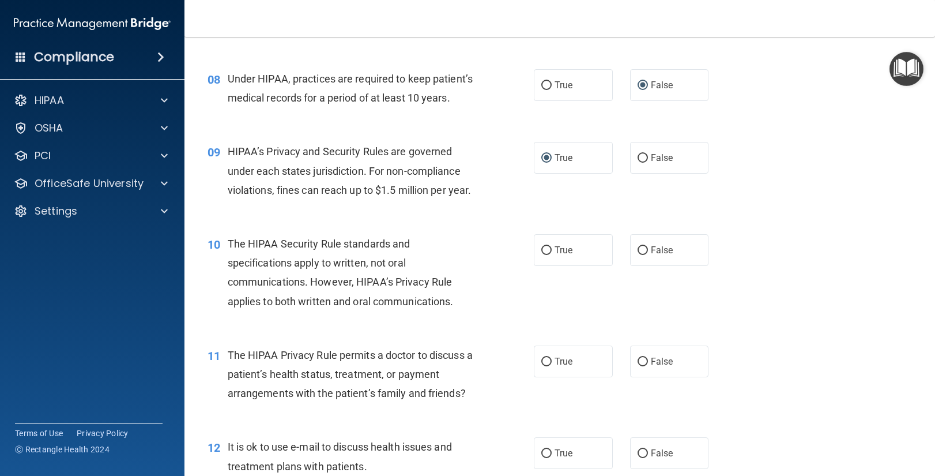
scroll to position [743, 0]
click at [544, 249] on input "True" at bounding box center [546, 251] width 10 height 9
radio input "true"
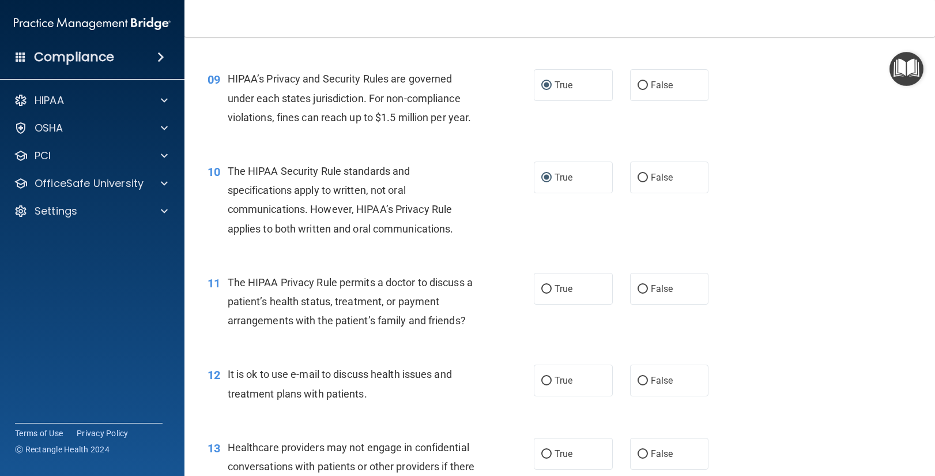
scroll to position [833, 0]
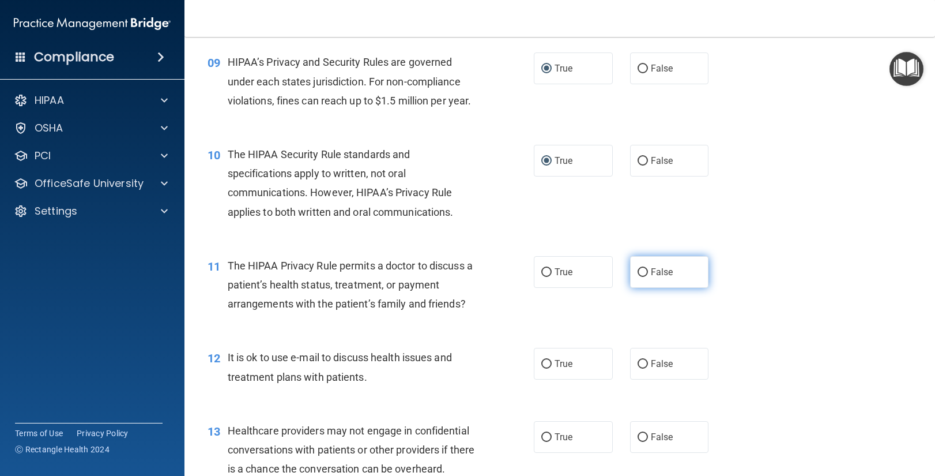
click at [641, 271] on input "False" at bounding box center [643, 272] width 10 height 9
radio input "true"
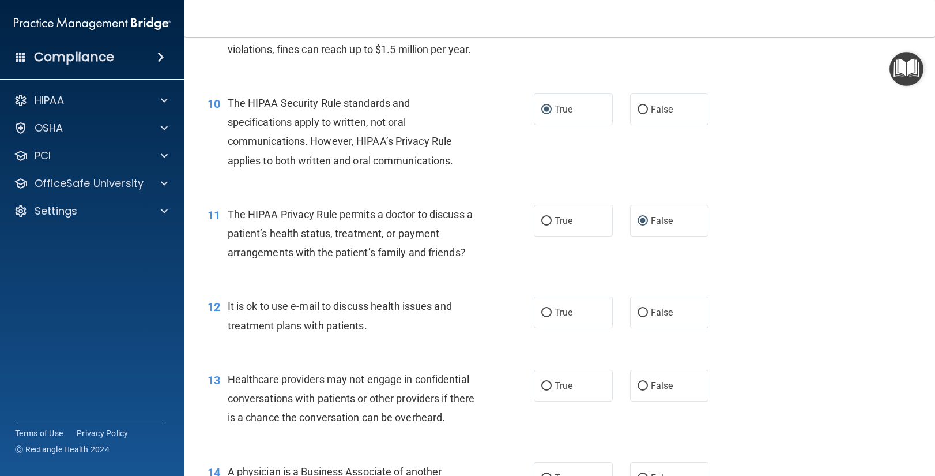
scroll to position [886, 0]
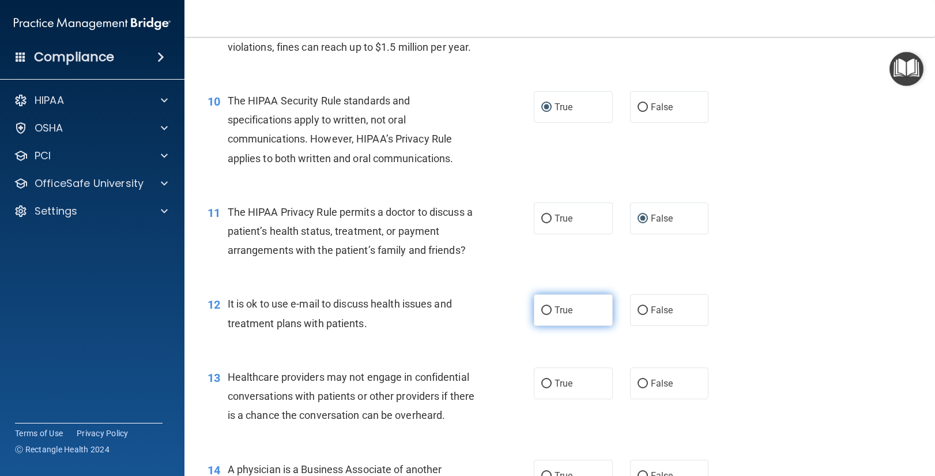
click at [547, 308] on input "True" at bounding box center [546, 310] width 10 height 9
radio input "true"
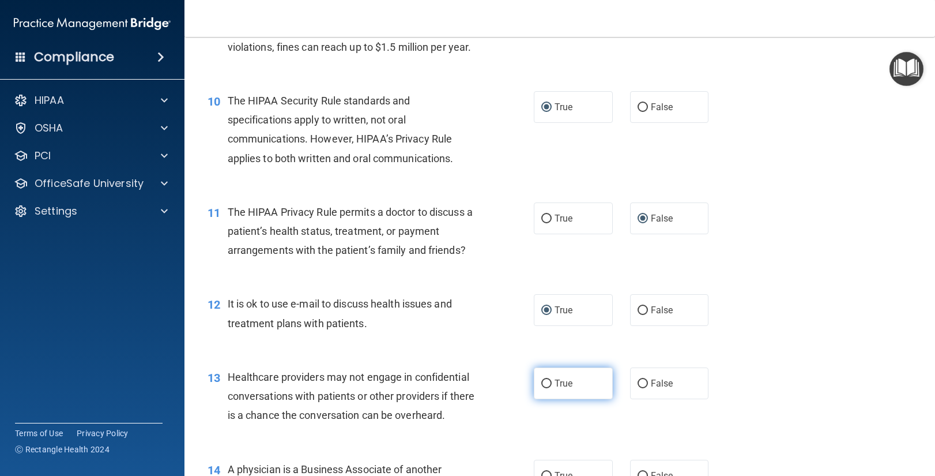
click at [551, 382] on input "True" at bounding box center [546, 383] width 10 height 9
radio input "true"
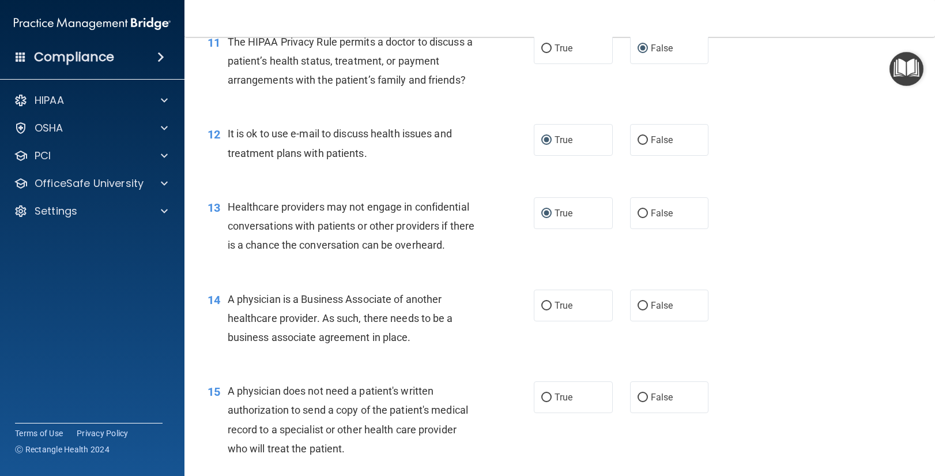
scroll to position [1053, 0]
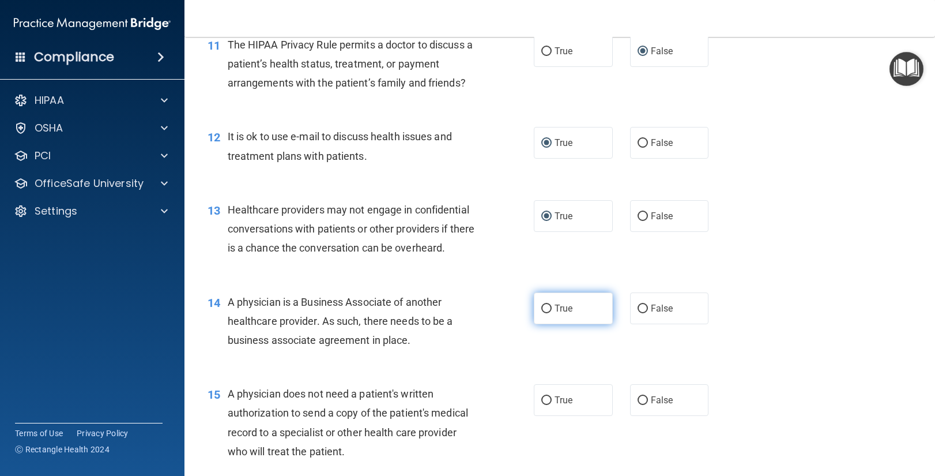
click at [552, 308] on label "True" at bounding box center [573, 308] width 79 height 32
click at [552, 308] on input "True" at bounding box center [546, 308] width 10 height 9
radio input "true"
click at [543, 398] on input "True" at bounding box center [546, 400] width 10 height 9
radio input "true"
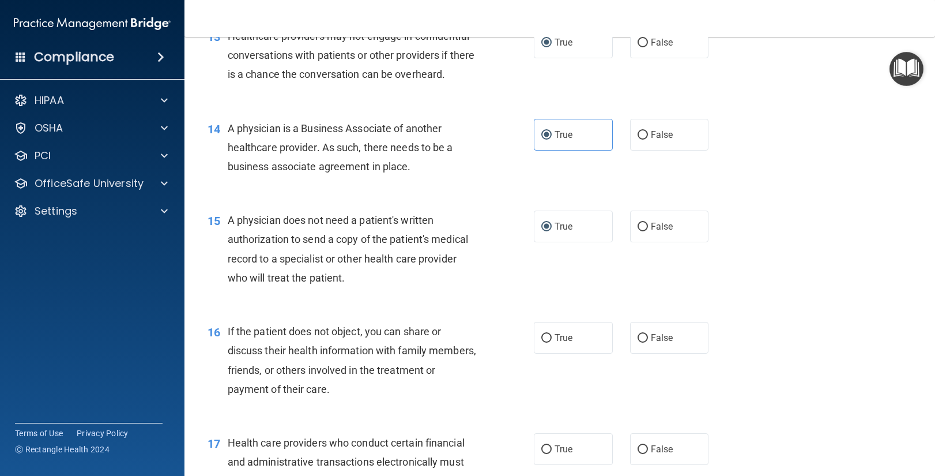
scroll to position [1235, 0]
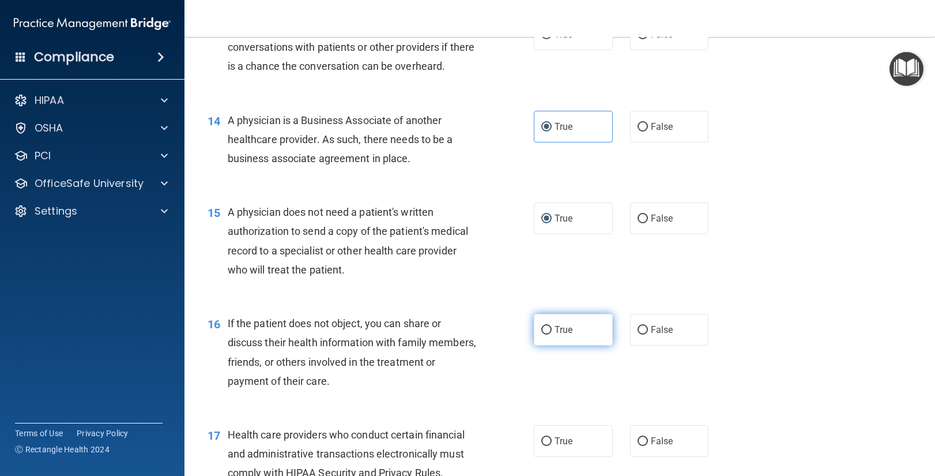
click at [547, 328] on input "True" at bounding box center [546, 330] width 10 height 9
radio input "true"
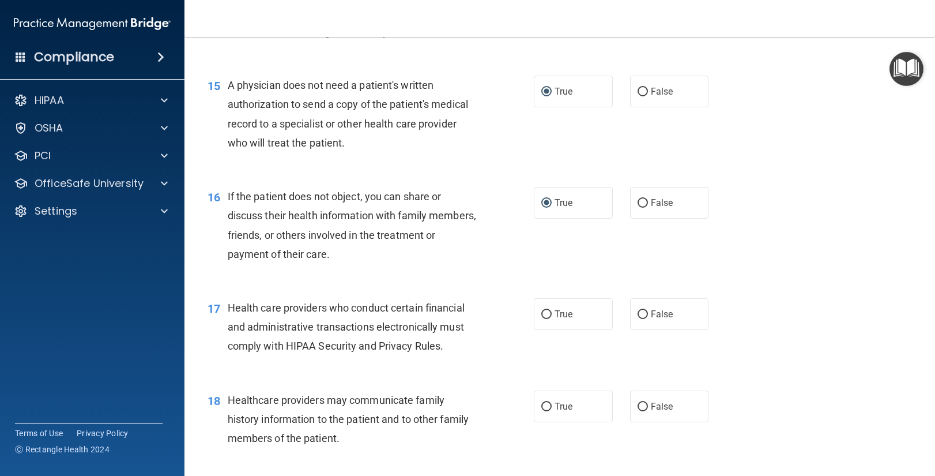
scroll to position [1364, 0]
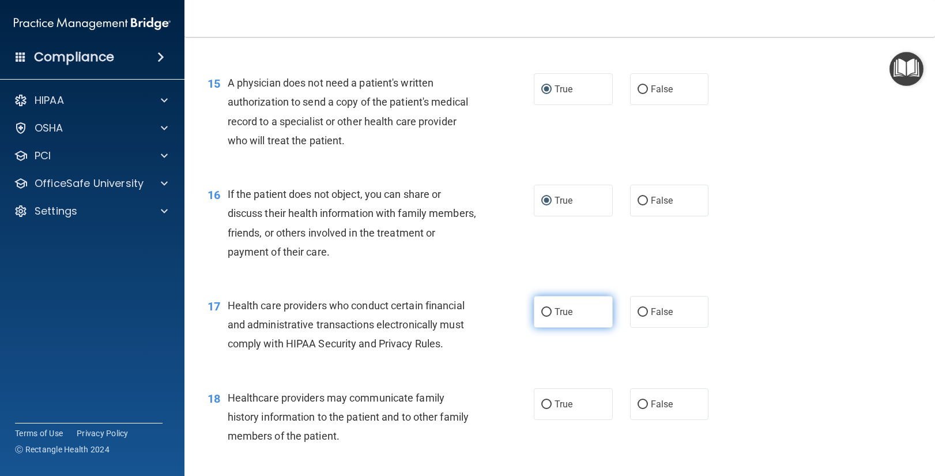
click at [546, 310] on input "True" at bounding box center [546, 312] width 10 height 9
radio input "true"
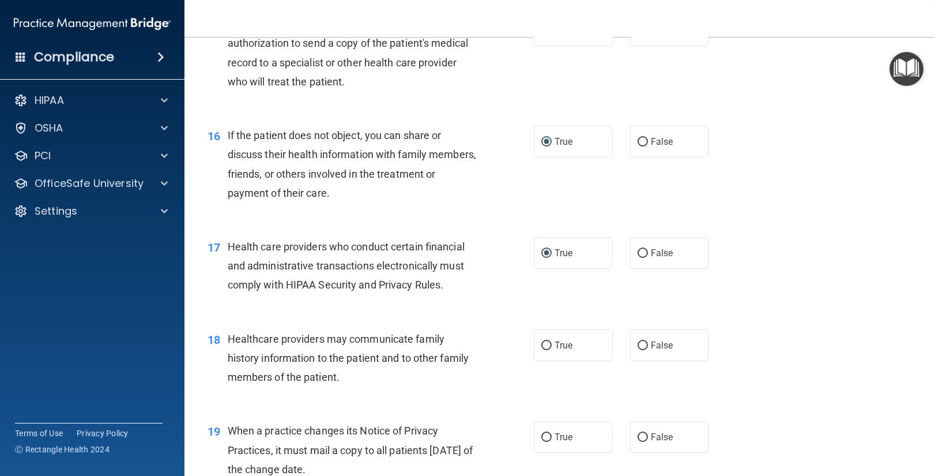
scroll to position [1425, 0]
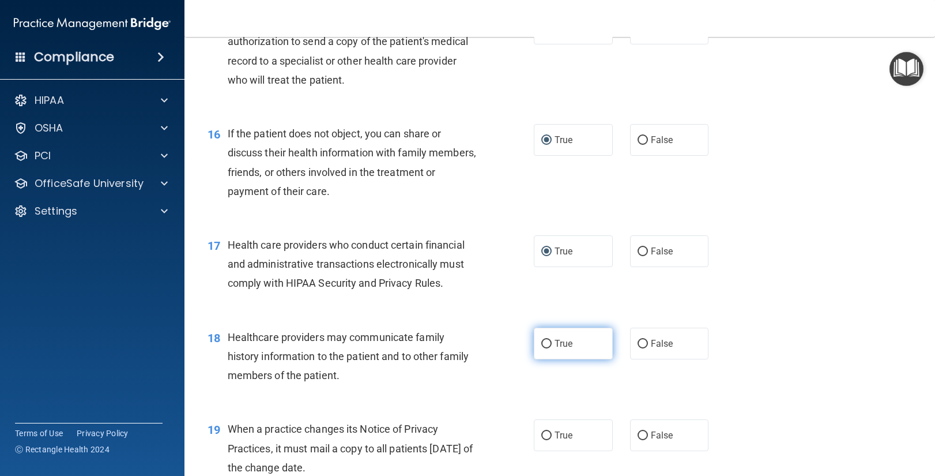
click at [547, 342] on input "True" at bounding box center [546, 344] width 10 height 9
radio input "true"
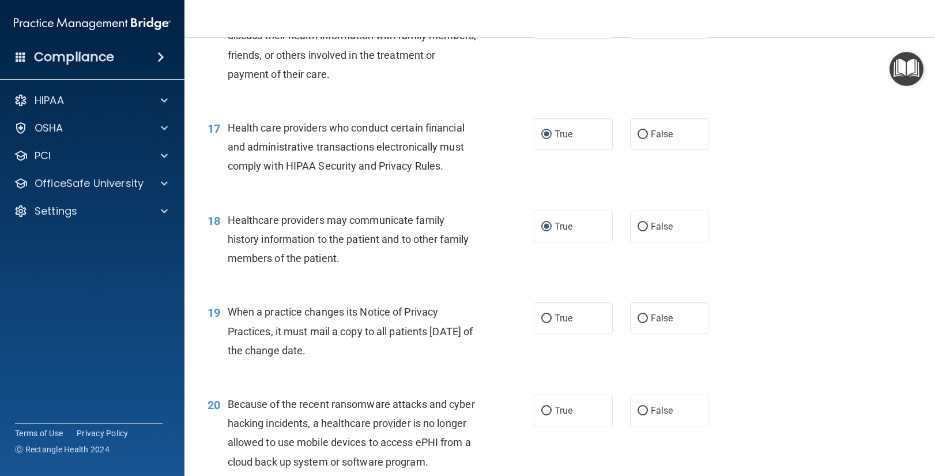
scroll to position [1542, 0]
click at [546, 318] on input "True" at bounding box center [546, 318] width 10 height 9
radio input "true"
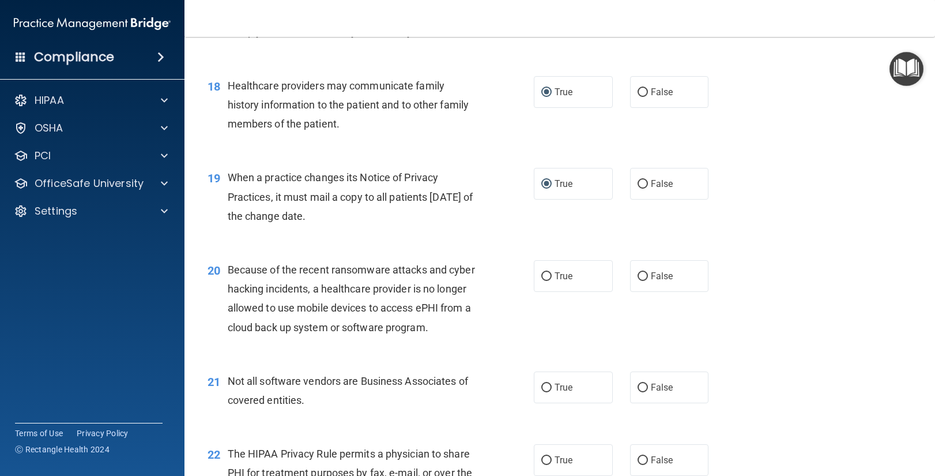
scroll to position [1677, 0]
click at [643, 274] on input "False" at bounding box center [643, 275] width 10 height 9
radio input "true"
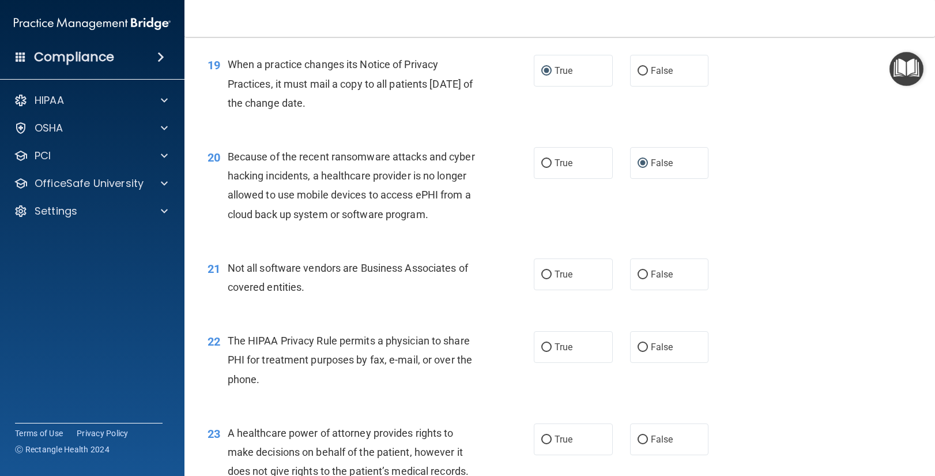
scroll to position [1792, 0]
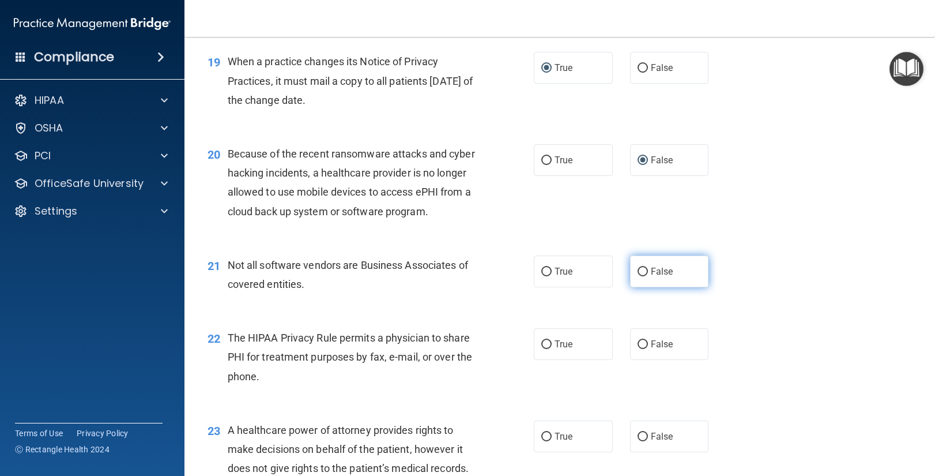
click at [645, 268] on input "False" at bounding box center [643, 272] width 10 height 9
radio input "true"
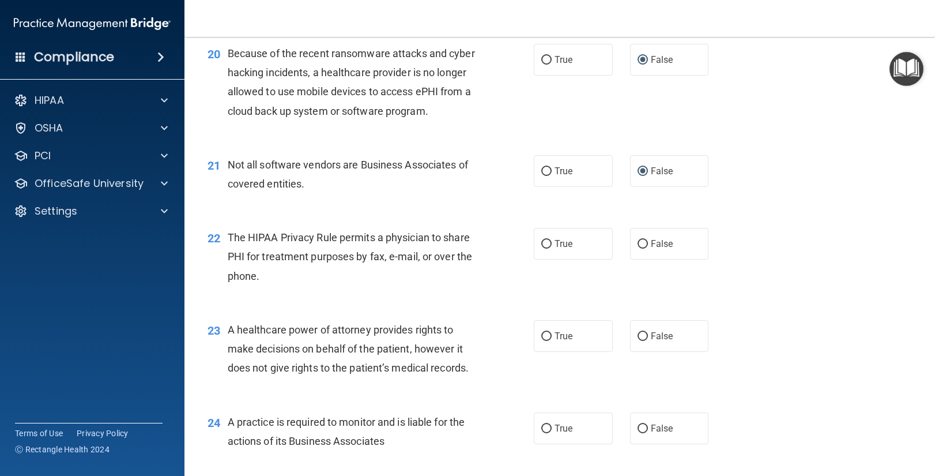
scroll to position [1893, 0]
click at [547, 243] on input "True" at bounding box center [546, 243] width 10 height 9
radio input "true"
click at [645, 335] on input "False" at bounding box center [643, 336] width 10 height 9
radio input "true"
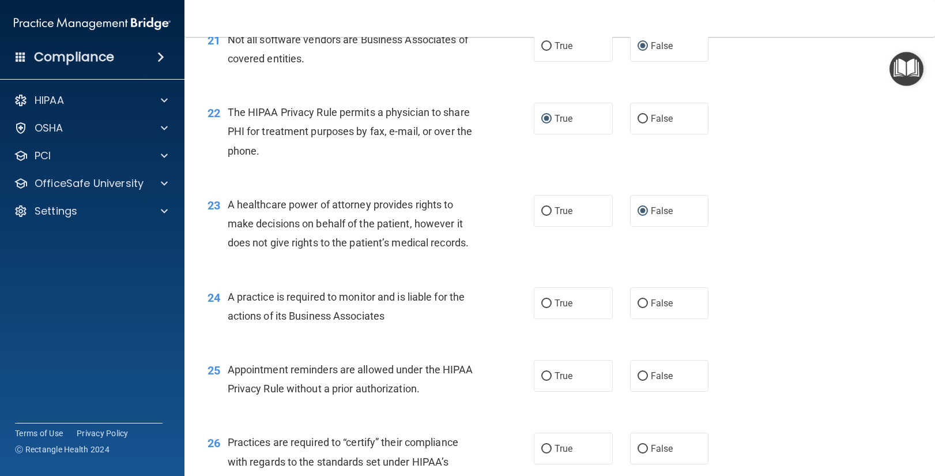
scroll to position [2034, 0]
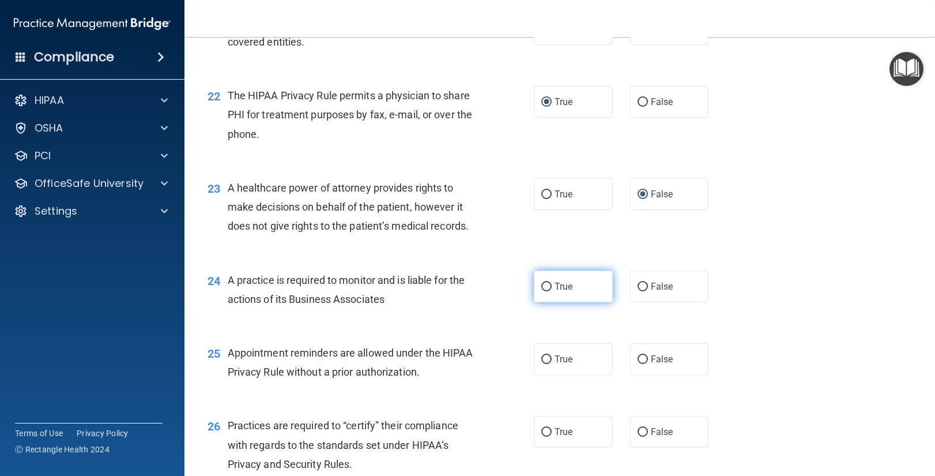
click at [549, 285] on input "True" at bounding box center [546, 287] width 10 height 9
radio input "true"
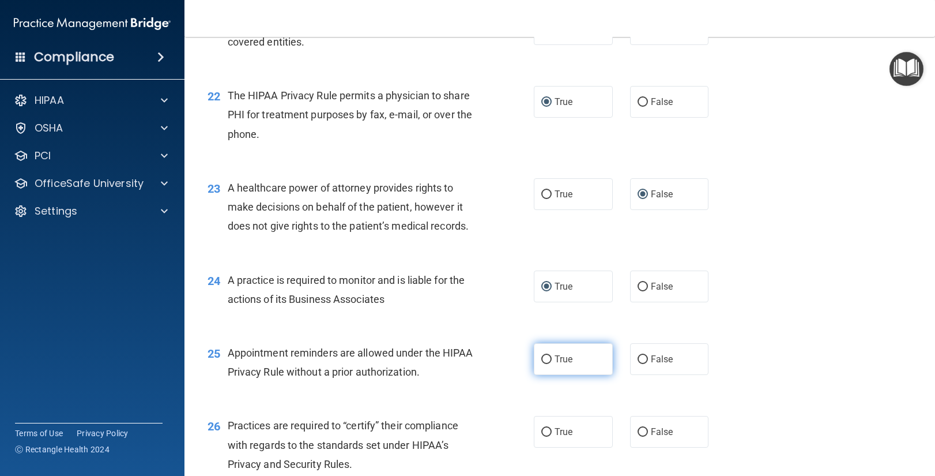
click at [545, 359] on input "True" at bounding box center [546, 359] width 10 height 9
radio input "true"
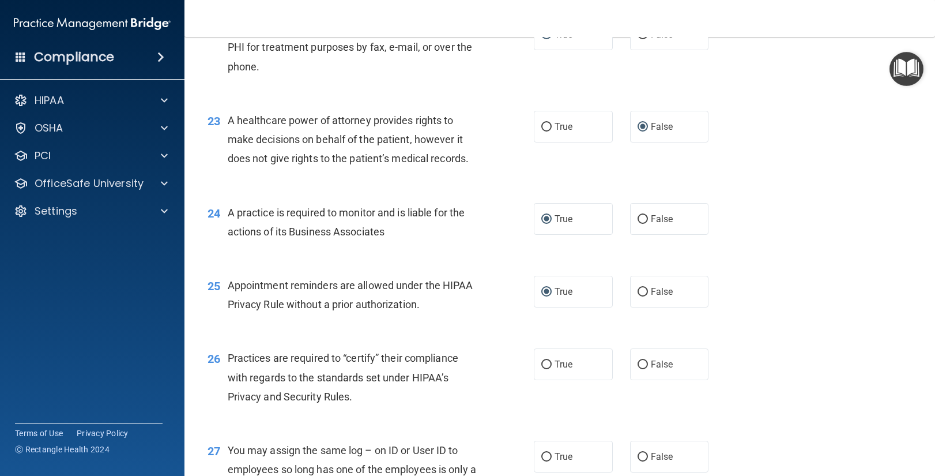
scroll to position [2107, 0]
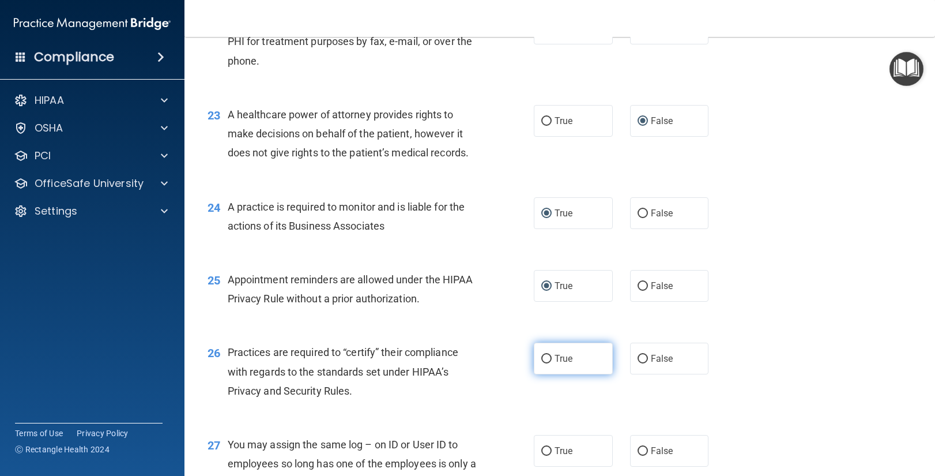
click at [548, 359] on input "True" at bounding box center [546, 359] width 10 height 9
radio input "true"
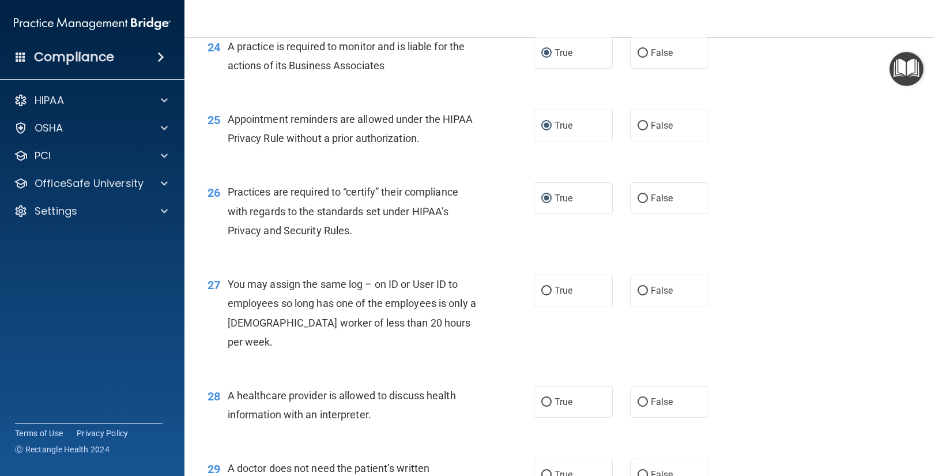
scroll to position [2268, 0]
click at [641, 291] on input "False" at bounding box center [643, 290] width 10 height 9
radio input "true"
click at [547, 397] on input "True" at bounding box center [546, 401] width 10 height 9
radio input "true"
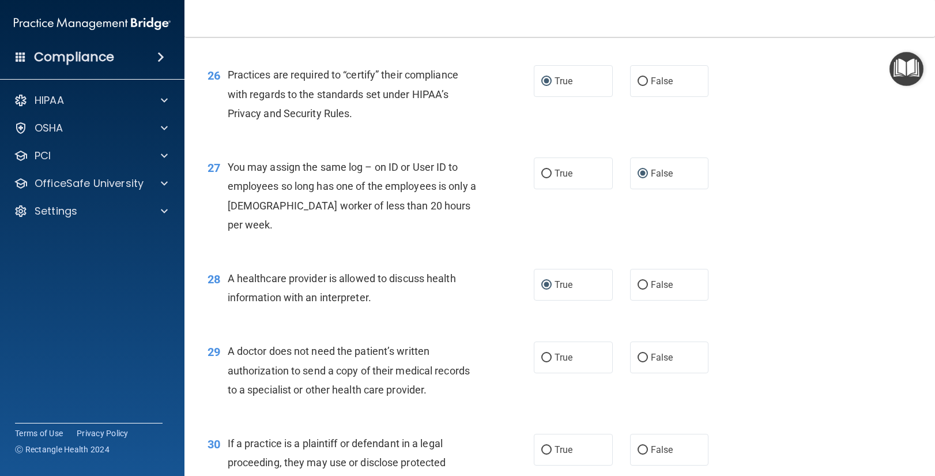
scroll to position [2386, 0]
click at [643, 352] on input "False" at bounding box center [643, 356] width 10 height 9
radio input "true"
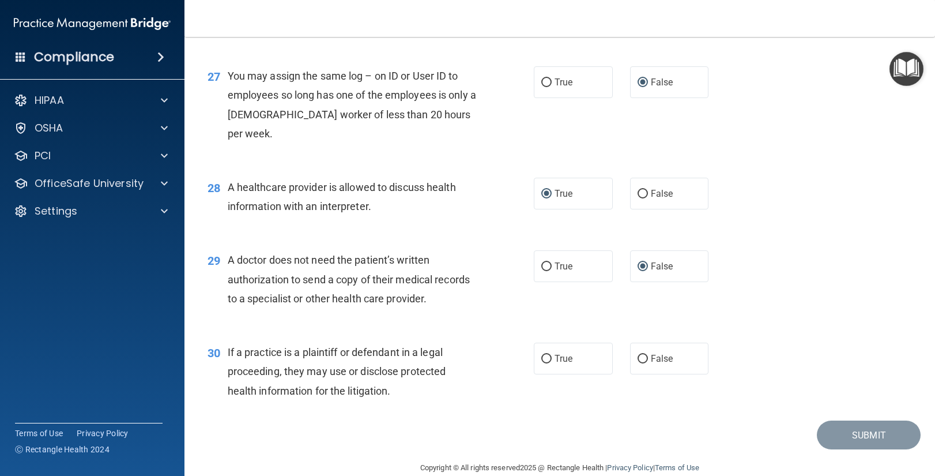
scroll to position [2476, 0]
click at [546, 354] on input "True" at bounding box center [546, 358] width 10 height 9
radio input "true"
click at [858, 420] on button "Submit" at bounding box center [869, 434] width 104 height 29
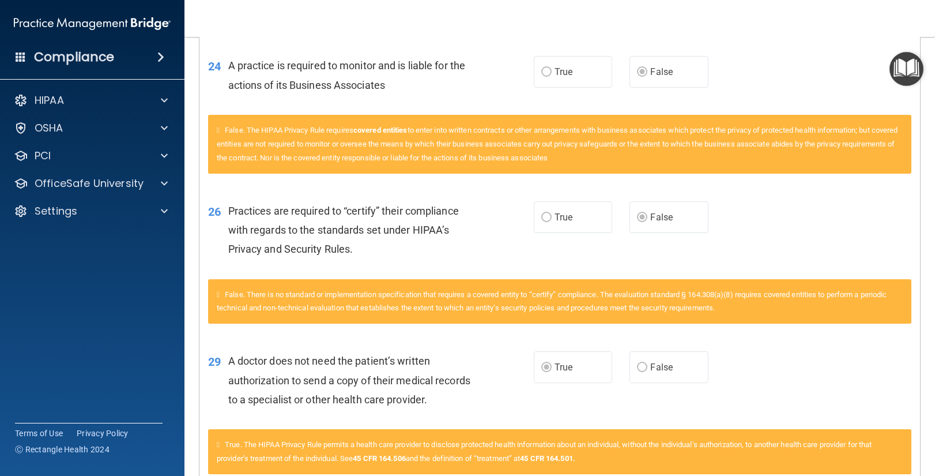
scroll to position [1504, 0]
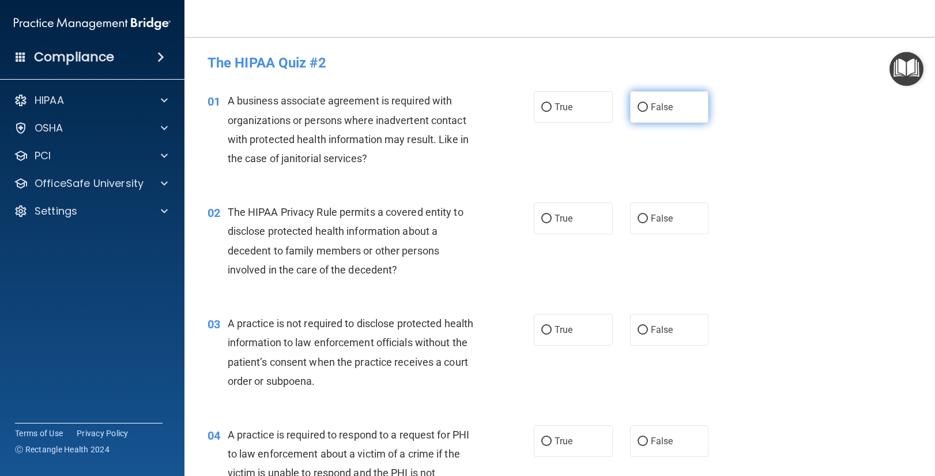
click at [643, 106] on input "False" at bounding box center [643, 107] width 10 height 9
radio input "true"
drag, startPoint x: 549, startPoint y: 215, endPoint x: 528, endPoint y: 255, distance: 45.9
click at [549, 215] on input "True" at bounding box center [546, 218] width 10 height 9
radio input "true"
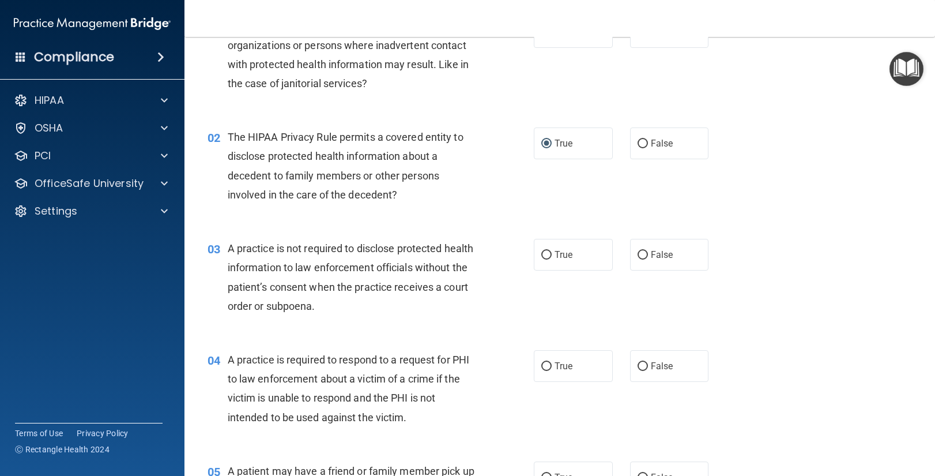
scroll to position [77, 0]
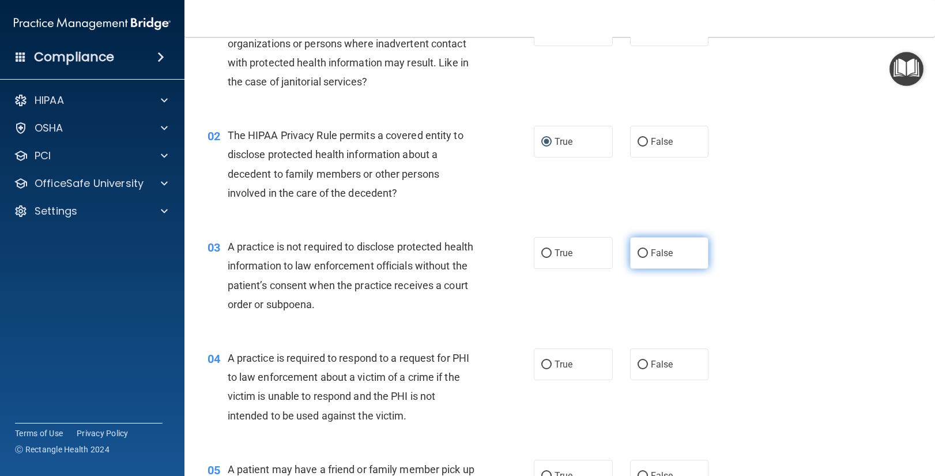
click at [644, 253] on input "False" at bounding box center [643, 253] width 10 height 9
radio input "true"
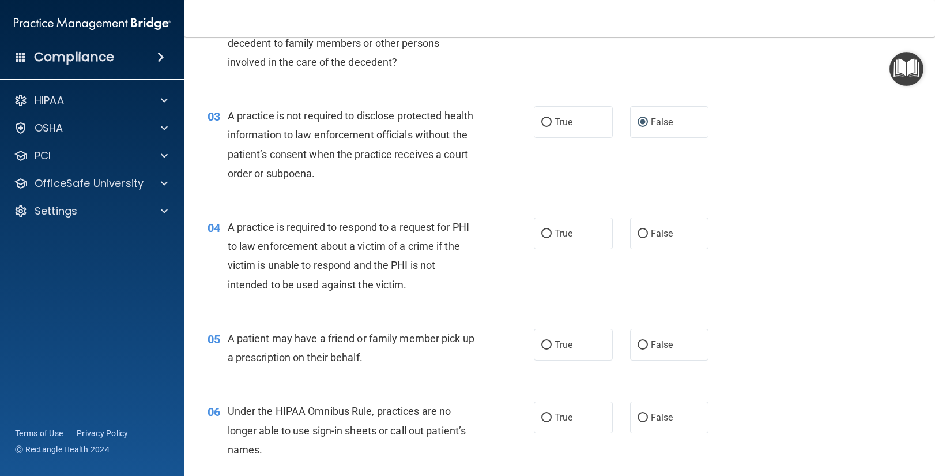
scroll to position [211, 0]
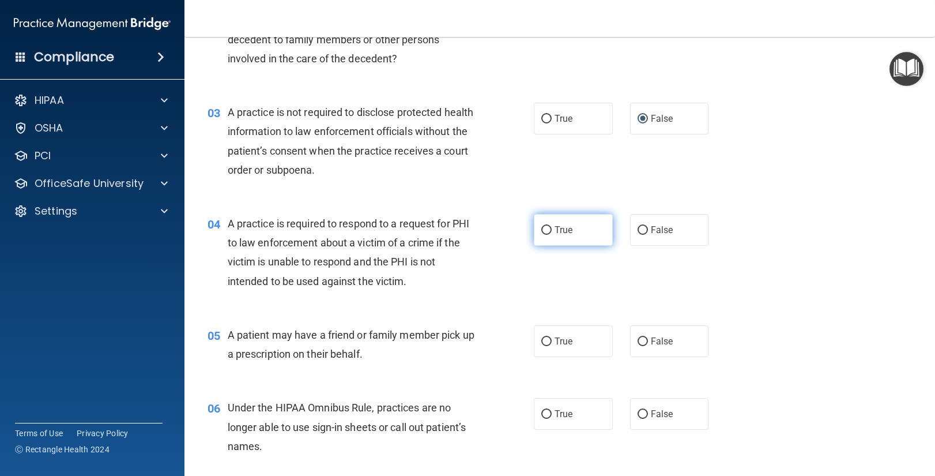
click at [547, 231] on input "True" at bounding box center [546, 230] width 10 height 9
radio input "true"
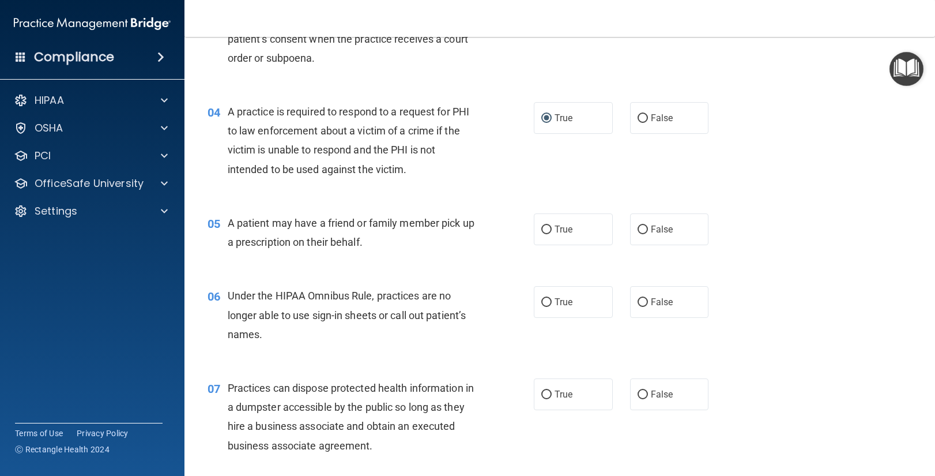
scroll to position [325, 0]
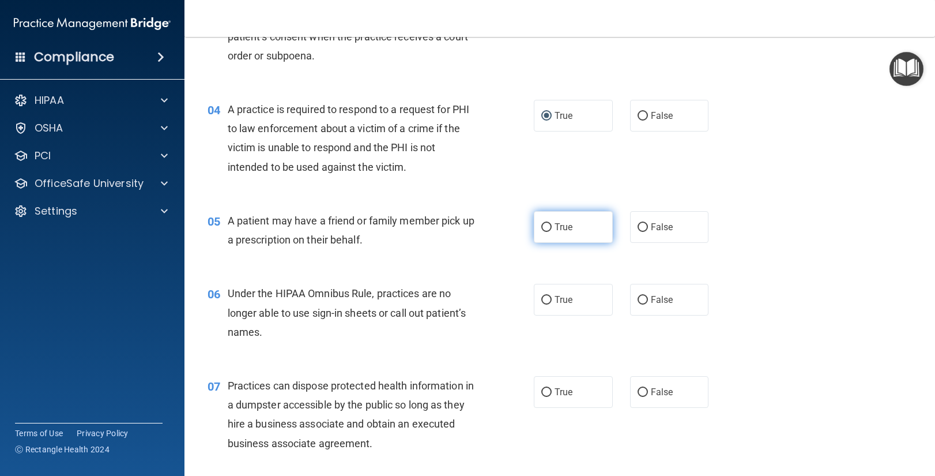
click at [547, 226] on input "True" at bounding box center [546, 227] width 10 height 9
radio input "true"
click at [649, 300] on label "False" at bounding box center [669, 300] width 79 height 32
click at [648, 300] on input "False" at bounding box center [643, 300] width 10 height 9
radio input "true"
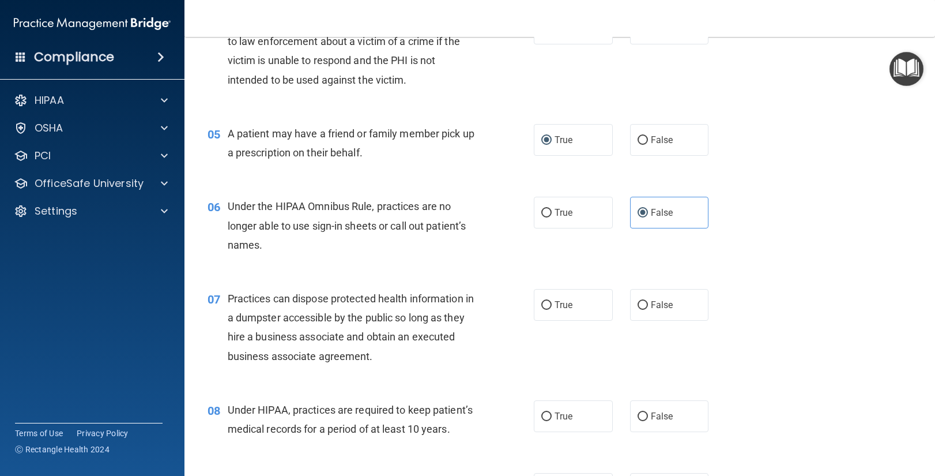
scroll to position [411, 0]
click at [643, 304] on input "False" at bounding box center [643, 306] width 10 height 9
radio input "true"
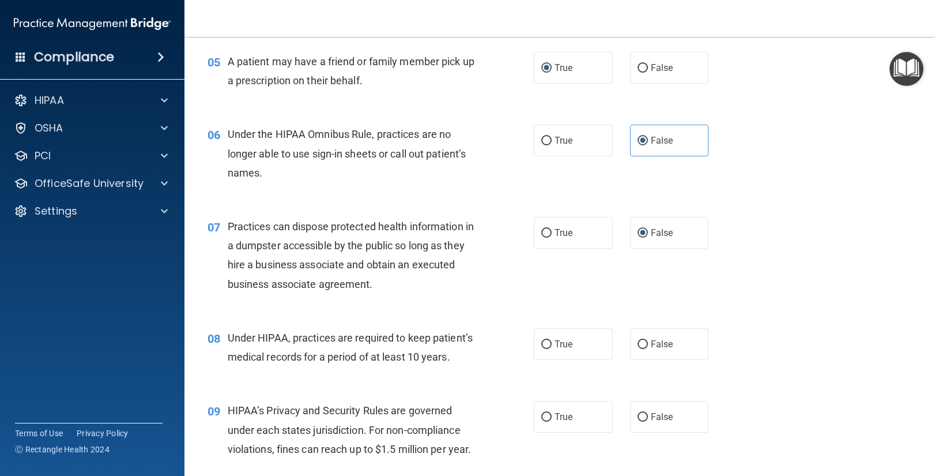
scroll to position [495, 0]
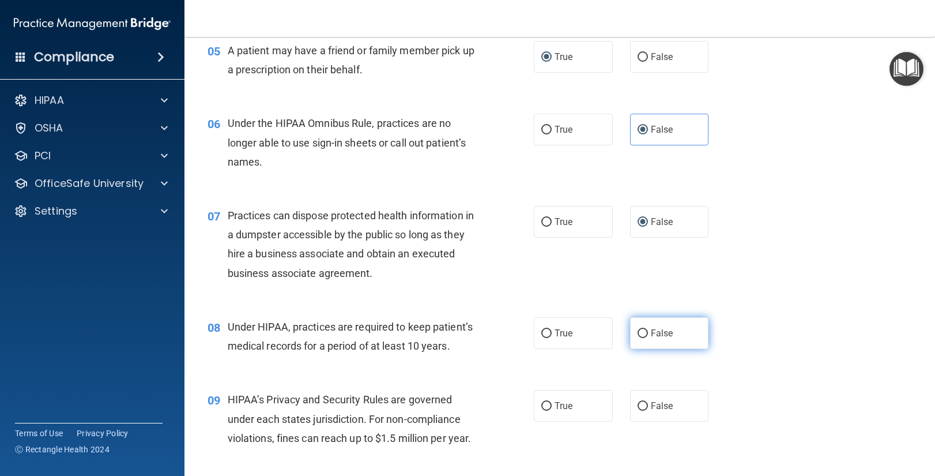
click at [644, 333] on input "False" at bounding box center [643, 333] width 10 height 9
radio input "true"
click at [645, 405] on input "False" at bounding box center [643, 406] width 10 height 9
radio input "true"
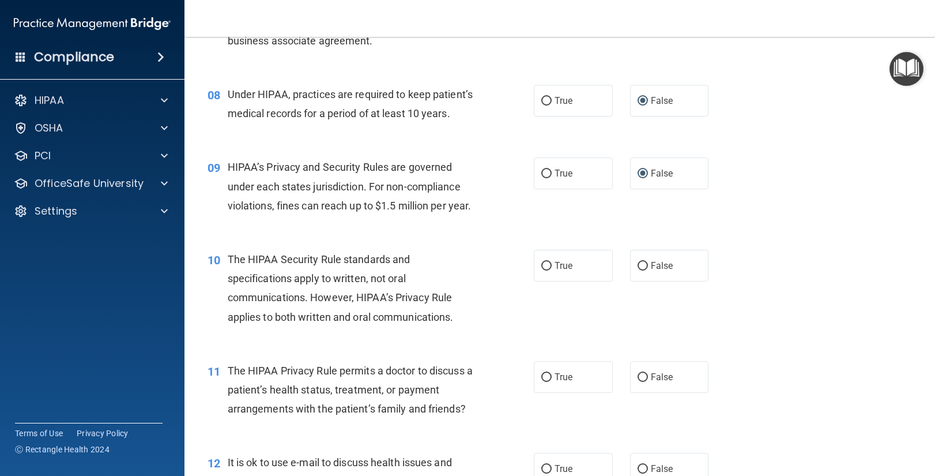
scroll to position [709, 0]
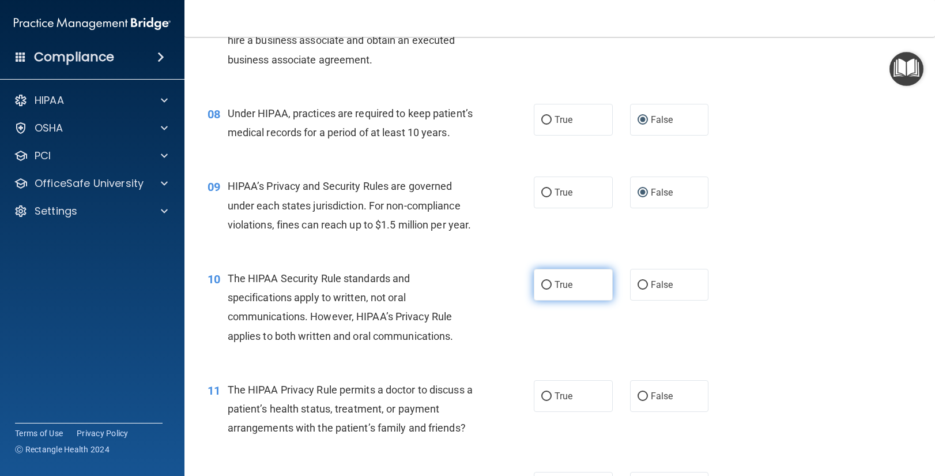
click at [549, 284] on input "True" at bounding box center [546, 285] width 10 height 9
radio input "true"
click at [542, 395] on input "True" at bounding box center [546, 396] width 10 height 9
radio input "true"
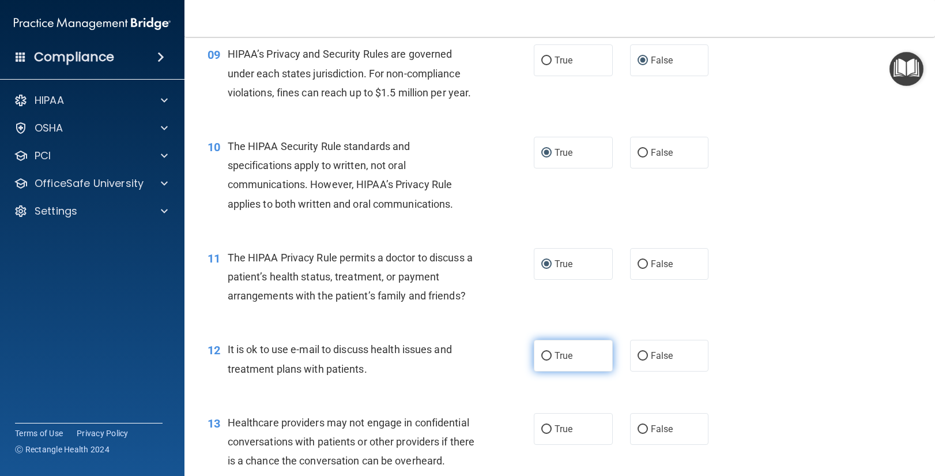
scroll to position [849, 0]
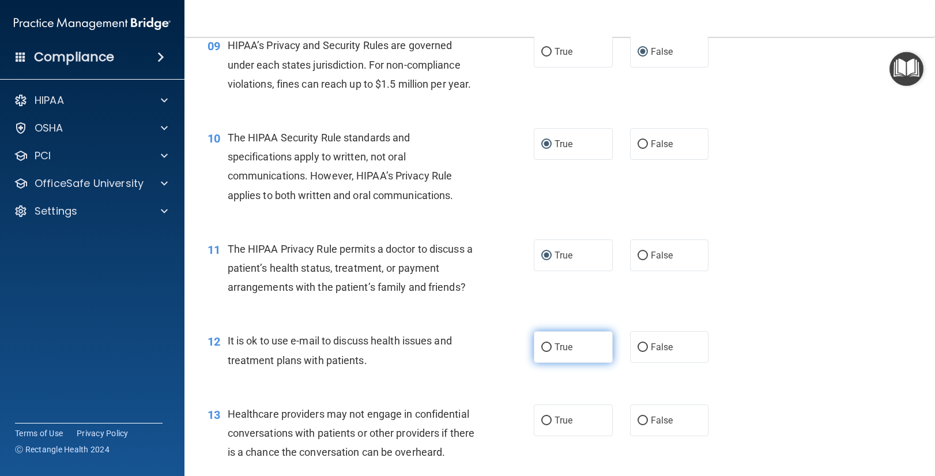
drag, startPoint x: 550, startPoint y: 347, endPoint x: 542, endPoint y: 358, distance: 14.1
click at [550, 347] on input "True" at bounding box center [546, 347] width 10 height 9
radio input "true"
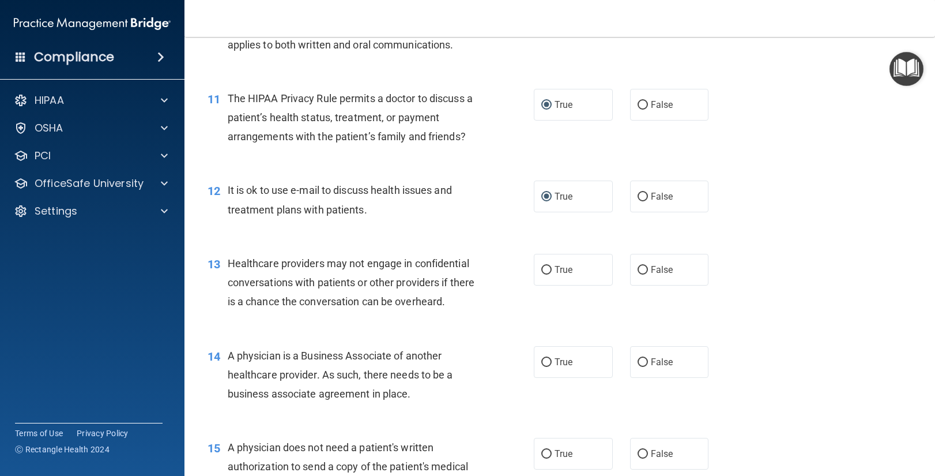
scroll to position [1013, 0]
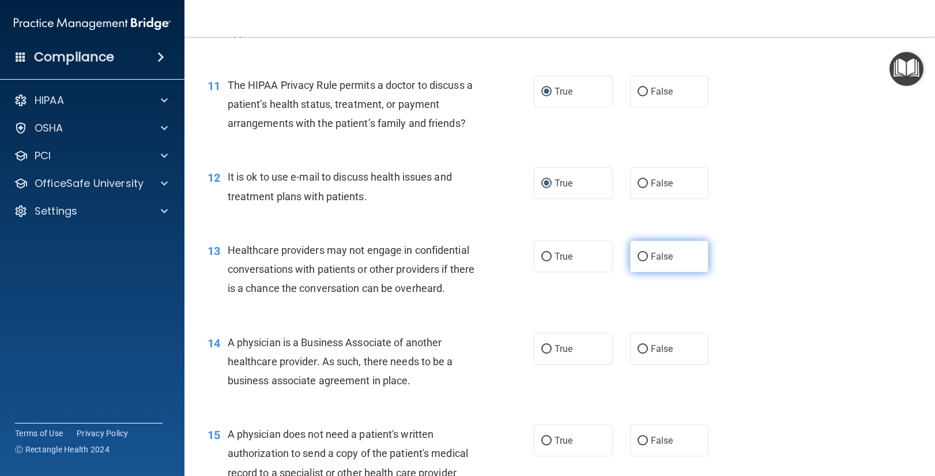
click at [649, 259] on label "False" at bounding box center [669, 256] width 79 height 32
click at [648, 259] on input "False" at bounding box center [643, 257] width 10 height 9
radio input "true"
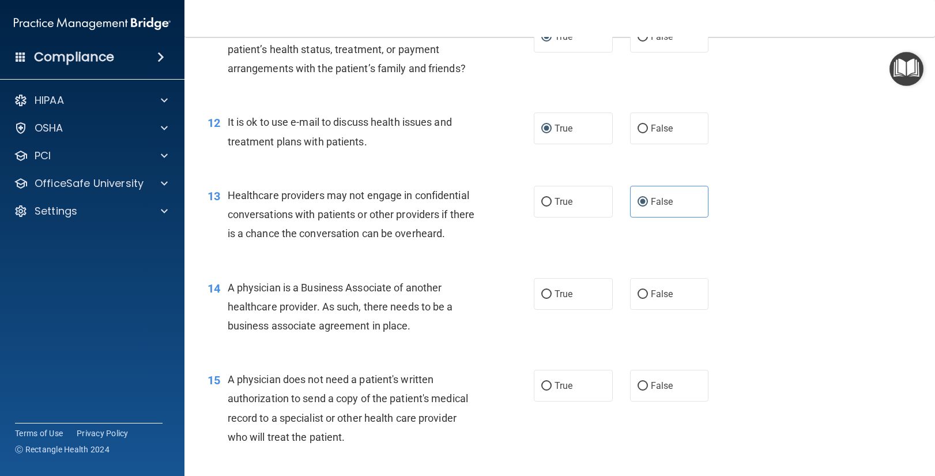
scroll to position [1068, 0]
click at [646, 291] on input "False" at bounding box center [643, 293] width 10 height 9
radio input "true"
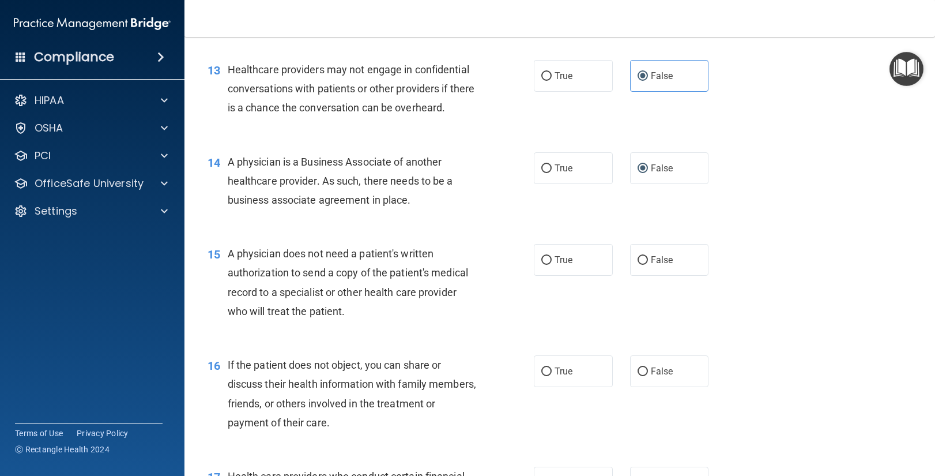
scroll to position [1195, 0]
click at [549, 259] on input "True" at bounding box center [546, 259] width 10 height 9
radio input "true"
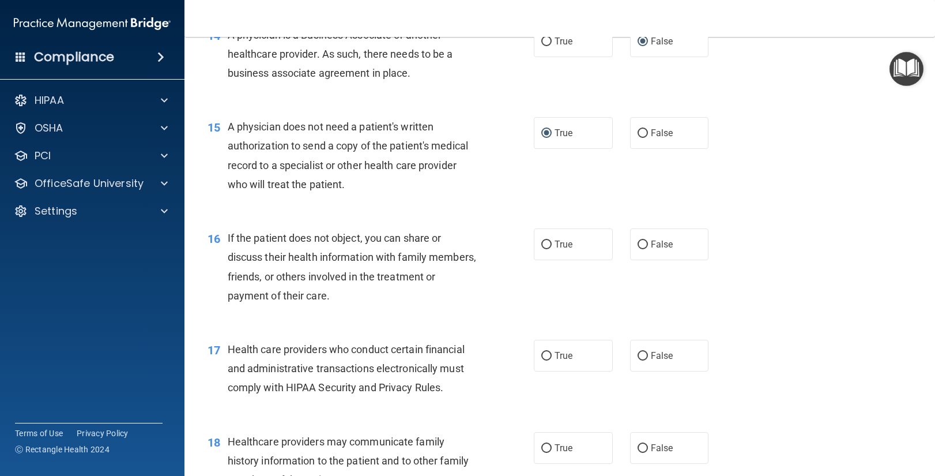
scroll to position [1322, 0]
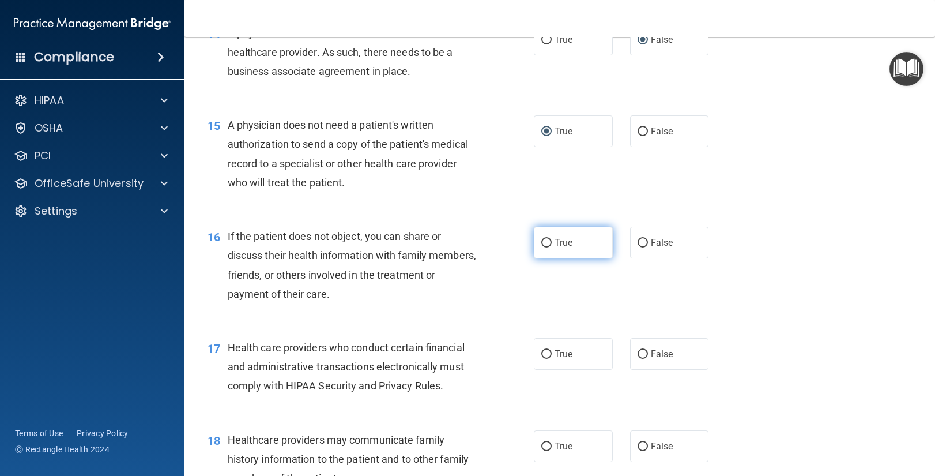
click at [549, 242] on input "True" at bounding box center [546, 243] width 10 height 9
radio input "true"
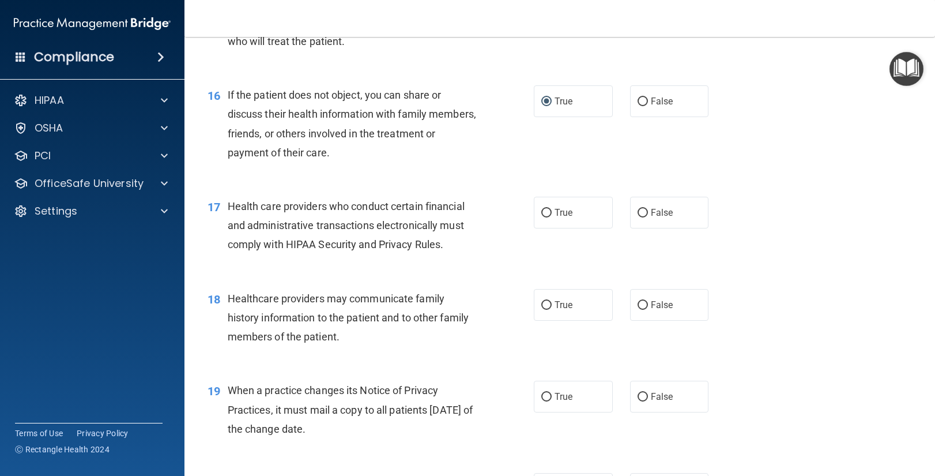
scroll to position [1464, 0]
click at [547, 210] on input "True" at bounding box center [546, 212] width 10 height 9
radio input "true"
drag, startPoint x: 647, startPoint y: 303, endPoint x: 609, endPoint y: 345, distance: 56.4
click at [647, 303] on input "False" at bounding box center [643, 304] width 10 height 9
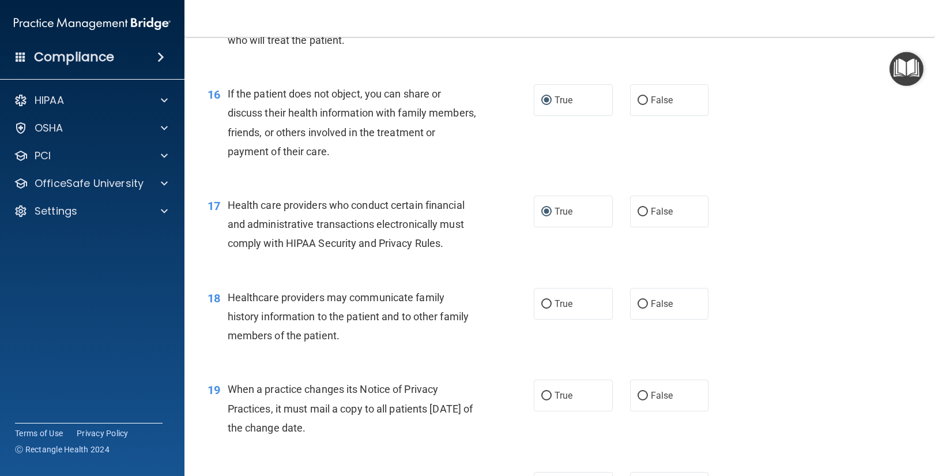
radio input "true"
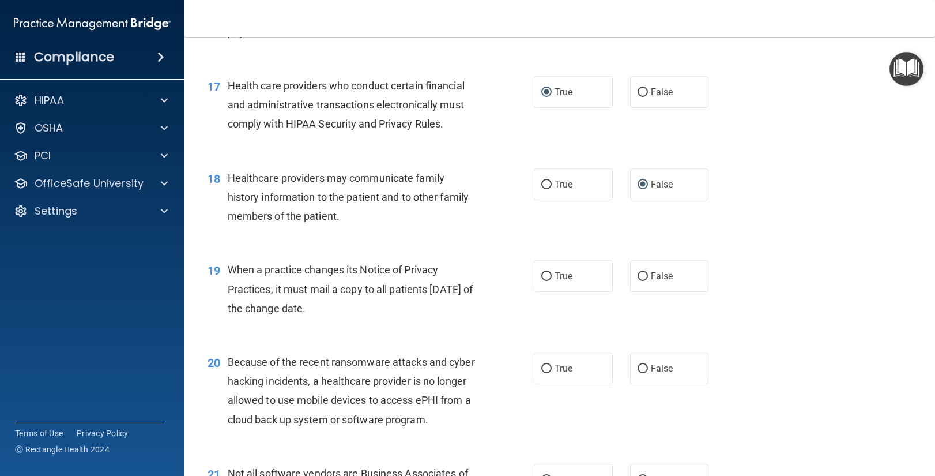
scroll to position [1586, 0]
click at [547, 273] on input "True" at bounding box center [546, 277] width 10 height 9
radio input "true"
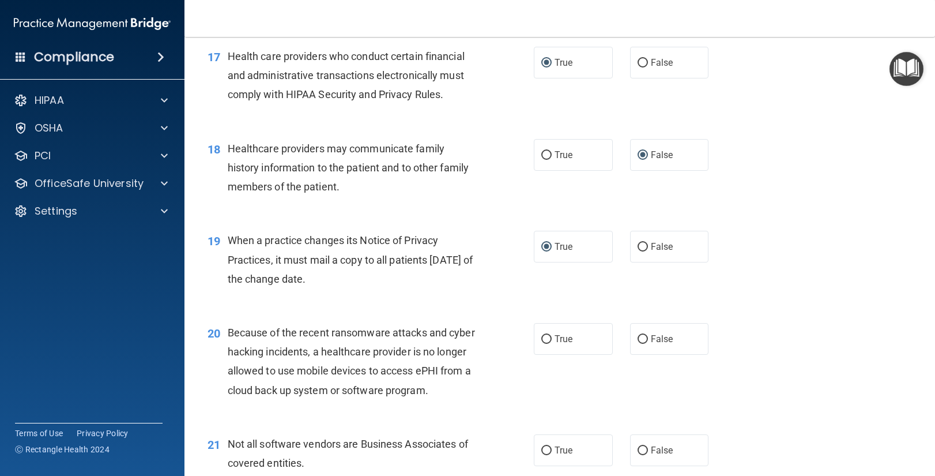
scroll to position [1653, 0]
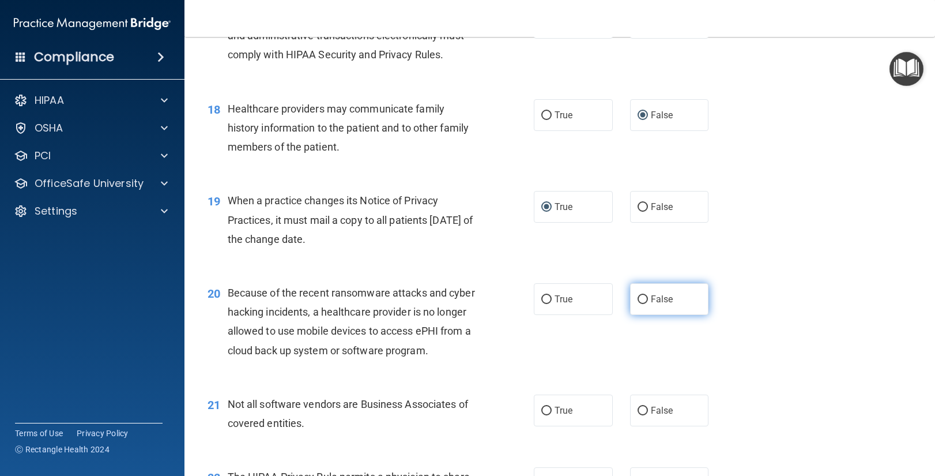
drag, startPoint x: 643, startPoint y: 299, endPoint x: 637, endPoint y: 302, distance: 6.4
click at [643, 299] on input "False" at bounding box center [643, 299] width 10 height 9
radio input "true"
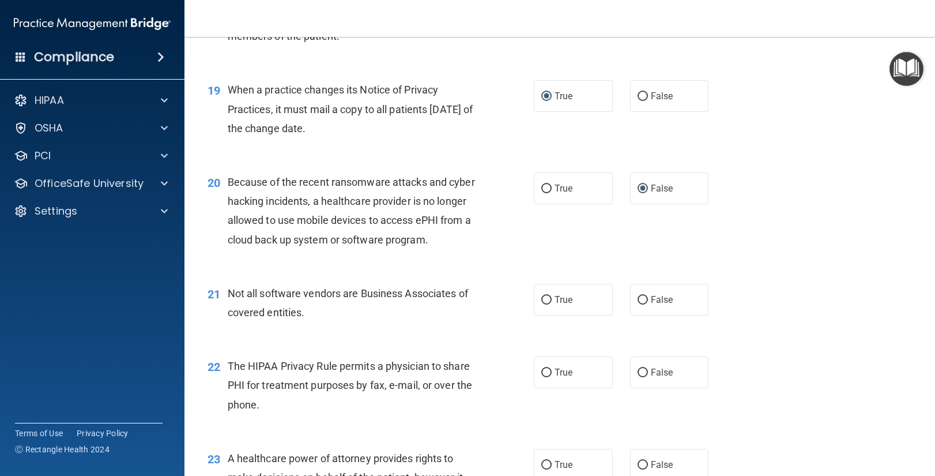
scroll to position [1765, 0]
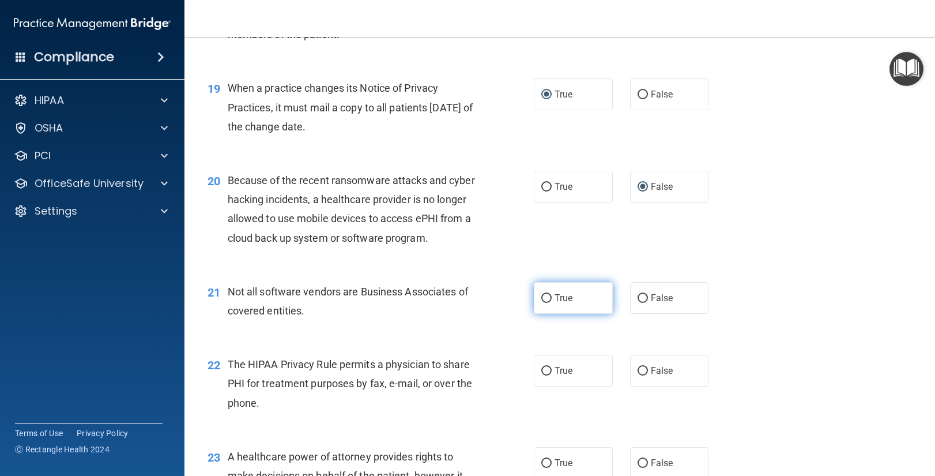
click at [545, 299] on input "True" at bounding box center [546, 298] width 10 height 9
radio input "true"
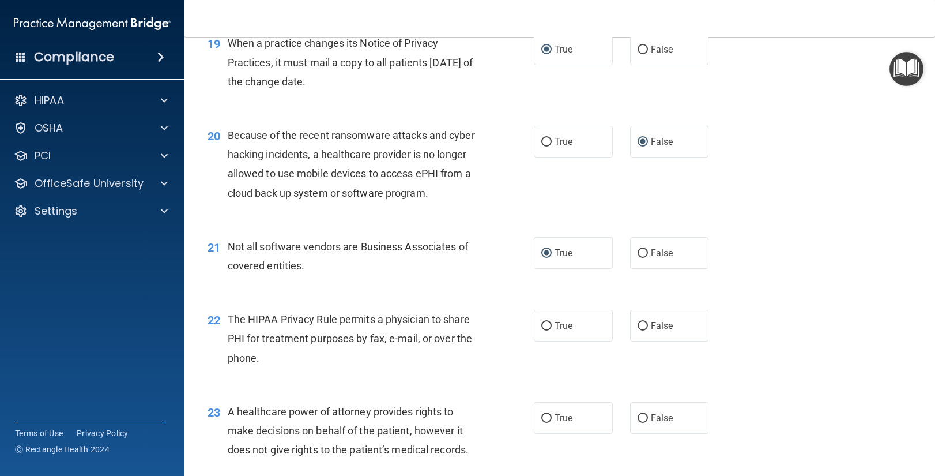
scroll to position [1852, 0]
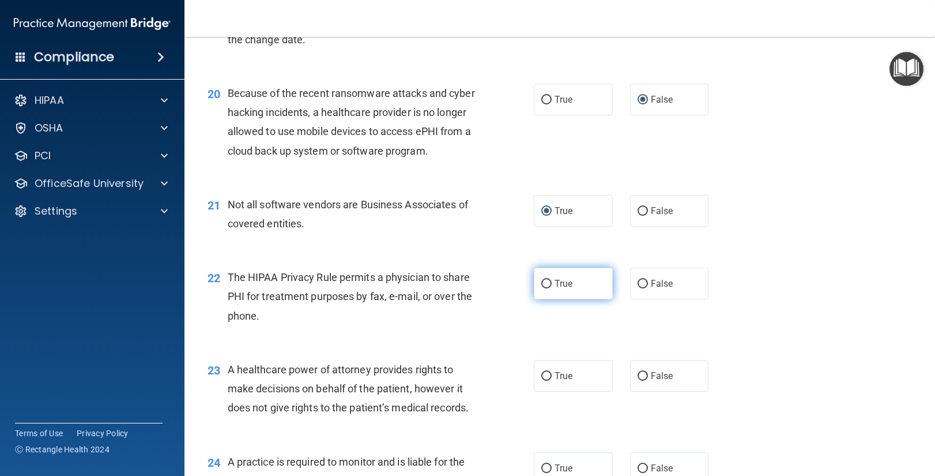
click at [544, 280] on input "True" at bounding box center [546, 284] width 10 height 9
radio input "true"
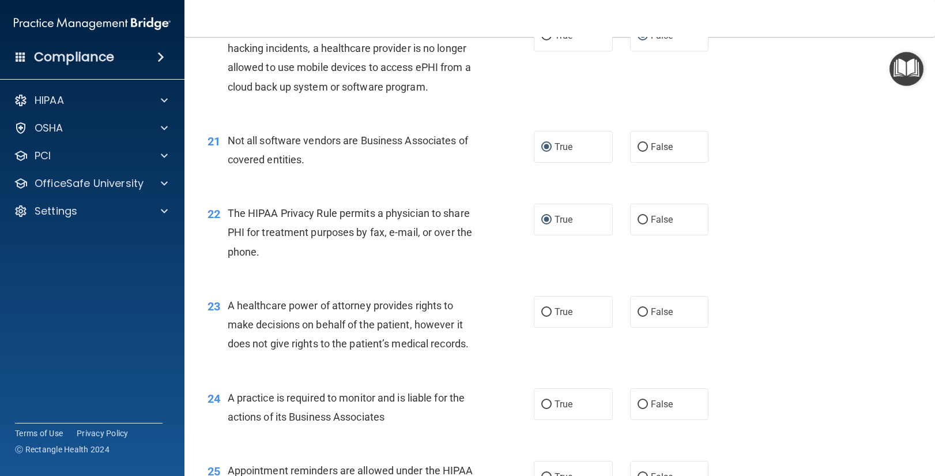
scroll to position [1919, 0]
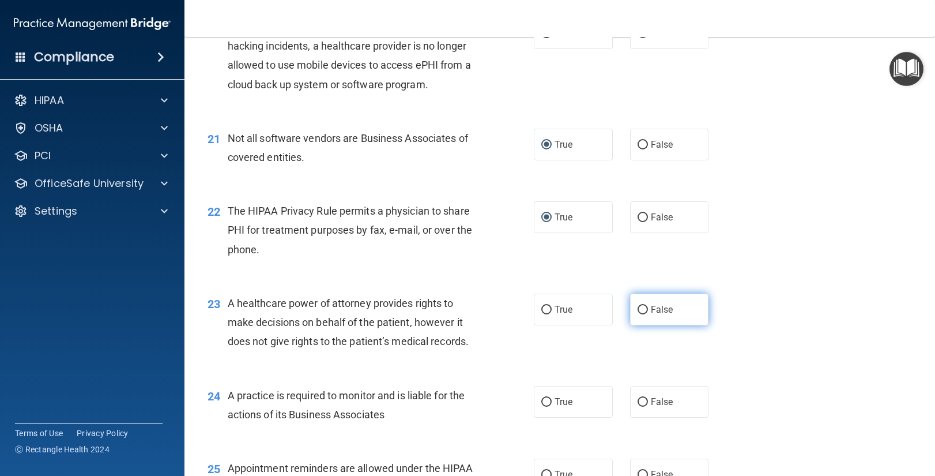
click at [644, 308] on input "False" at bounding box center [643, 310] width 10 height 9
radio input "true"
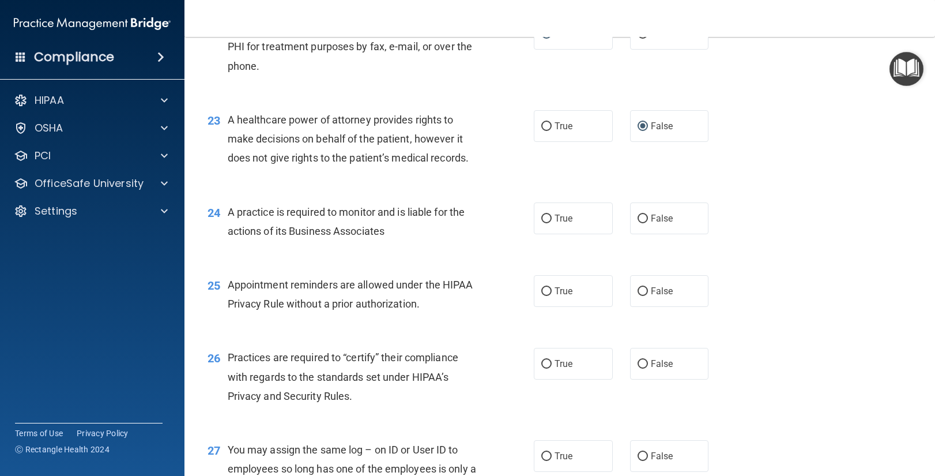
scroll to position [2104, 0]
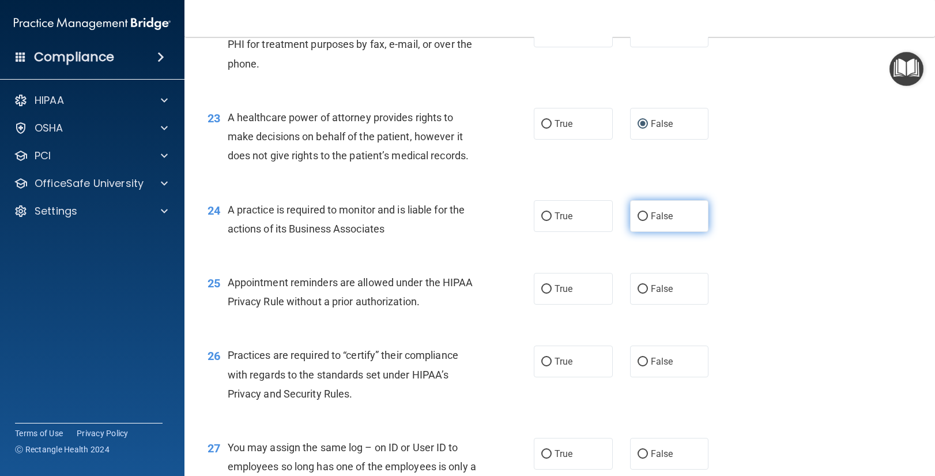
click at [641, 214] on input "False" at bounding box center [643, 216] width 10 height 9
radio input "true"
click at [549, 288] on input "True" at bounding box center [546, 289] width 10 height 9
radio input "true"
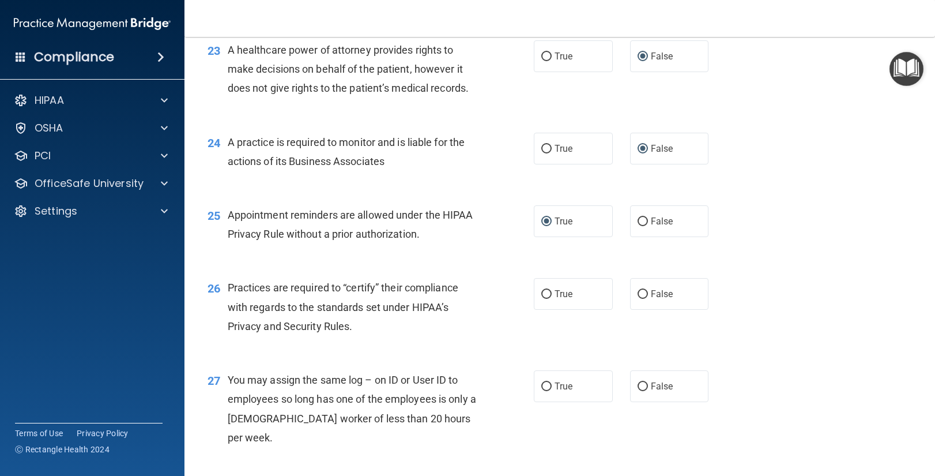
scroll to position [2180, 0]
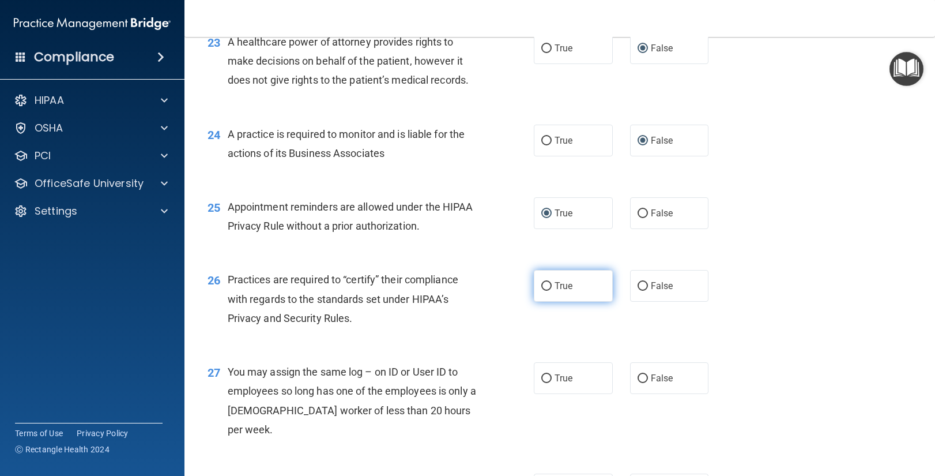
click at [545, 285] on input "True" at bounding box center [546, 286] width 10 height 9
radio input "true"
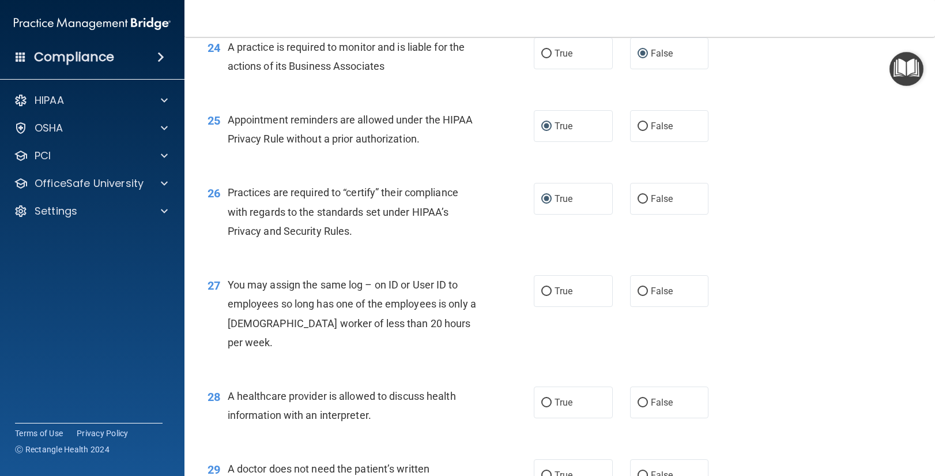
scroll to position [2268, 0]
click at [645, 195] on input "False" at bounding box center [643, 198] width 10 height 9
radio input "true"
radio input "false"
click at [642, 289] on input "False" at bounding box center [643, 291] width 10 height 9
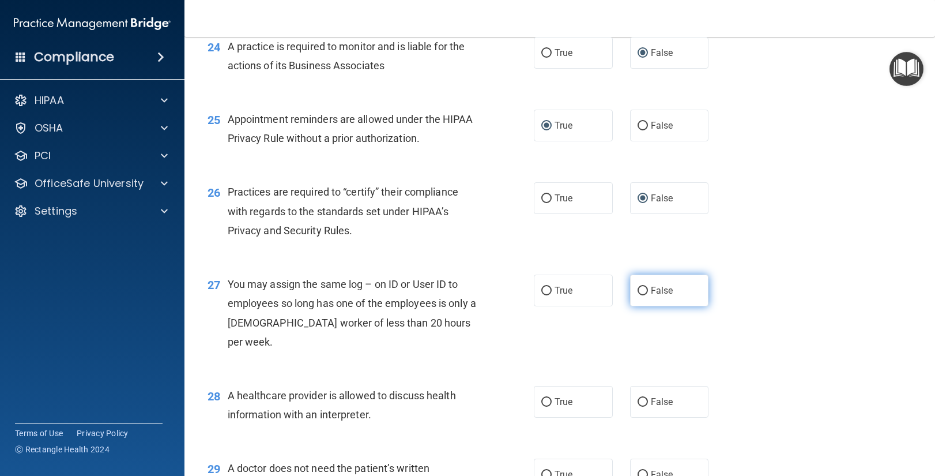
radio input "true"
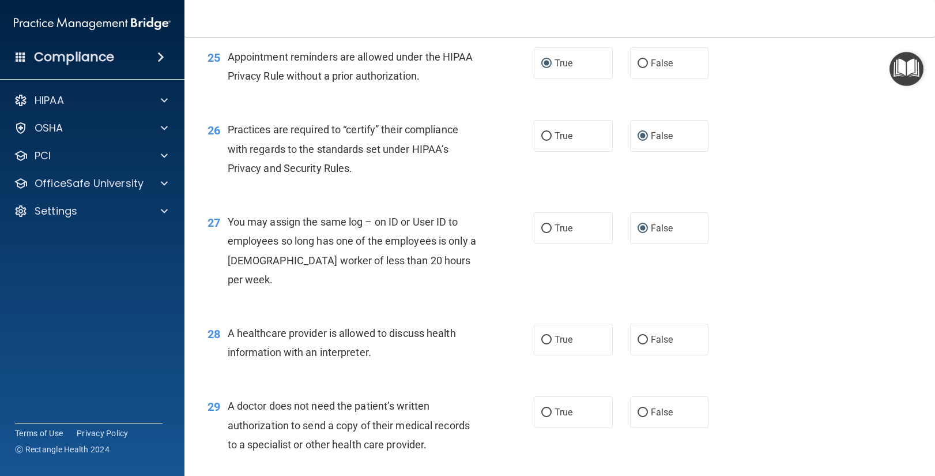
scroll to position [2336, 0]
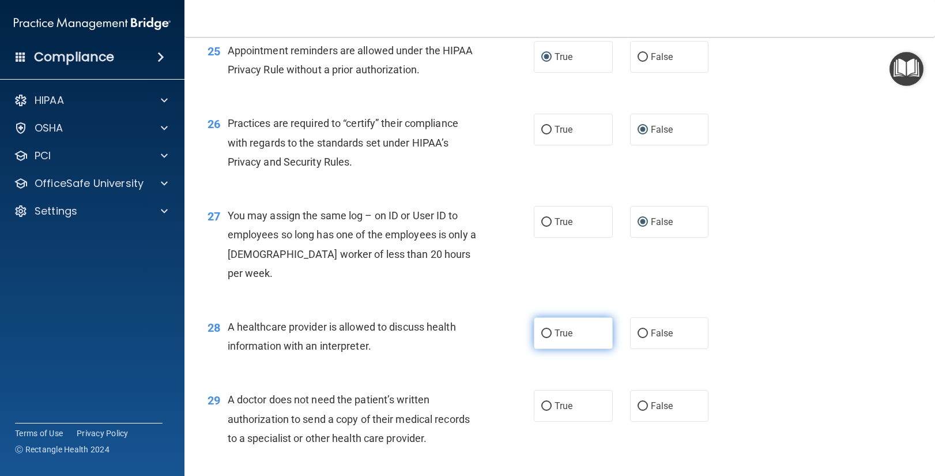
drag, startPoint x: 547, startPoint y: 313, endPoint x: 542, endPoint y: 322, distance: 10.6
click at [547, 329] on input "True" at bounding box center [546, 333] width 10 height 9
radio input "true"
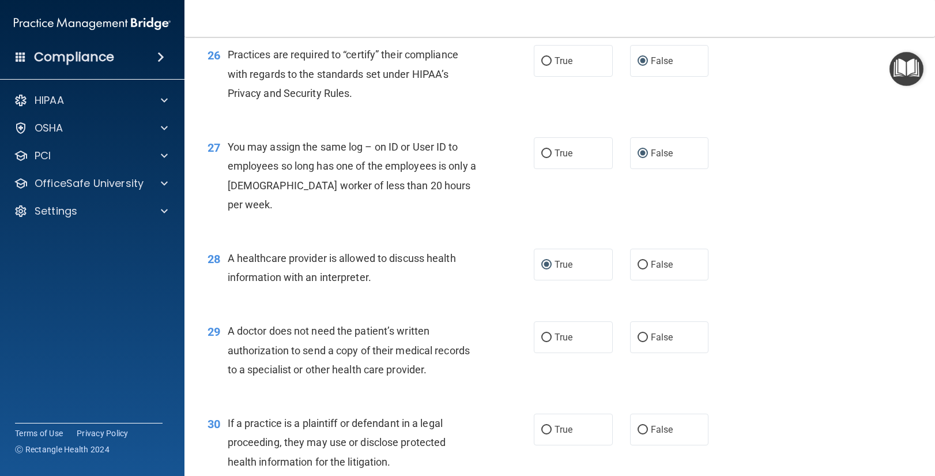
scroll to position [2409, 0]
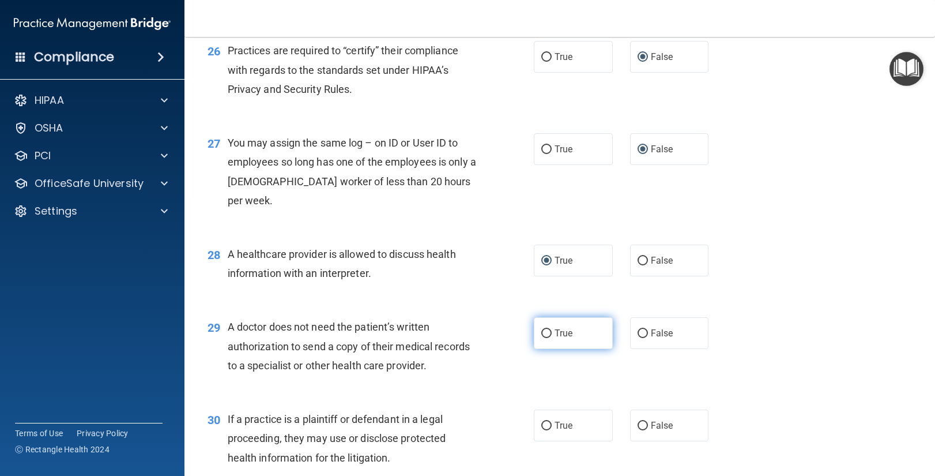
click at [548, 329] on input "True" at bounding box center [546, 333] width 10 height 9
radio input "true"
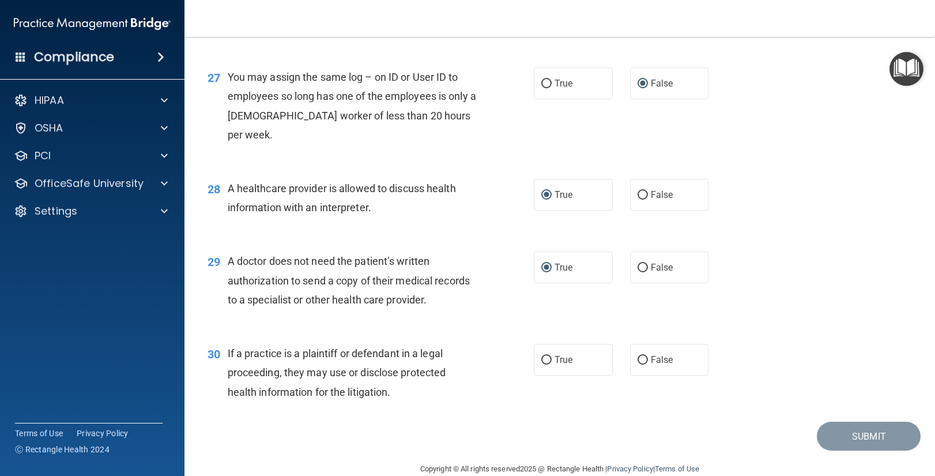
scroll to position [2476, 0]
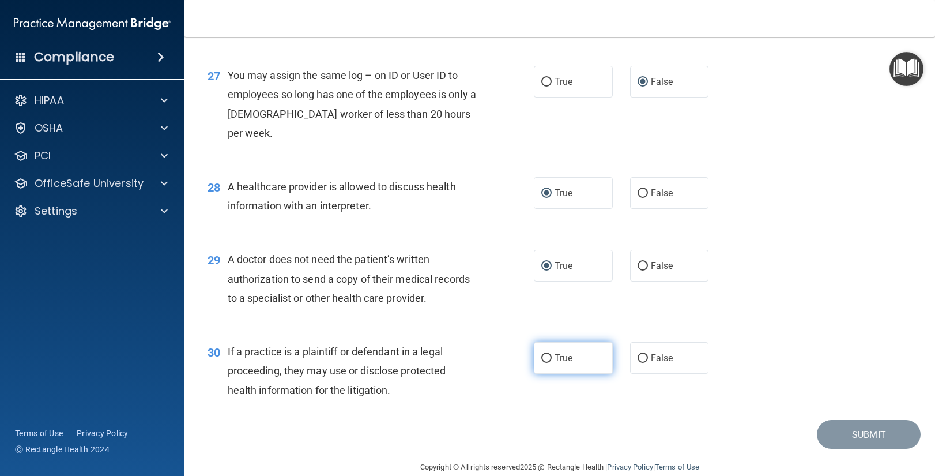
click at [546, 354] on input "True" at bounding box center [546, 358] width 10 height 9
radio input "true"
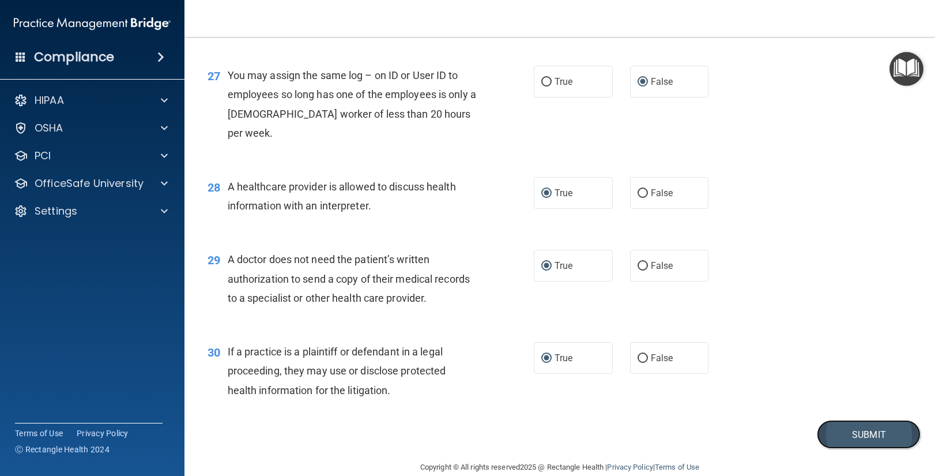
click at [863, 420] on button "Submit" at bounding box center [869, 434] width 104 height 29
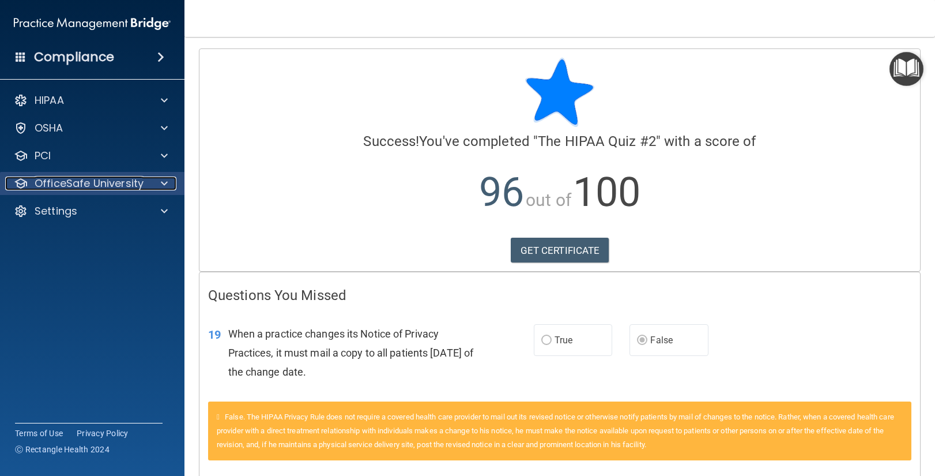
click at [162, 184] on span at bounding box center [164, 183] width 7 height 14
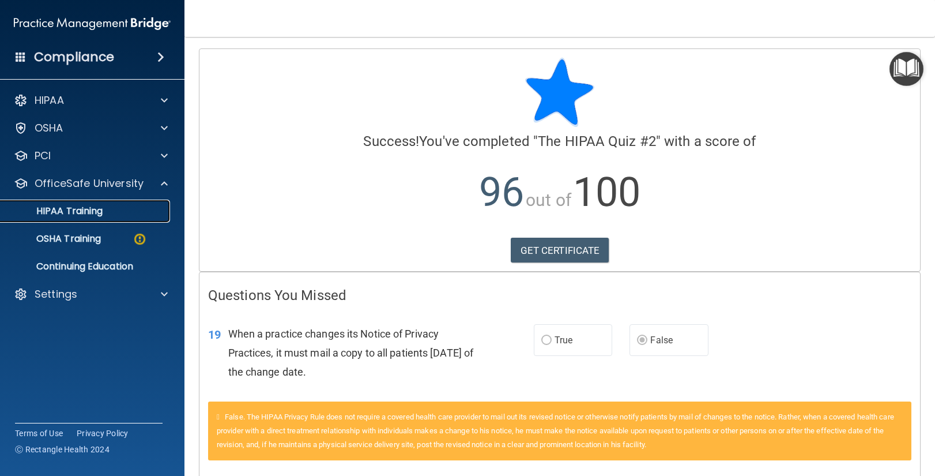
click at [74, 215] on p "HIPAA Training" at bounding box center [54, 211] width 95 height 12
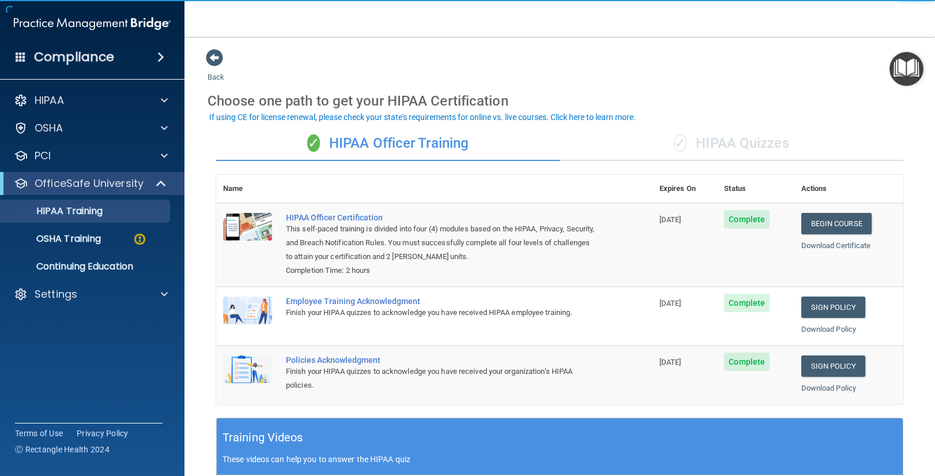
click at [735, 146] on div "✓ HIPAA Quizzes" at bounding box center [732, 143] width 344 height 35
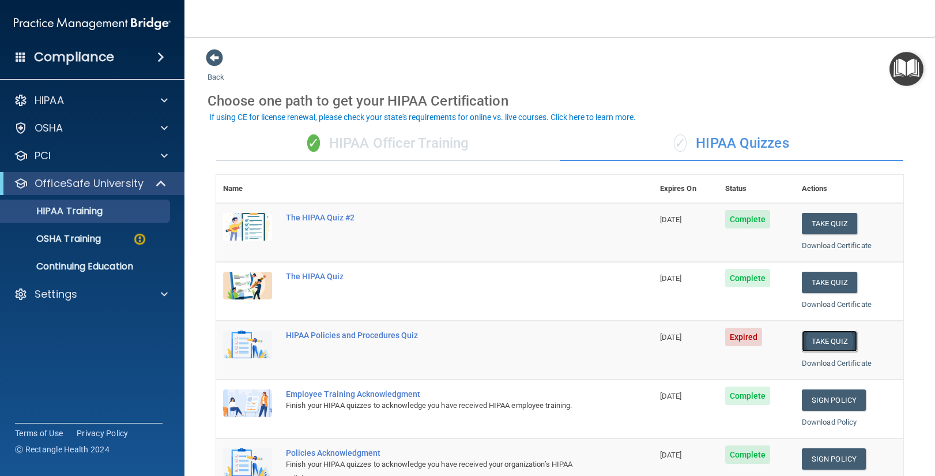
click at [831, 344] on button "Take Quiz" at bounding box center [829, 340] width 55 height 21
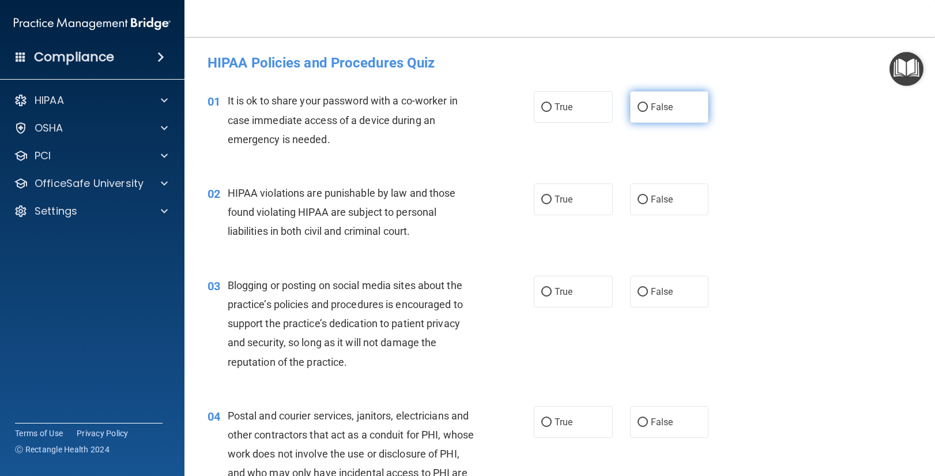
click at [647, 106] on input "False" at bounding box center [643, 107] width 10 height 9
radio input "true"
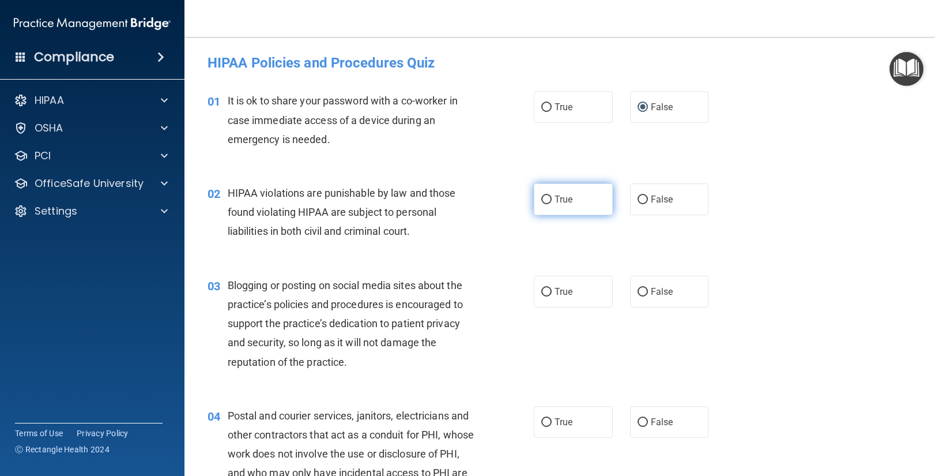
click at [546, 198] on input "True" at bounding box center [546, 199] width 10 height 9
radio input "true"
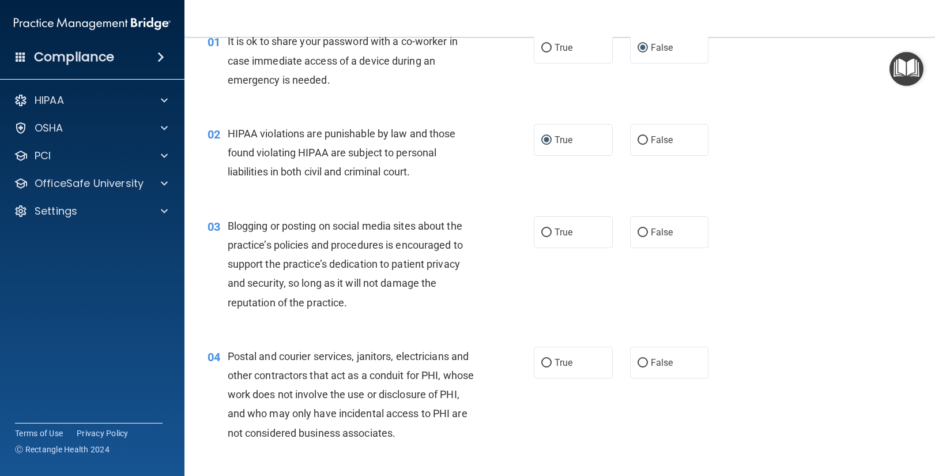
scroll to position [60, 0]
click at [642, 229] on input "False" at bounding box center [643, 232] width 10 height 9
radio input "true"
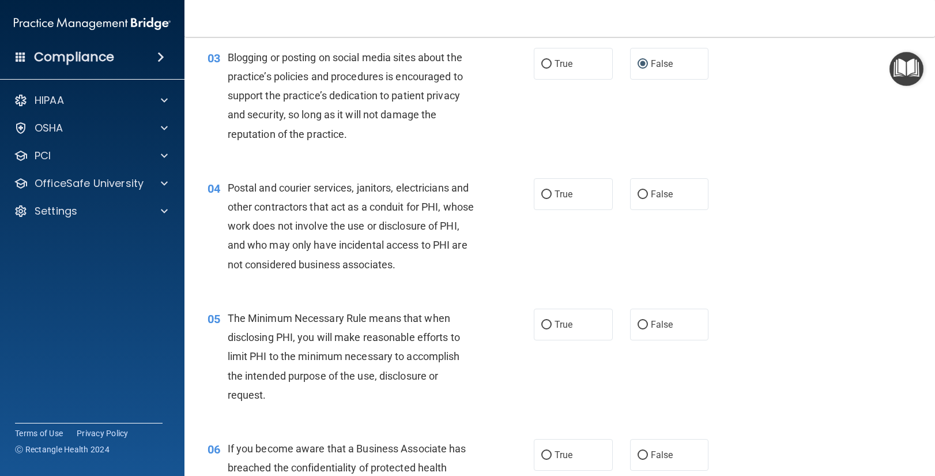
scroll to position [228, 0]
drag, startPoint x: 547, startPoint y: 195, endPoint x: 534, endPoint y: 222, distance: 29.4
click at [547, 195] on input "True" at bounding box center [546, 194] width 10 height 9
radio input "true"
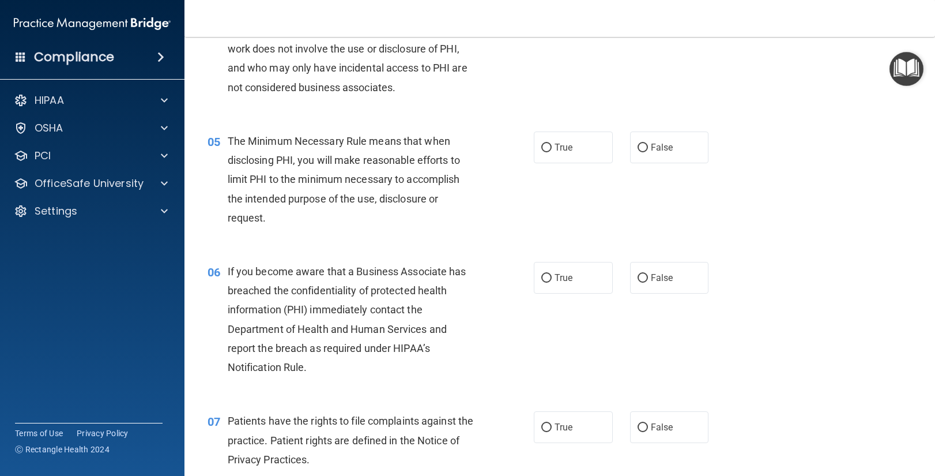
scroll to position [404, 0]
click at [548, 148] on input "True" at bounding box center [546, 148] width 10 height 9
radio input "true"
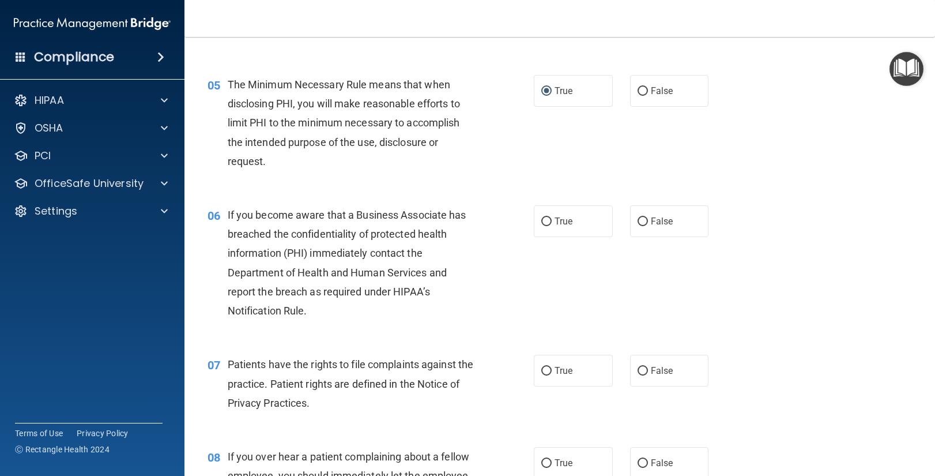
scroll to position [437, 0]
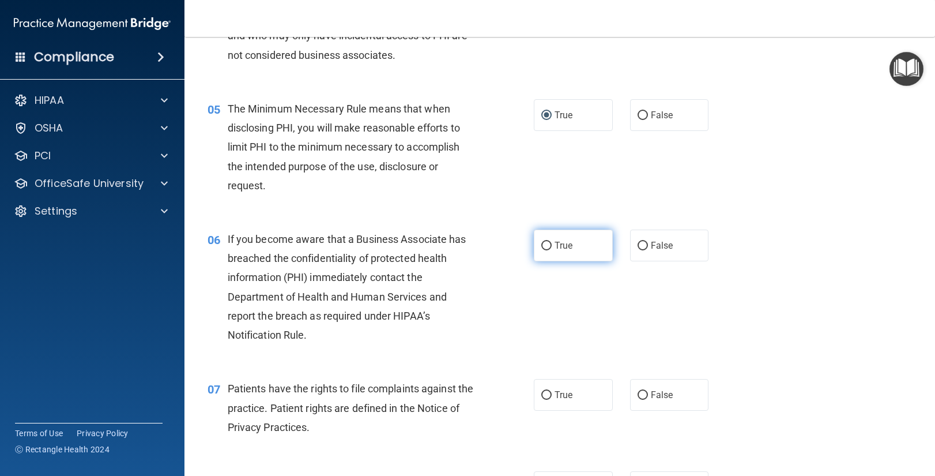
click at [548, 247] on input "True" at bounding box center [546, 246] width 10 height 9
radio input "true"
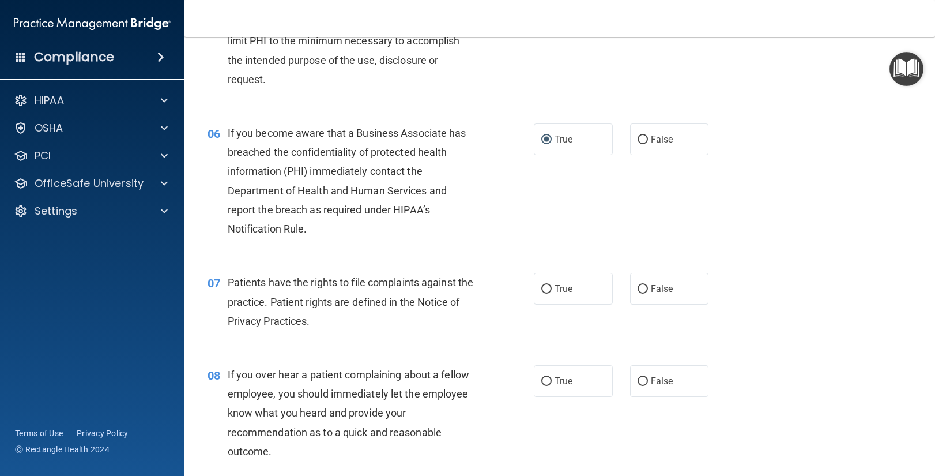
scroll to position [544, 0]
drag, startPoint x: 548, startPoint y: 289, endPoint x: 545, endPoint y: 303, distance: 14.7
click at [549, 289] on input "True" at bounding box center [546, 288] width 10 height 9
radio input "true"
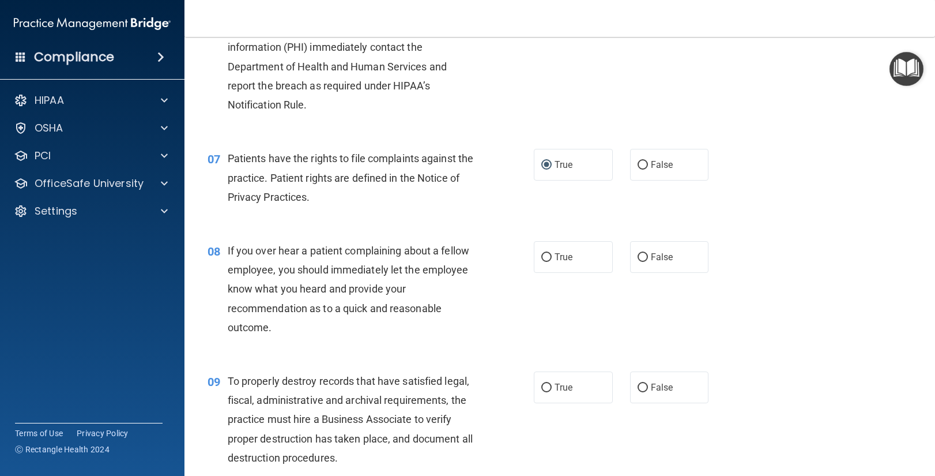
scroll to position [670, 0]
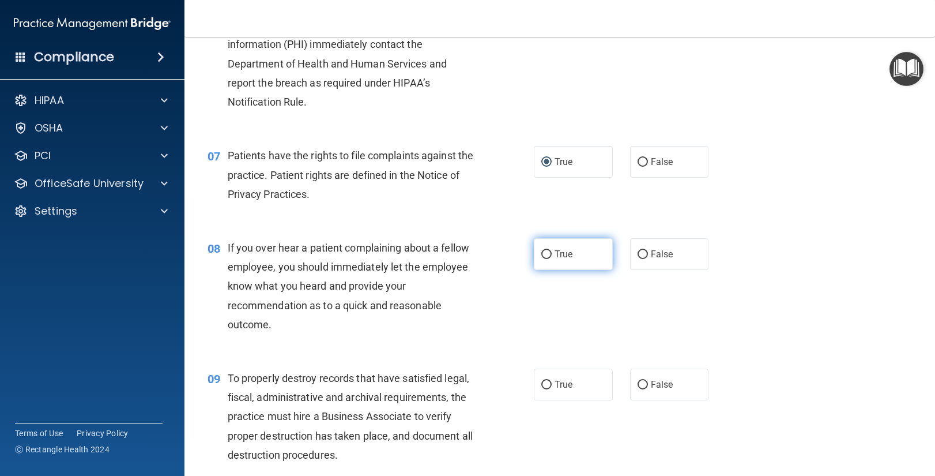
click at [548, 253] on input "True" at bounding box center [546, 254] width 10 height 9
radio input "true"
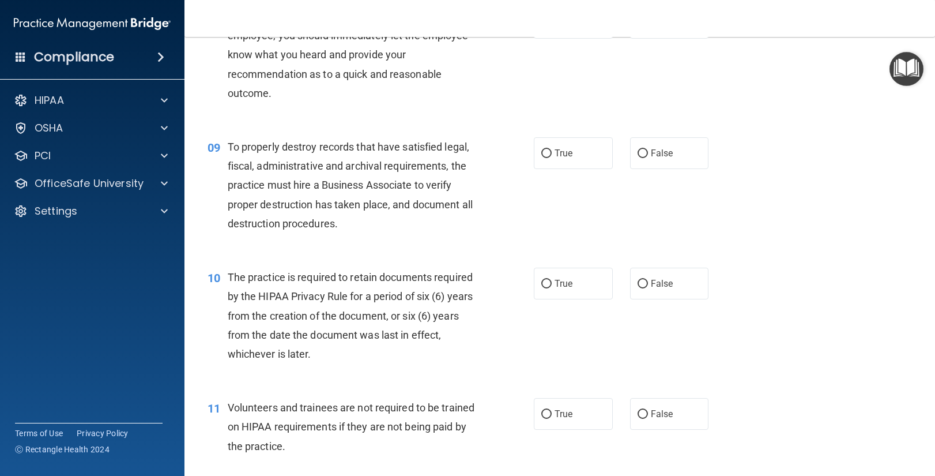
scroll to position [901, 0]
click at [547, 153] on input "True" at bounding box center [546, 154] width 10 height 9
radio input "true"
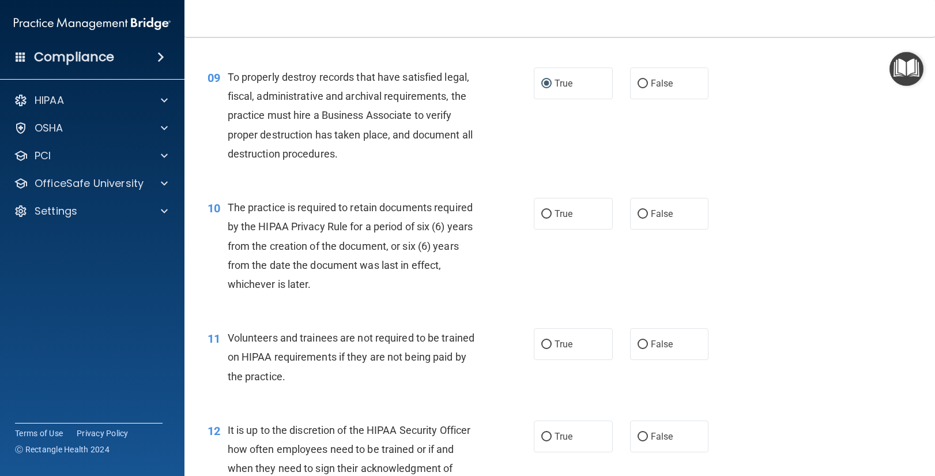
scroll to position [969, 0]
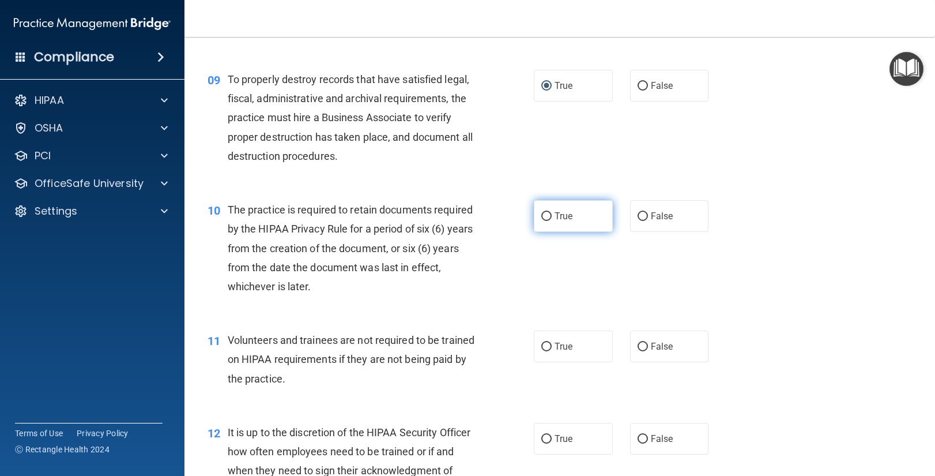
click at [547, 215] on input "True" at bounding box center [546, 216] width 10 height 9
radio input "true"
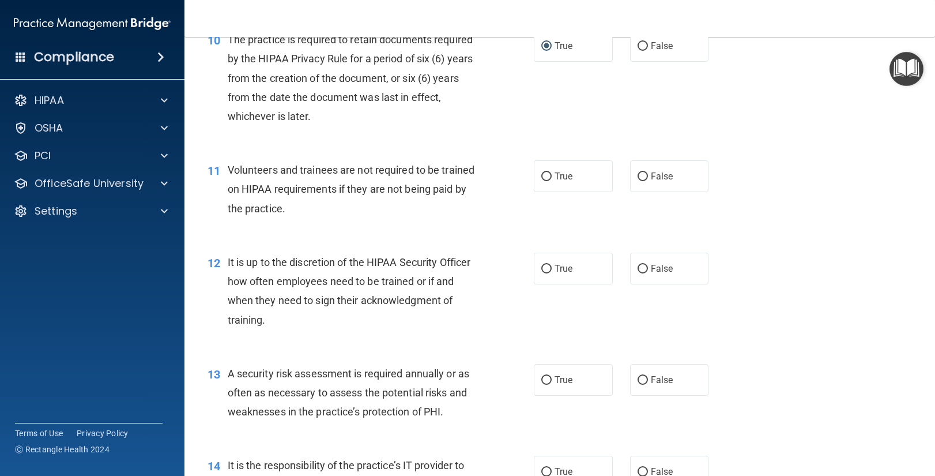
scroll to position [1142, 0]
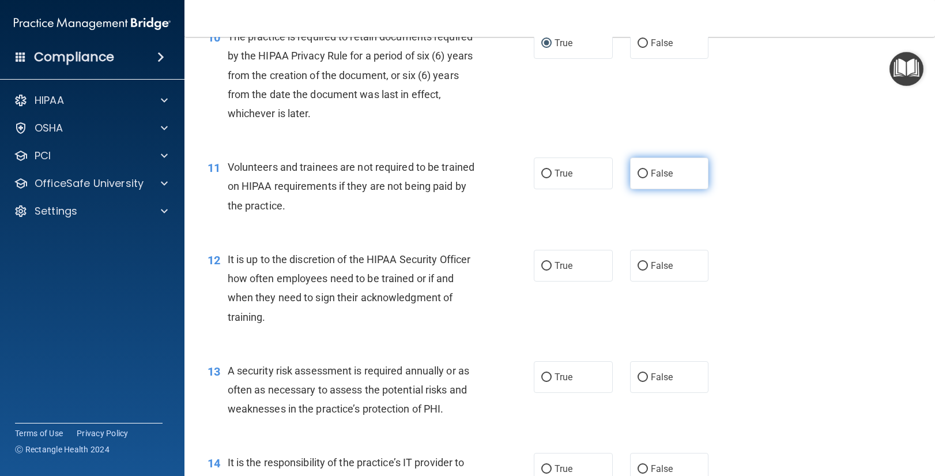
click at [644, 172] on input "False" at bounding box center [643, 174] width 10 height 9
radio input "true"
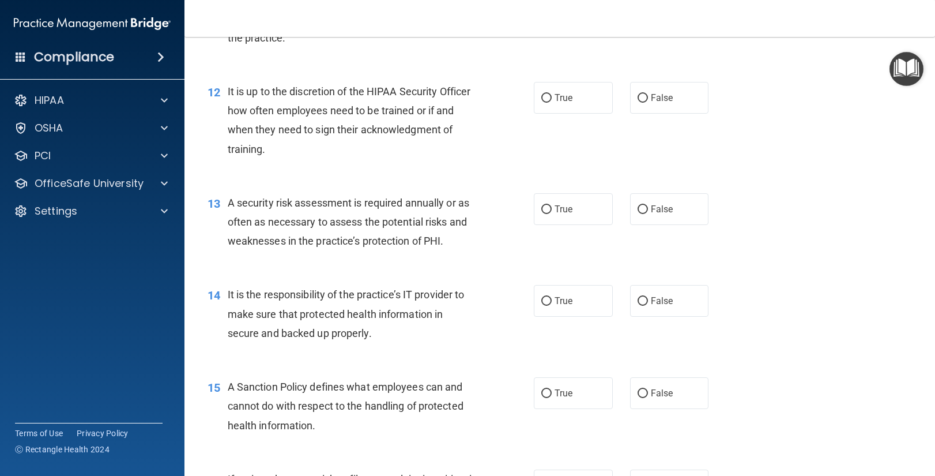
scroll to position [1311, 0]
click at [643, 96] on input "False" at bounding box center [643, 97] width 10 height 9
radio input "true"
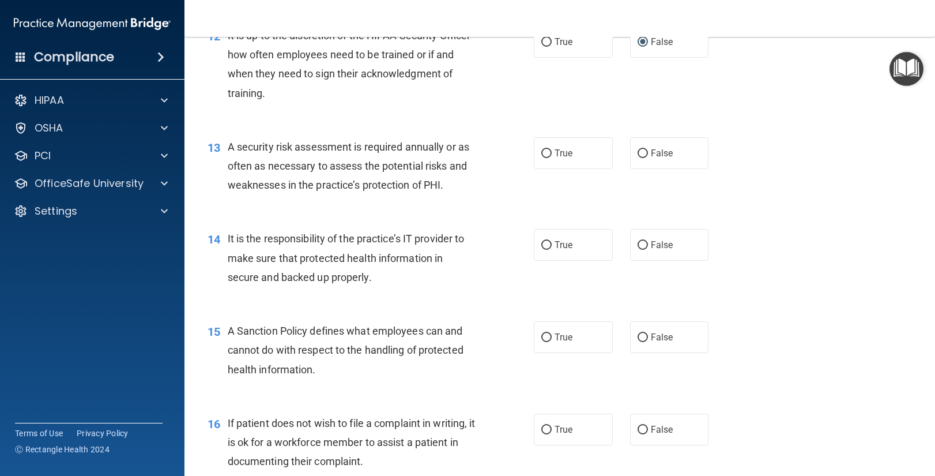
scroll to position [1370, 0]
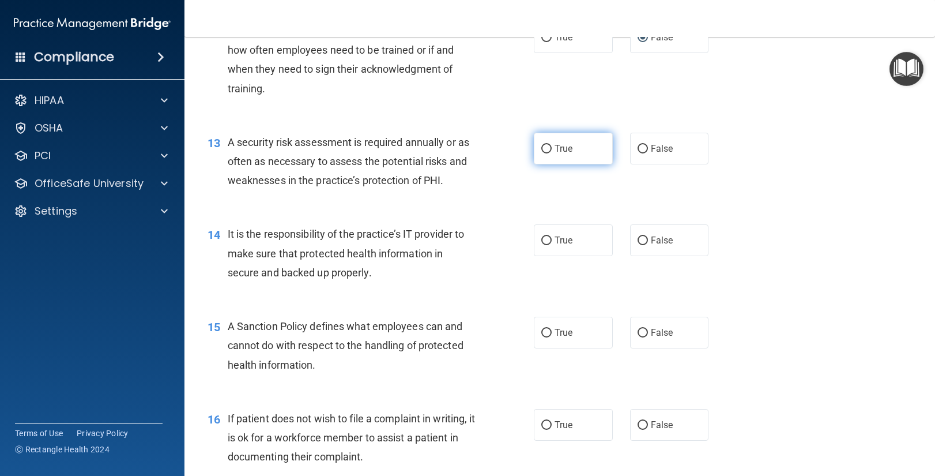
click at [547, 148] on input "True" at bounding box center [546, 149] width 10 height 9
radio input "true"
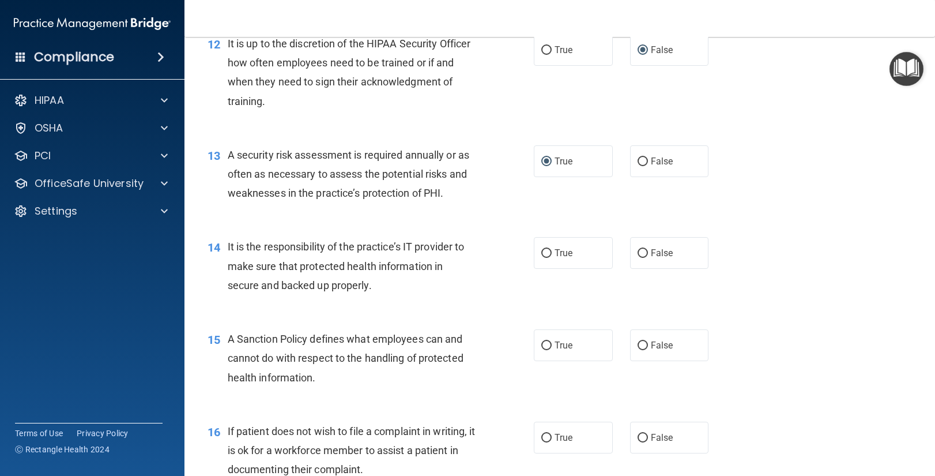
scroll to position [1358, 0]
click at [643, 251] on input "False" at bounding box center [643, 252] width 10 height 9
radio input "true"
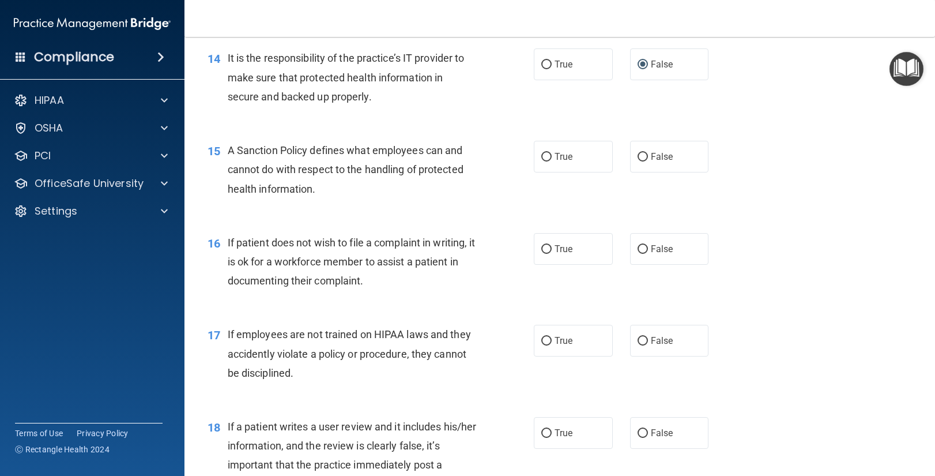
scroll to position [1549, 0]
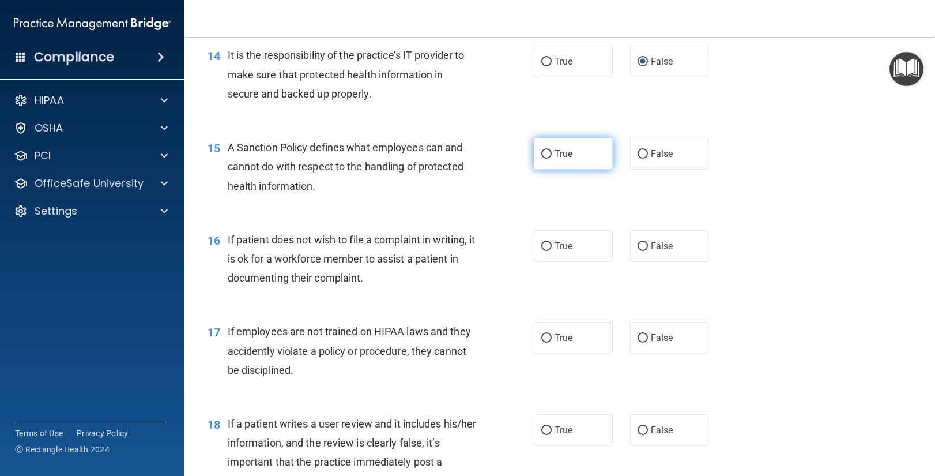
click at [545, 155] on input "True" at bounding box center [546, 154] width 10 height 9
radio input "true"
click at [549, 244] on input "True" at bounding box center [546, 246] width 10 height 9
radio input "true"
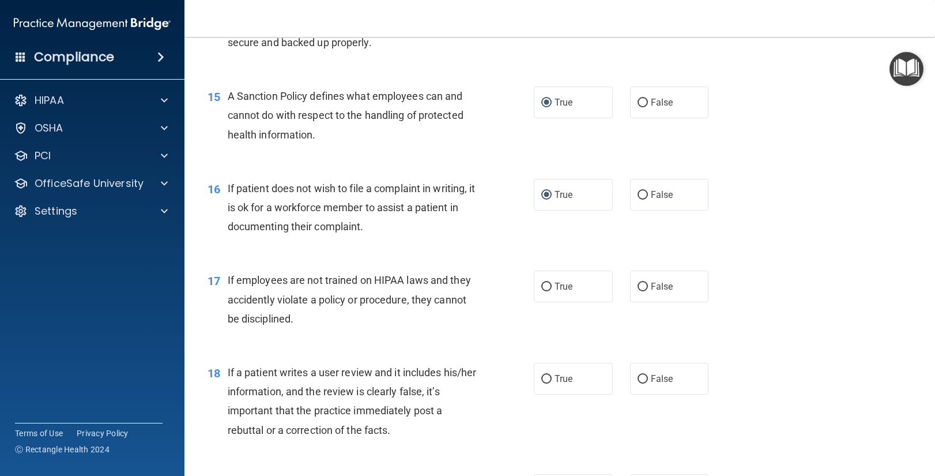
scroll to position [1622, 0]
